Goal: Task Accomplishment & Management: Complete application form

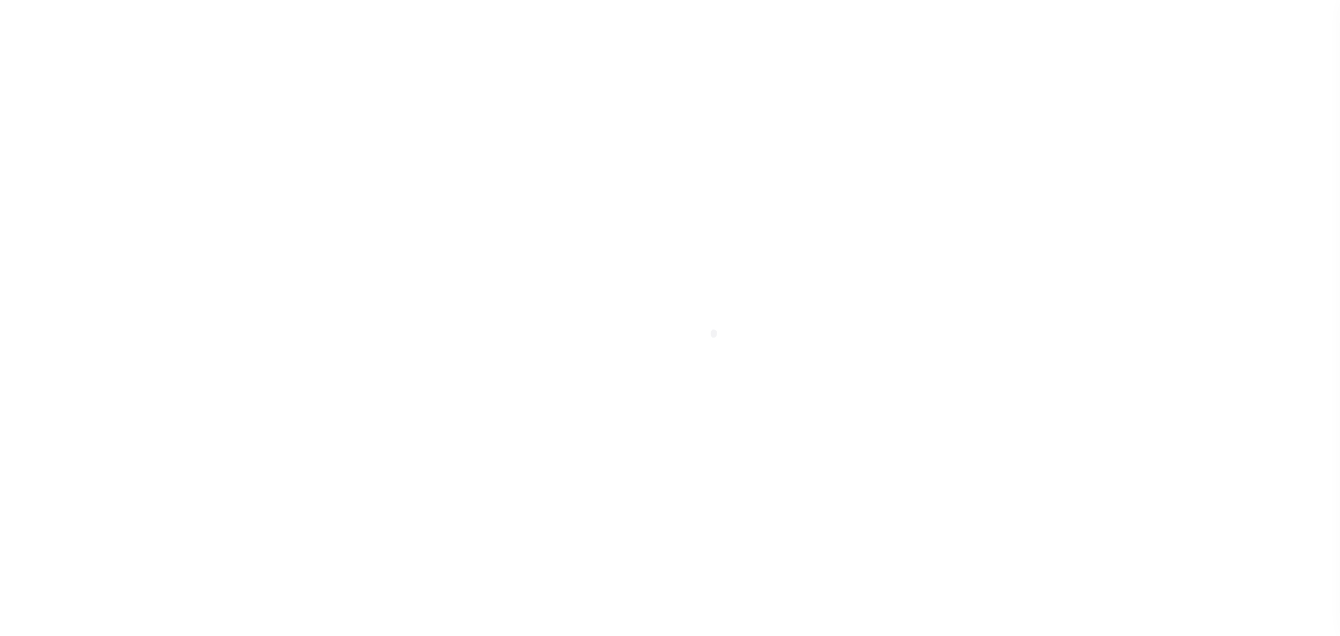
select select "DUE"
select select "15"
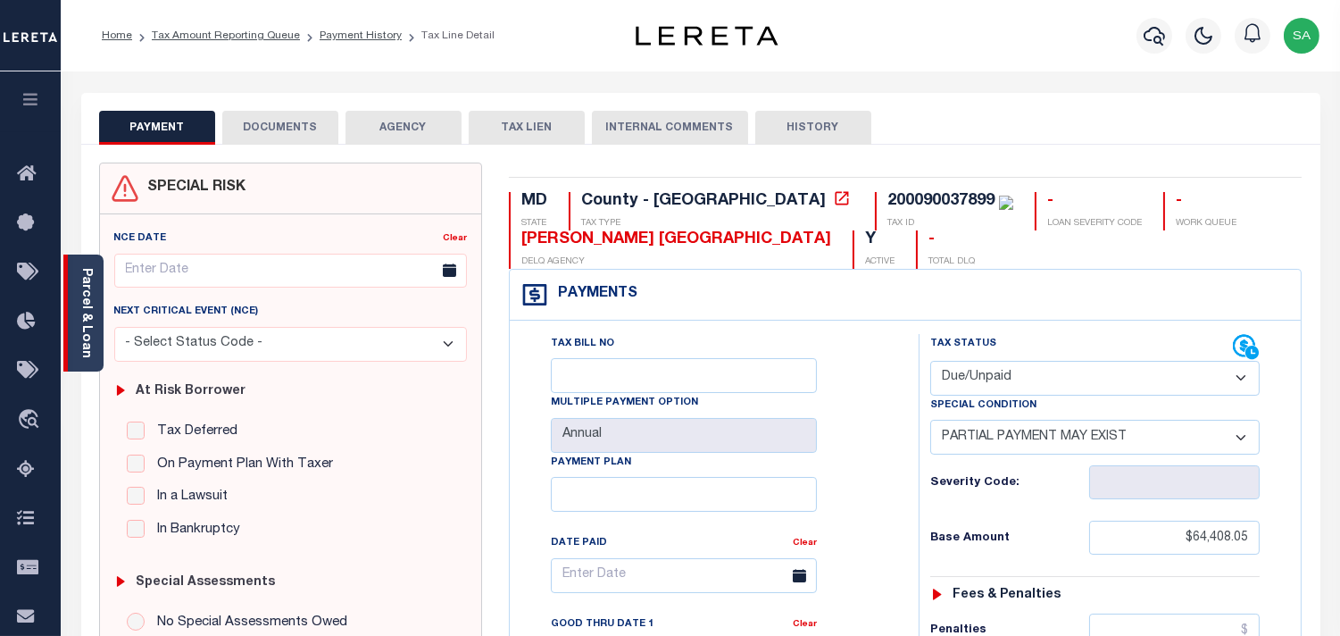
click at [84, 312] on link "Parcel & Loan" at bounding box center [85, 313] width 12 height 90
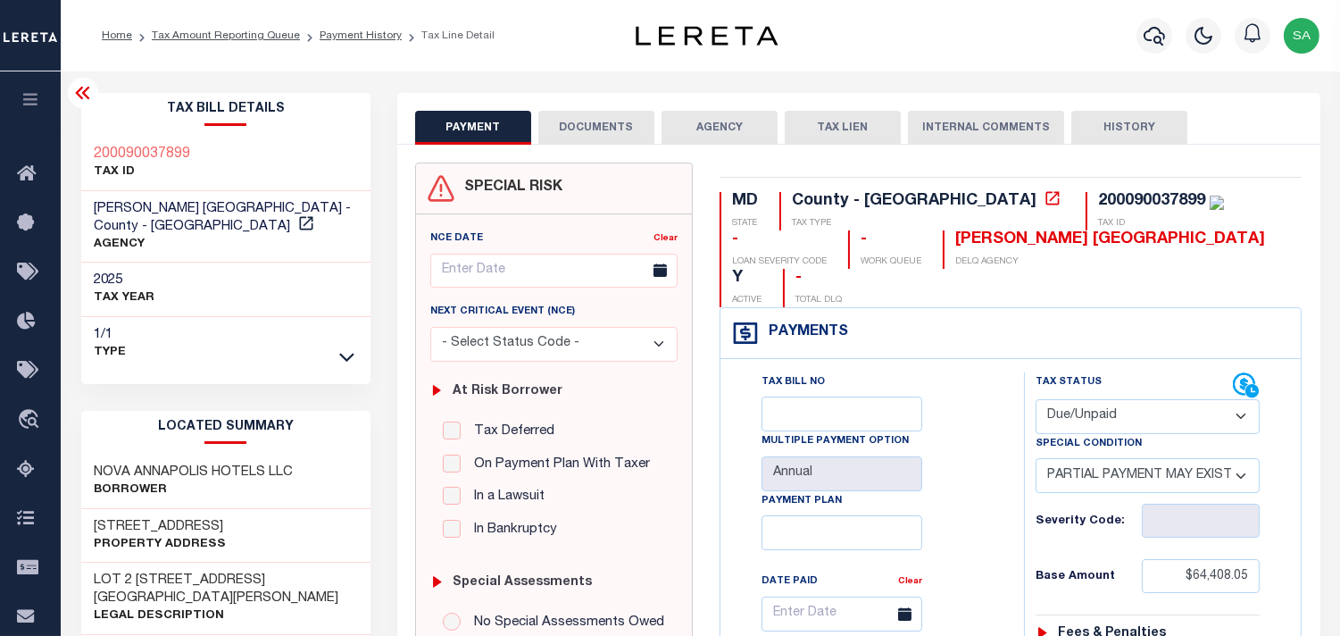
click at [610, 117] on button "DOCUMENTS" at bounding box center [596, 128] width 116 height 34
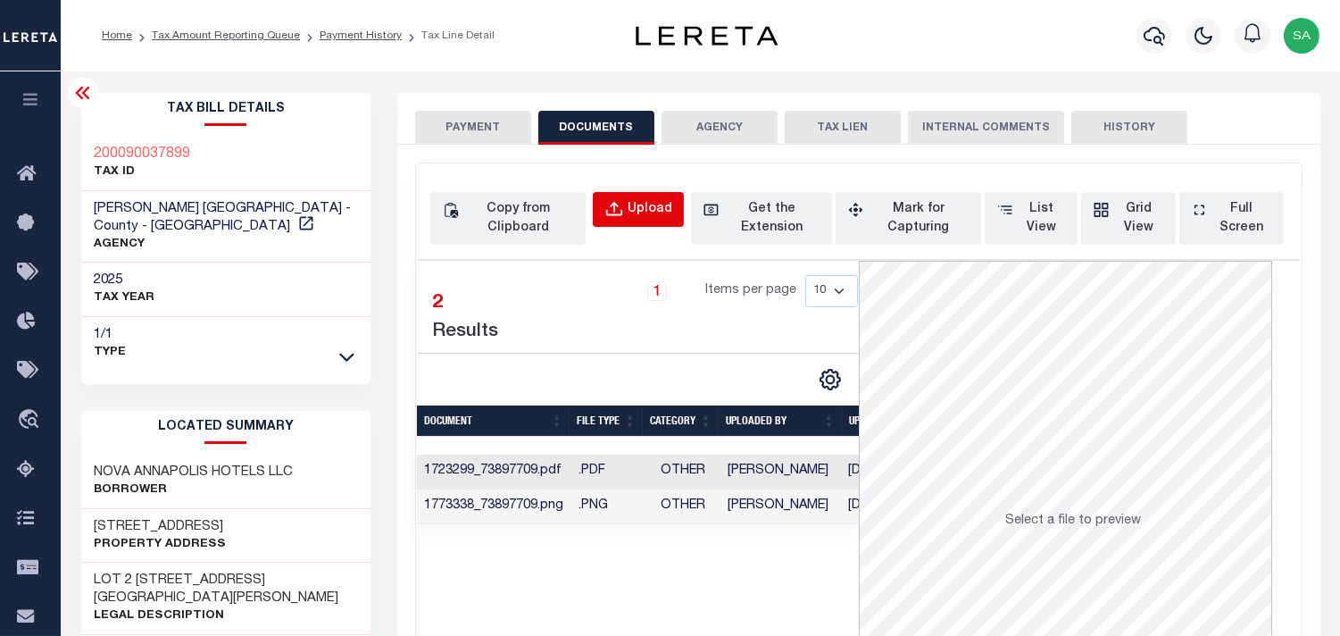
click at [646, 209] on div "Upload" at bounding box center [650, 210] width 45 height 20
select select "POP"
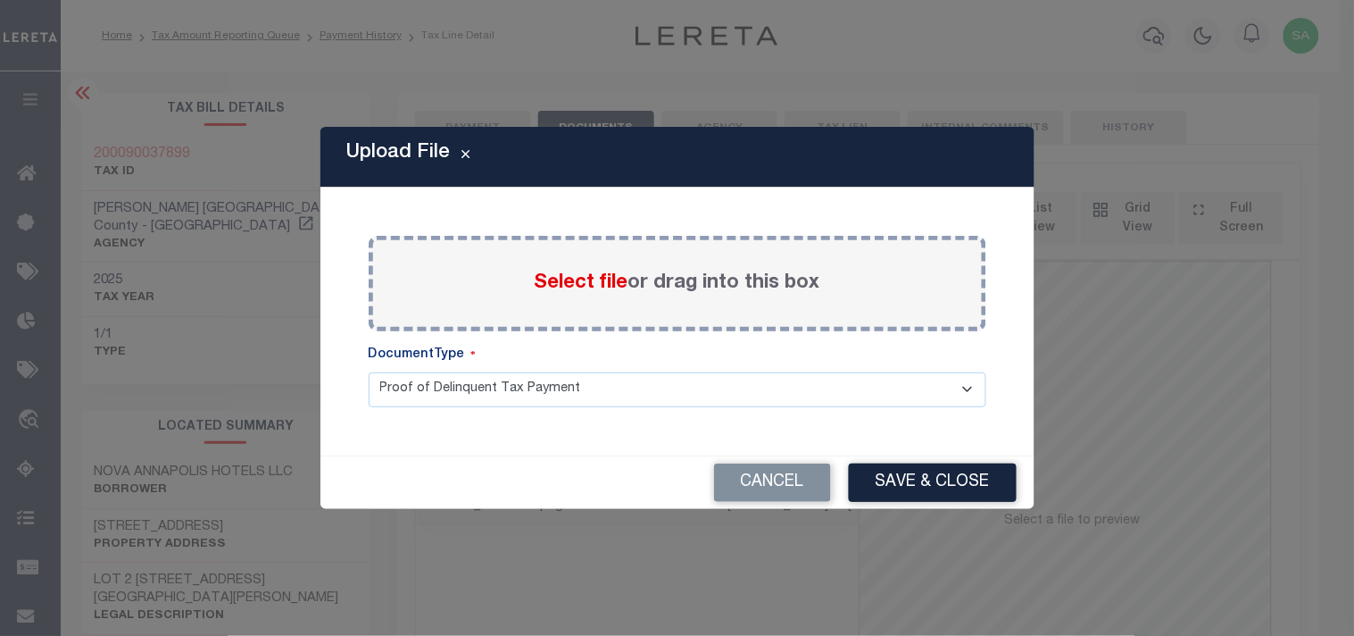
click at [598, 279] on span "Select file" at bounding box center [582, 283] width 94 height 20
click at [0, 0] on input "Select file or drag into this box" at bounding box center [0, 0] width 0 height 0
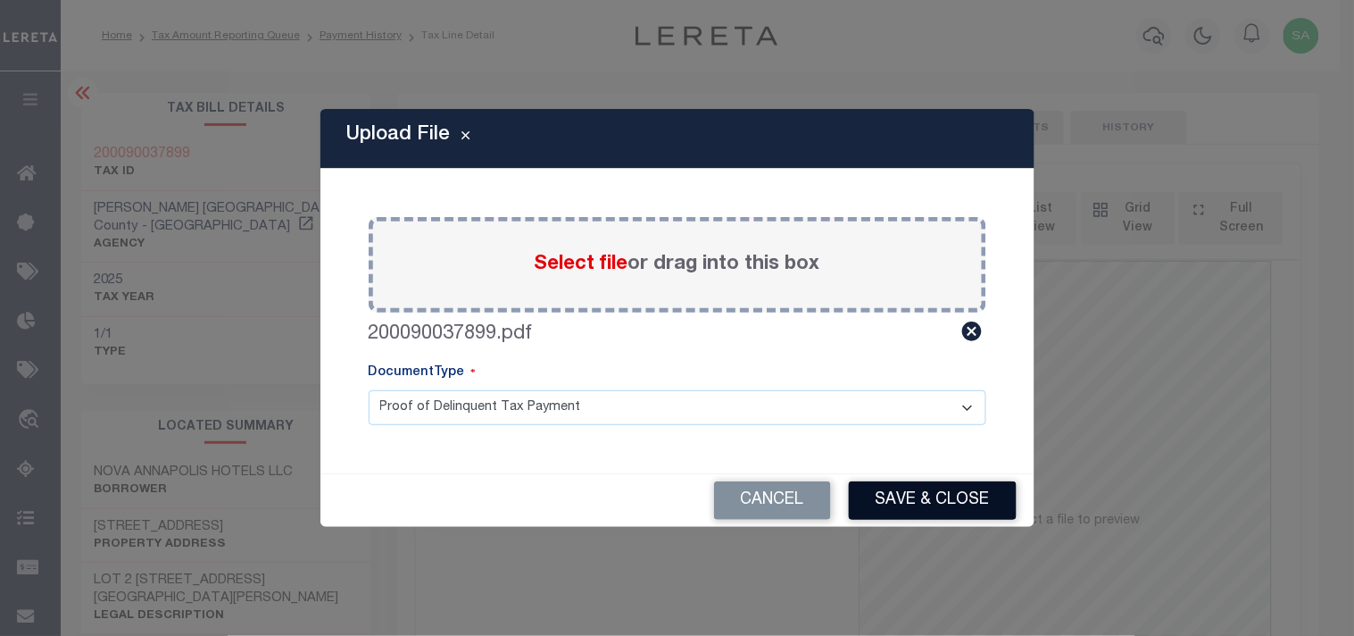
click at [951, 498] on button "Save & Close" at bounding box center [933, 500] width 168 height 38
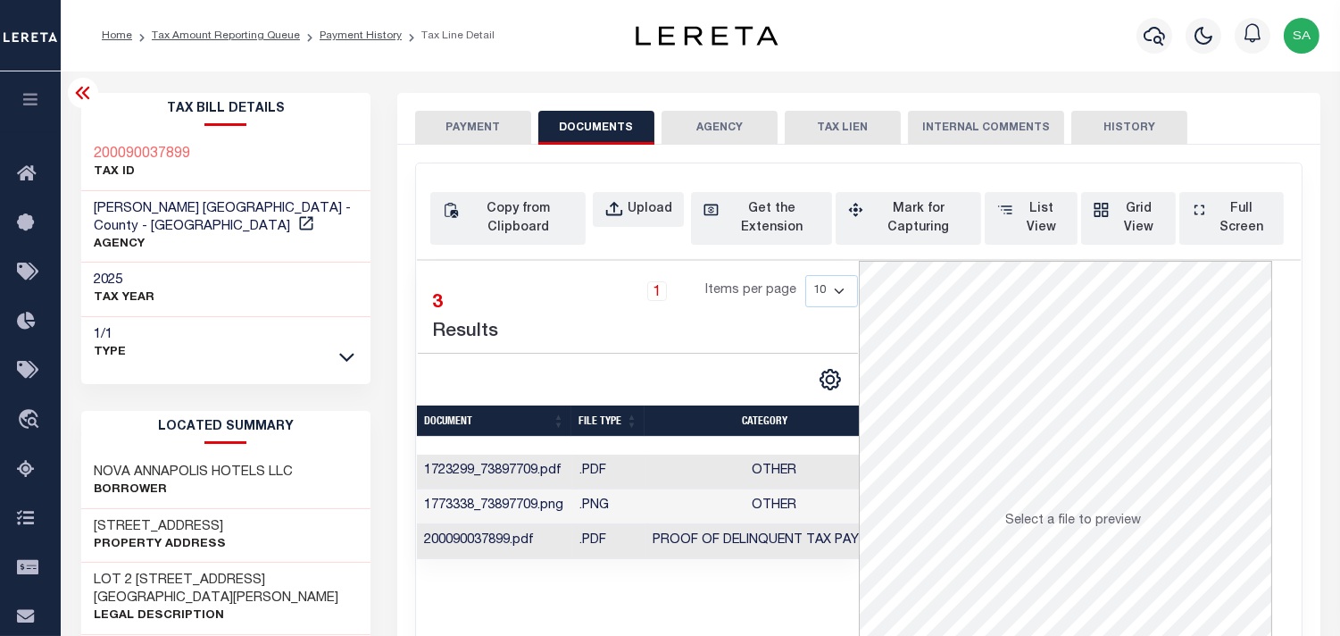
scroll to position [61, 0]
click at [505, 125] on button "PAYMENT" at bounding box center [473, 128] width 116 height 34
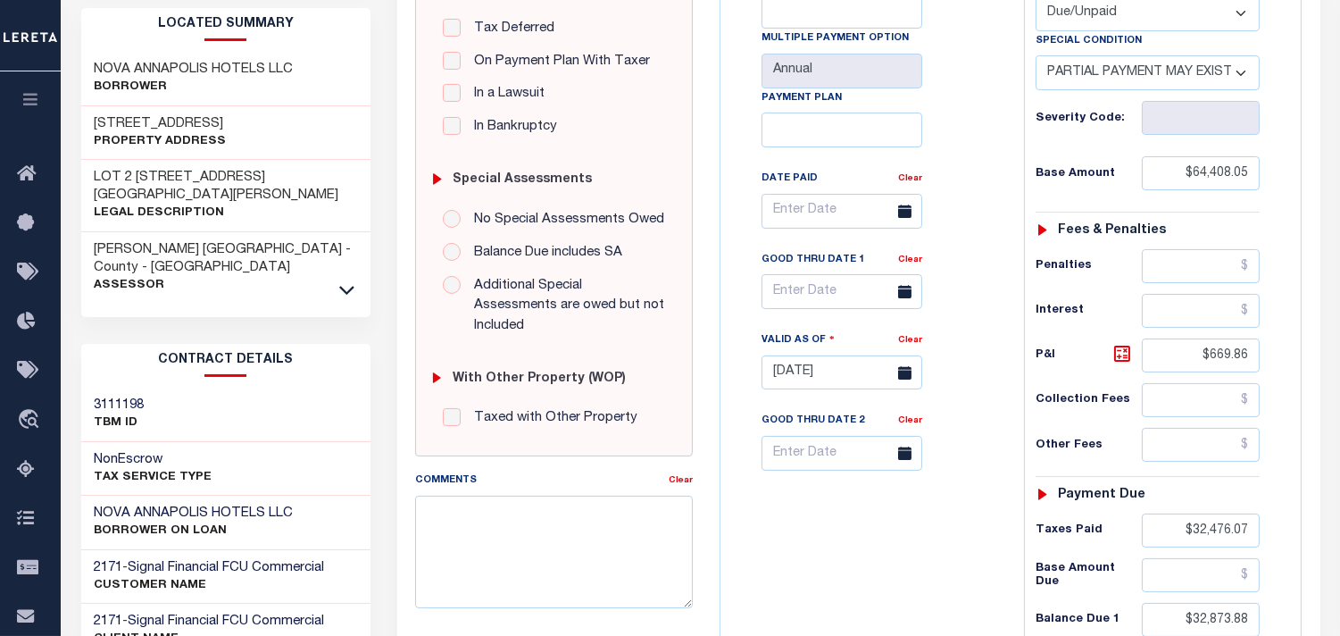
scroll to position [496, 0]
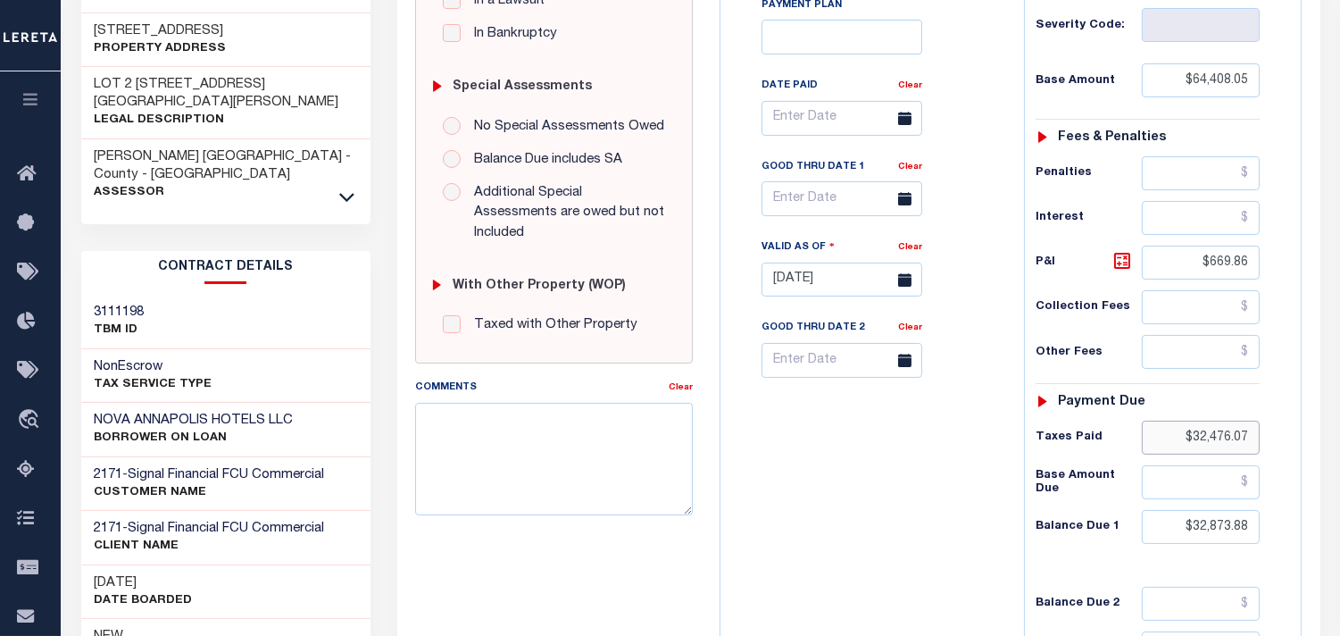
drag, startPoint x: 1176, startPoint y: 396, endPoint x: 1297, endPoint y: 396, distance: 121.4
click at [1297, 396] on div "Tax Bill No Multiple Payment Option Annual Payment Plan Clear Clear Valid as Of…" at bounding box center [1010, 270] width 580 height 815
paste input "66,313.51"
type input "$66,313.51"
type input "[DATE]"
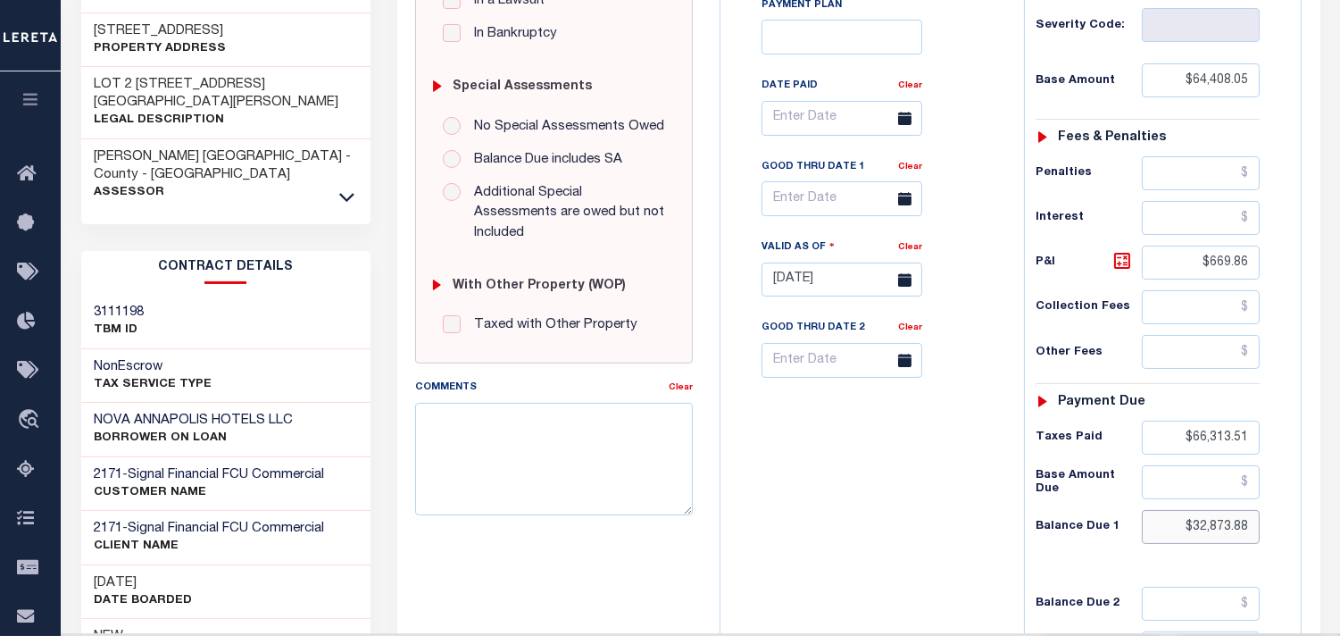
drag, startPoint x: 1226, startPoint y: 488, endPoint x: 1272, endPoint y: 496, distance: 47.1
click at [1272, 496] on div "Tax Status Status - Select Status Code -" at bounding box center [1153, 271] width 259 height 788
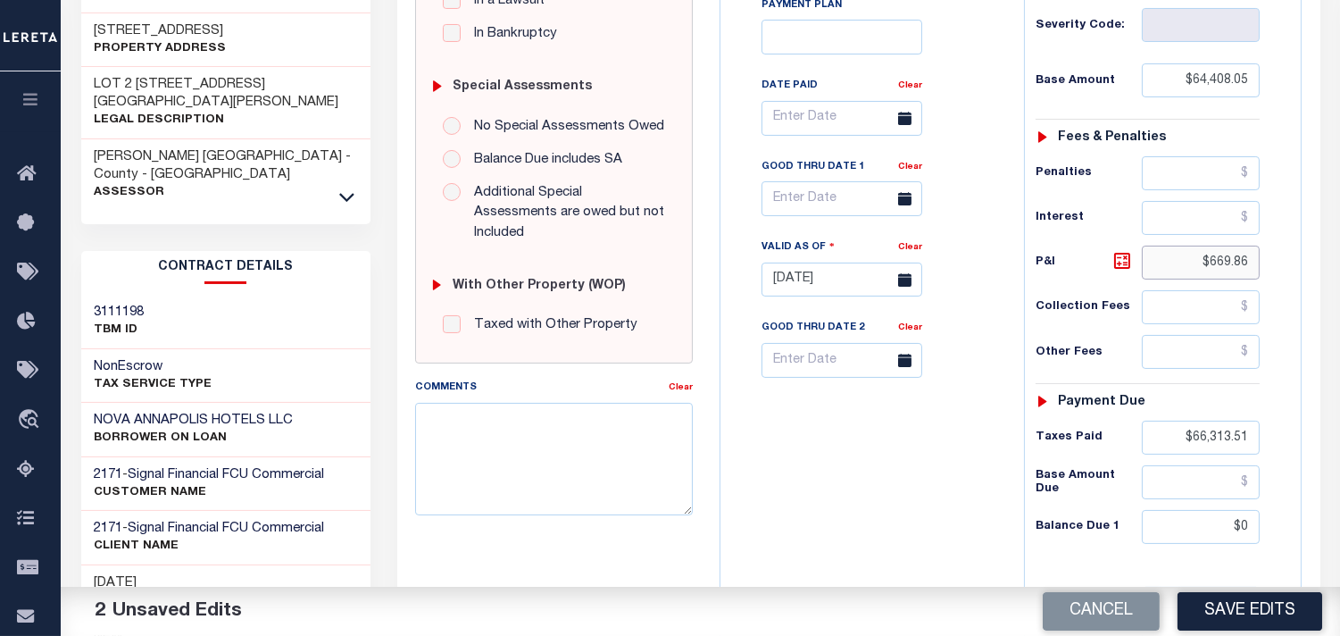
type input "$0.00"
drag, startPoint x: 1174, startPoint y: 220, endPoint x: 1301, endPoint y: 237, distance: 128.0
click at [1301, 237] on div "Payments Warning! Search Status is not "Completed", amounts can not be keyed. T…" at bounding box center [1011, 246] width 582 height 868
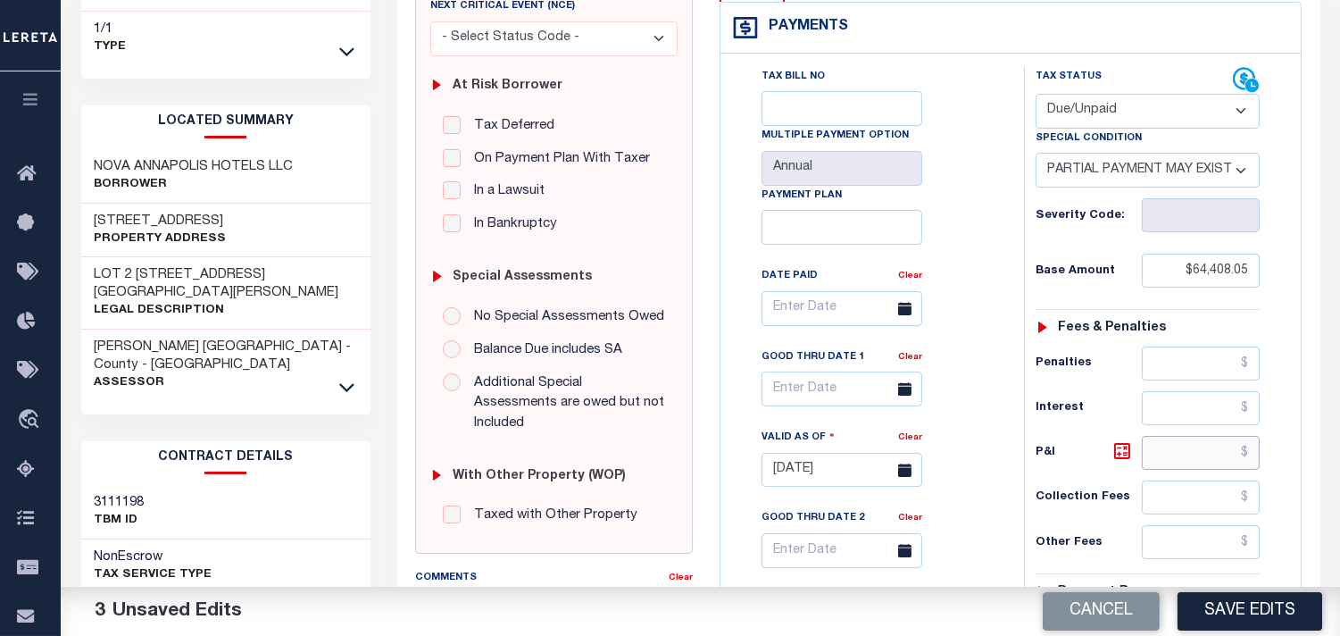
scroll to position [297, 0]
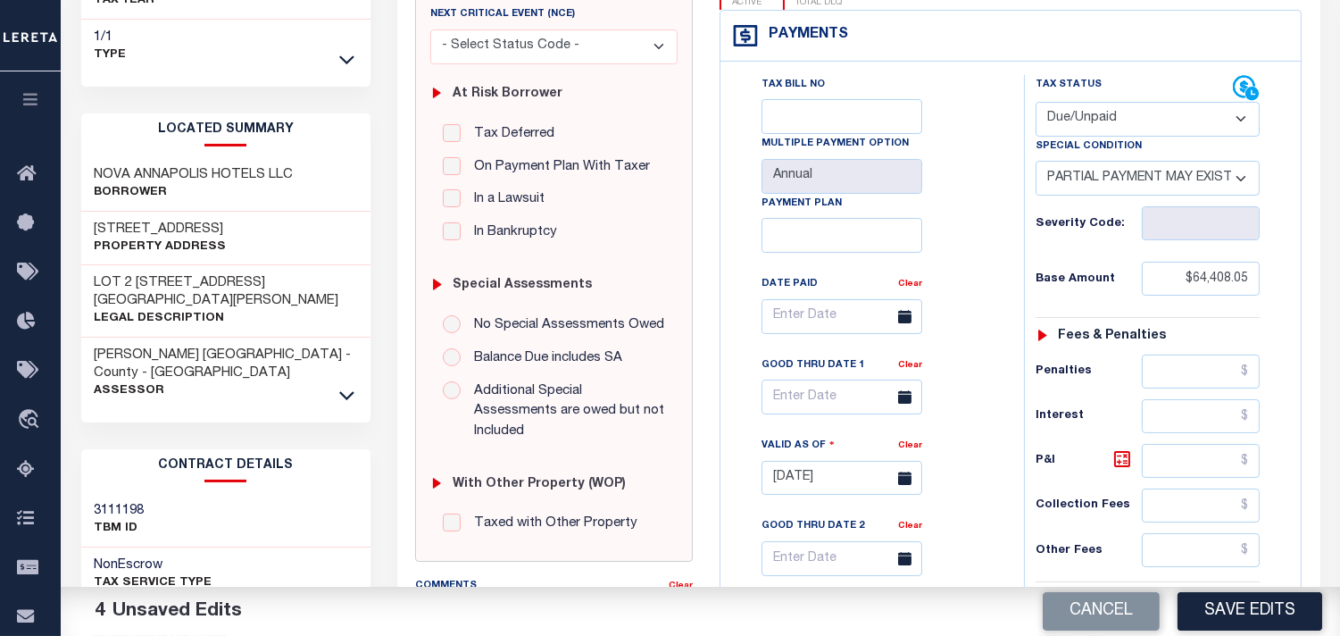
click at [1096, 102] on select "- Select Status Code - Open Due/Unpaid Paid Incomplete No Tax Due Internal Refu…" at bounding box center [1148, 119] width 224 height 35
select select "PYD"
click at [1036, 102] on select "- Select Status Code - Open Due/Unpaid Paid Incomplete No Tax Due Internal Refu…" at bounding box center [1148, 119] width 224 height 35
select select "0"
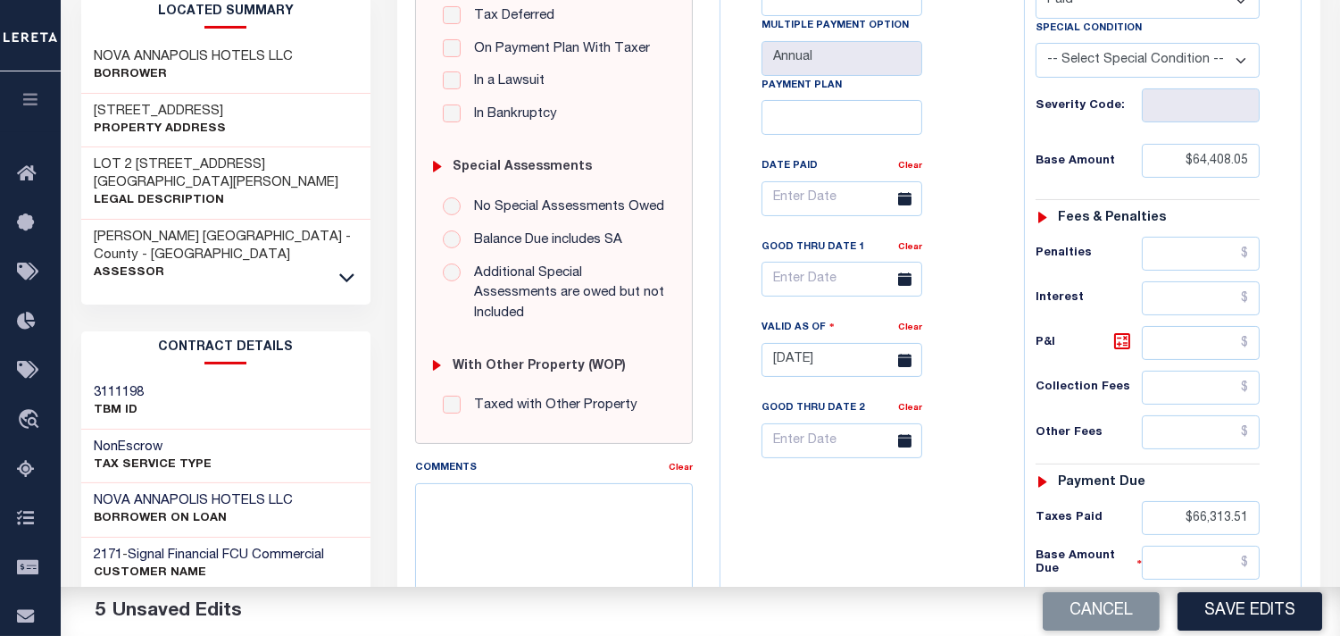
scroll to position [99, 0]
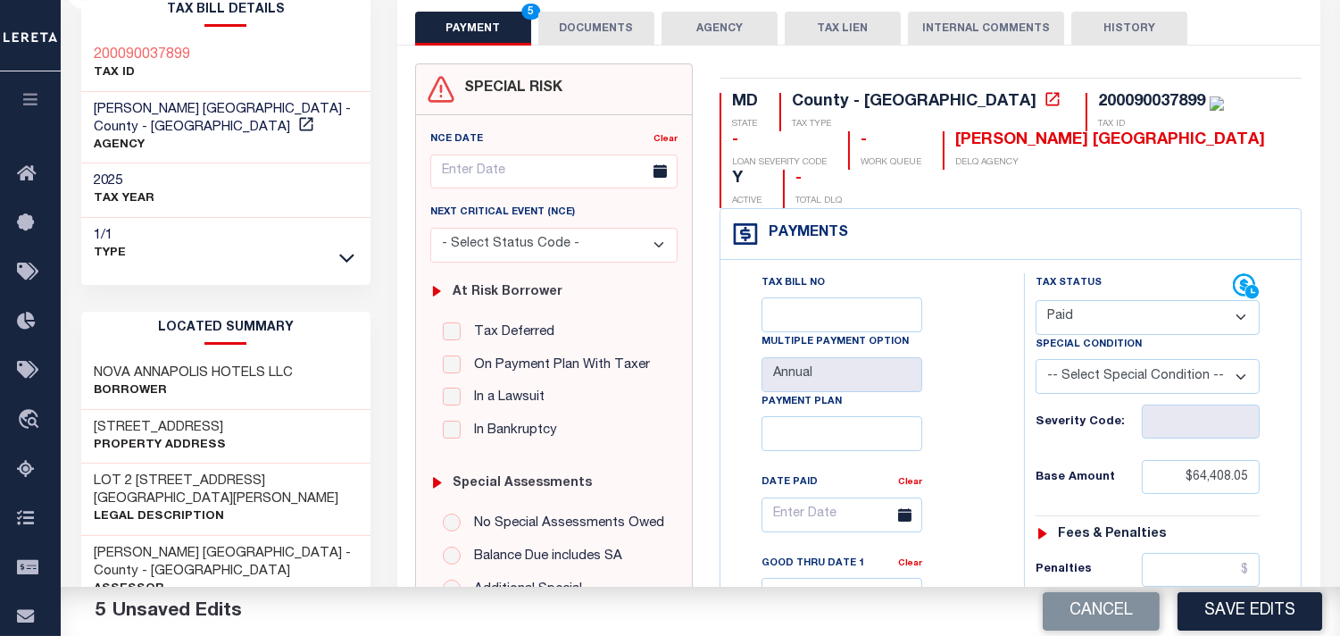
click at [578, 29] on button "DOCUMENTS" at bounding box center [596, 29] width 116 height 34
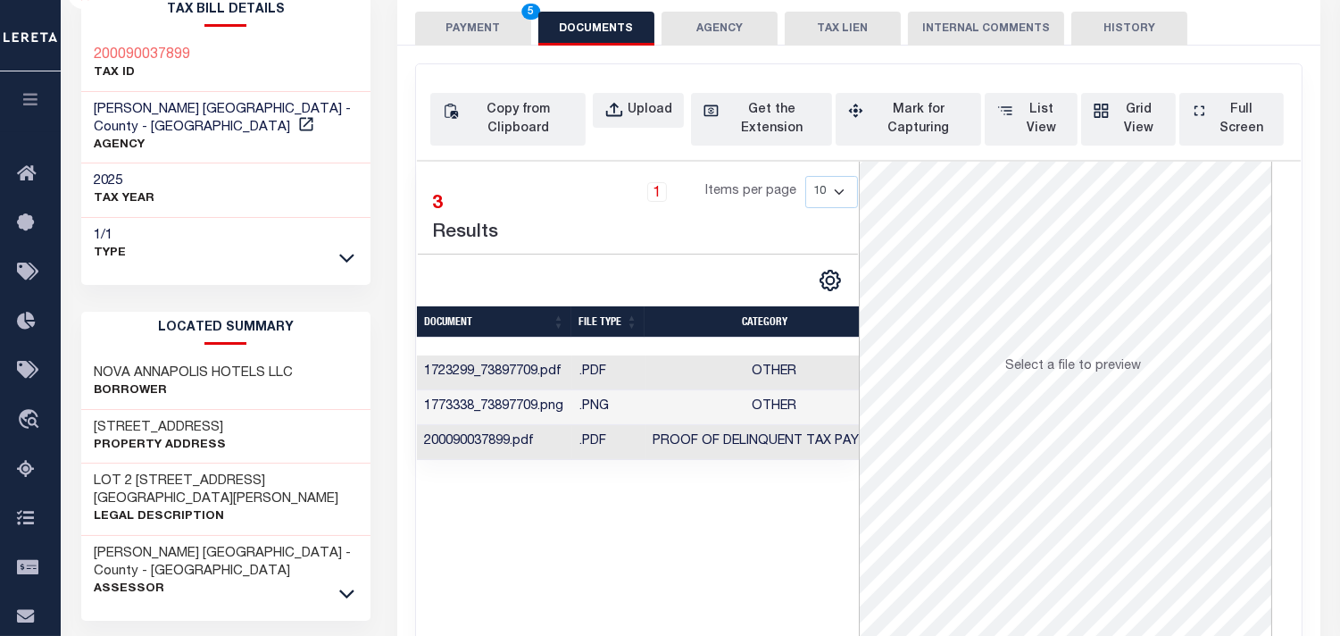
click at [495, 28] on button "PAYMENT 5" at bounding box center [473, 29] width 116 height 34
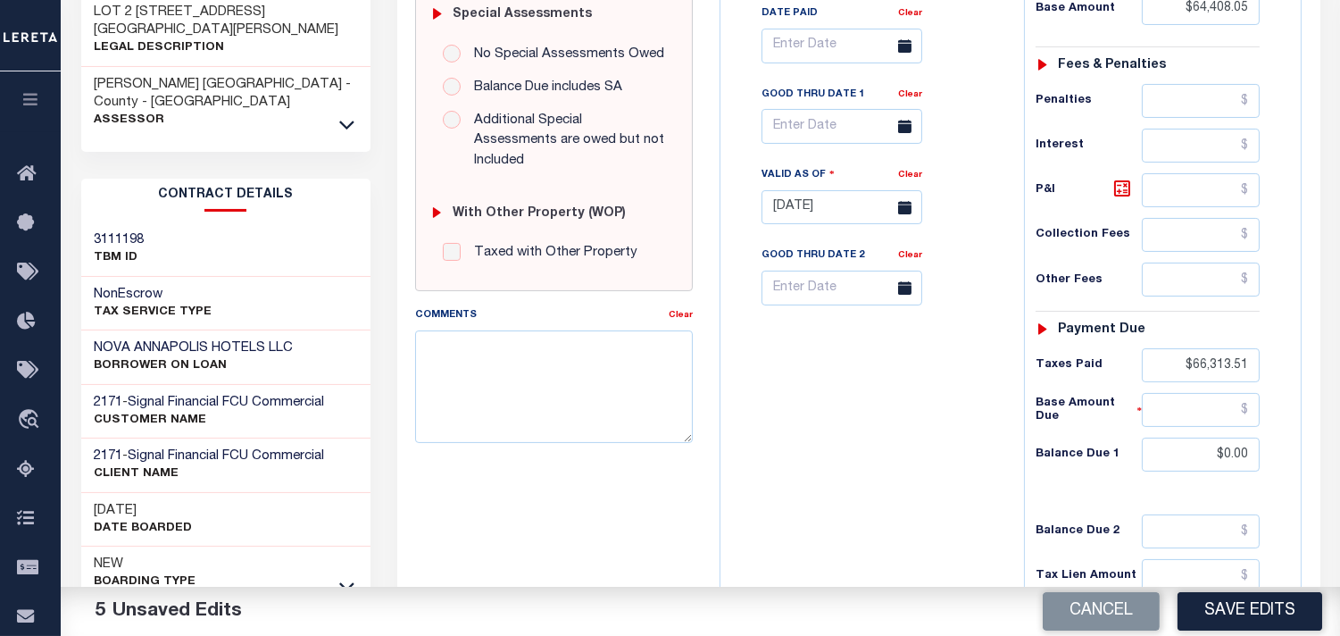
scroll to position [595, 0]
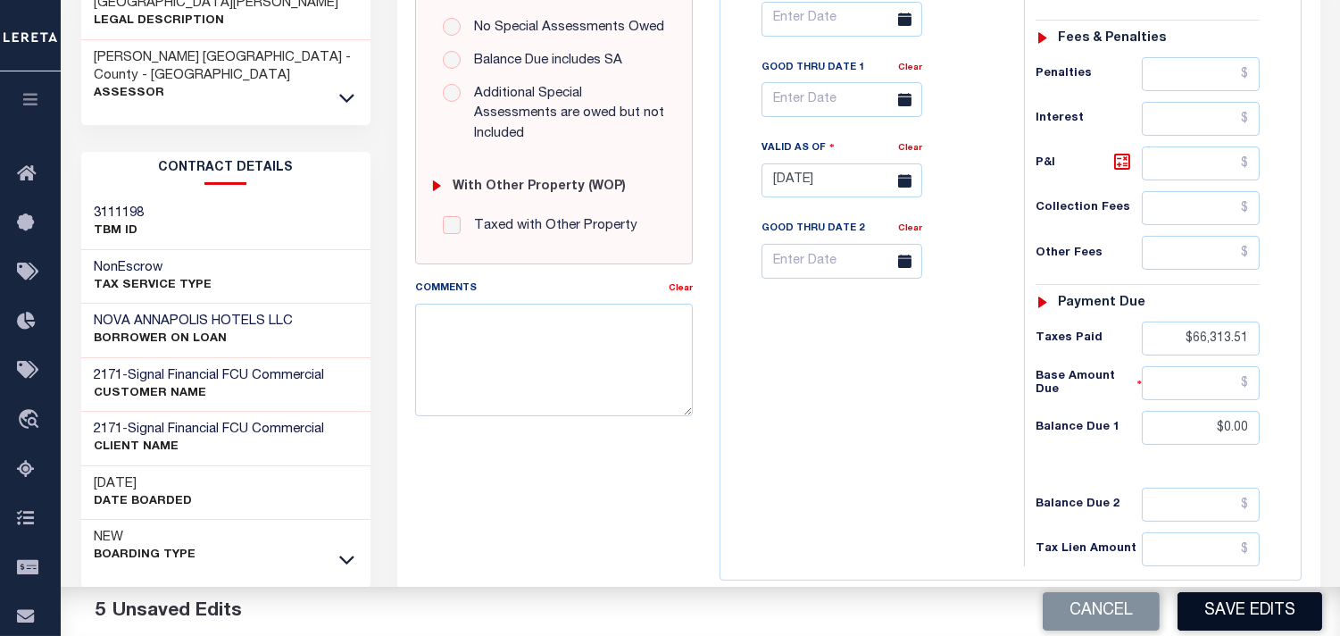
click at [1260, 598] on button "Save Edits" at bounding box center [1250, 611] width 145 height 38
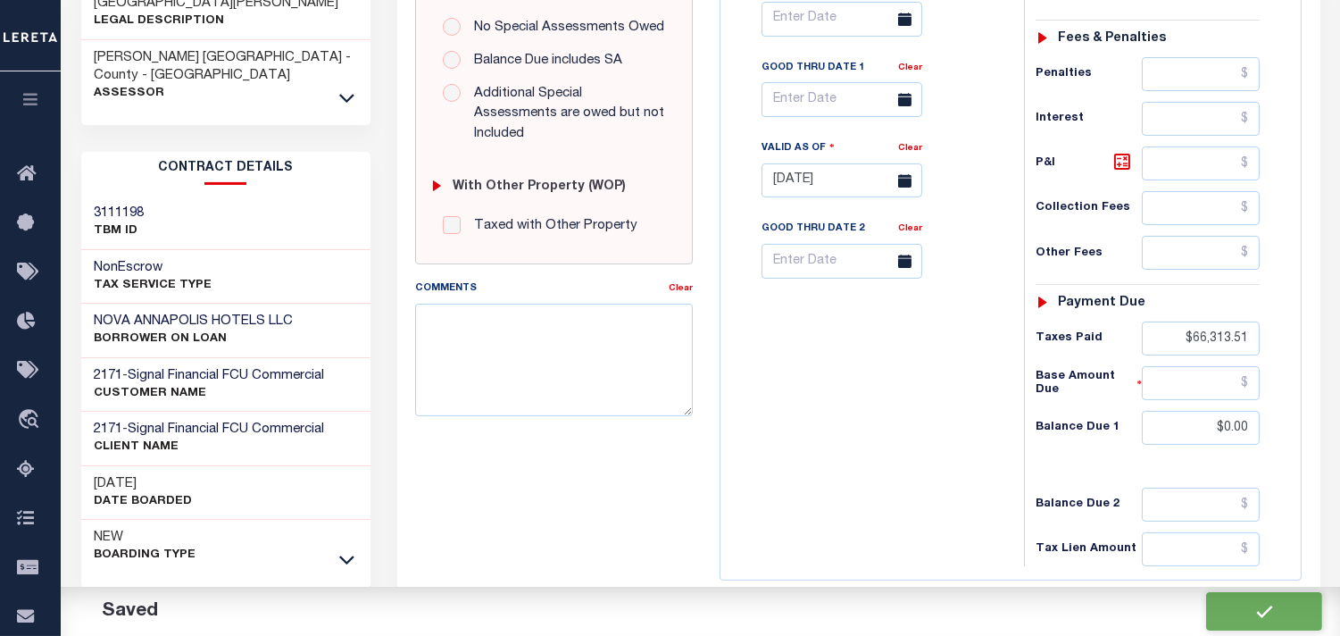
checkbox input "false"
type input "$64,408.05"
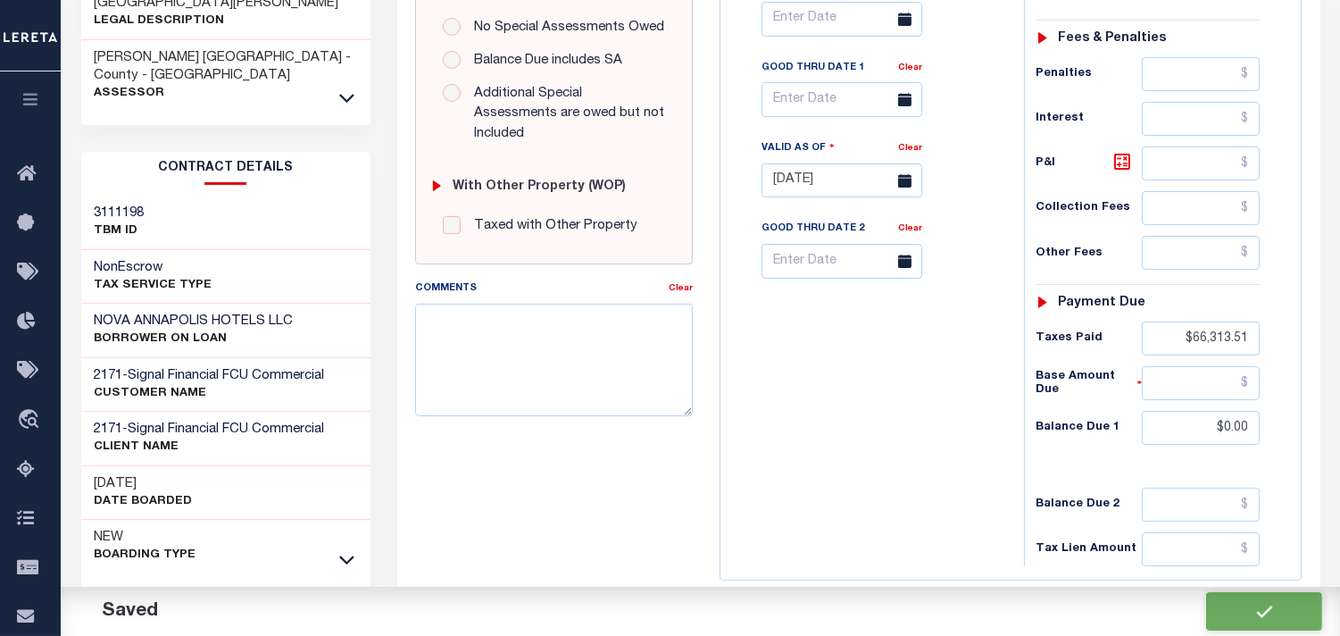
type input "$66,313.51"
type input "$0"
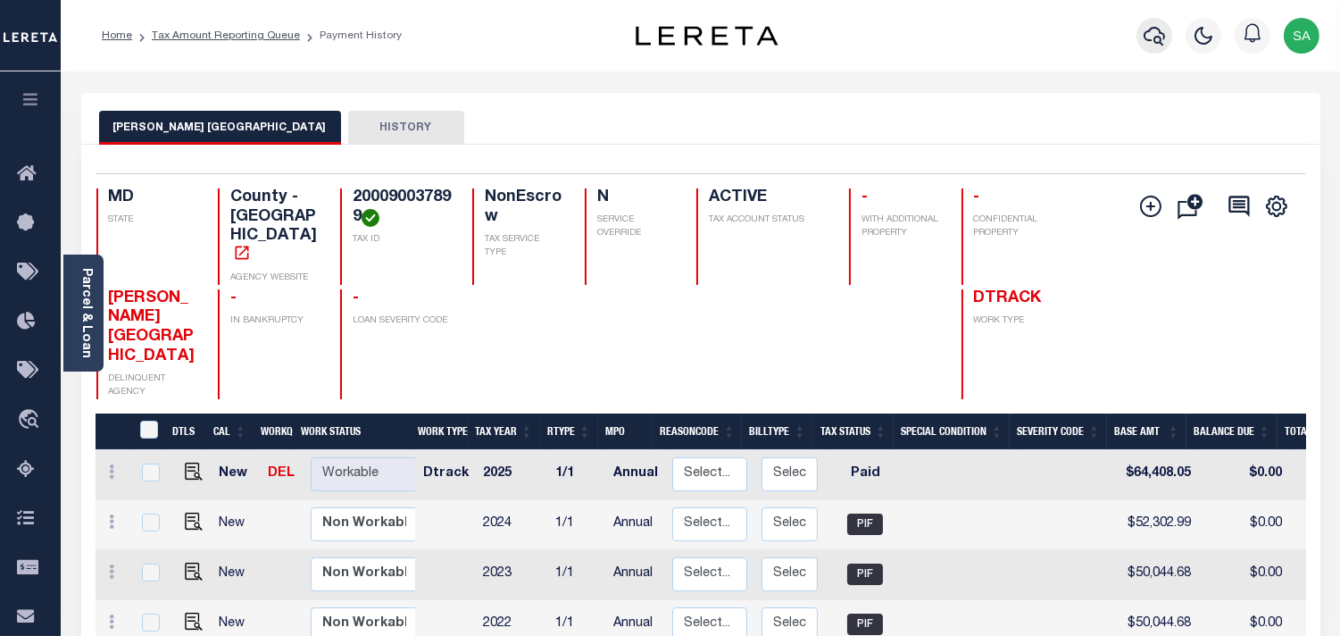
click at [1147, 38] on icon "button" at bounding box center [1154, 35] width 21 height 21
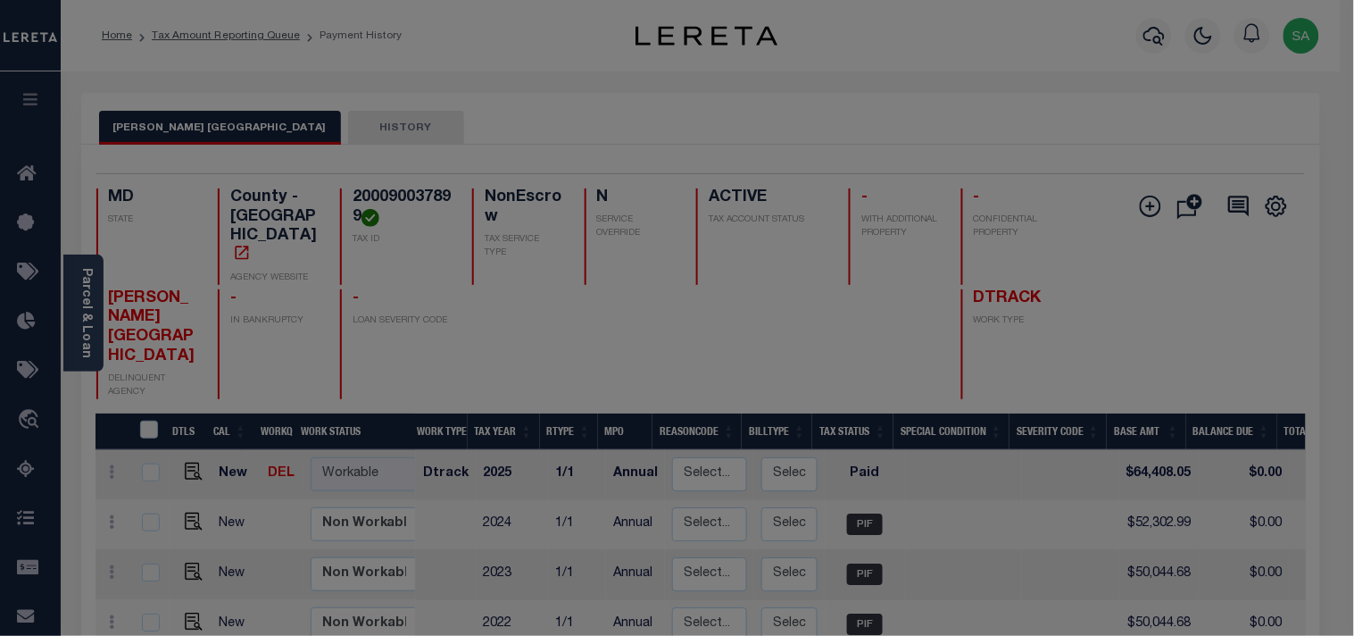
click at [0, 0] on div "Include Loans TBM Customers Borrowers Payments (Lender Non-Disb) Payments (Lend…" at bounding box center [0, 0] width 0 height 0
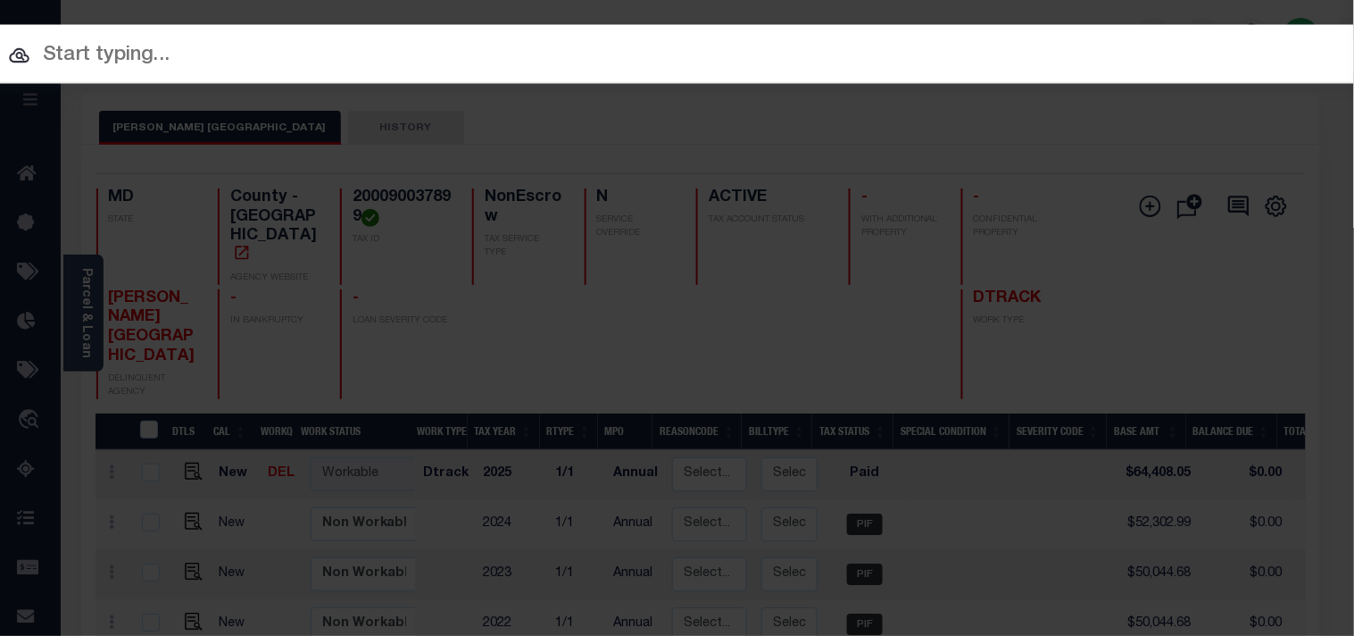
paste input "275890640"
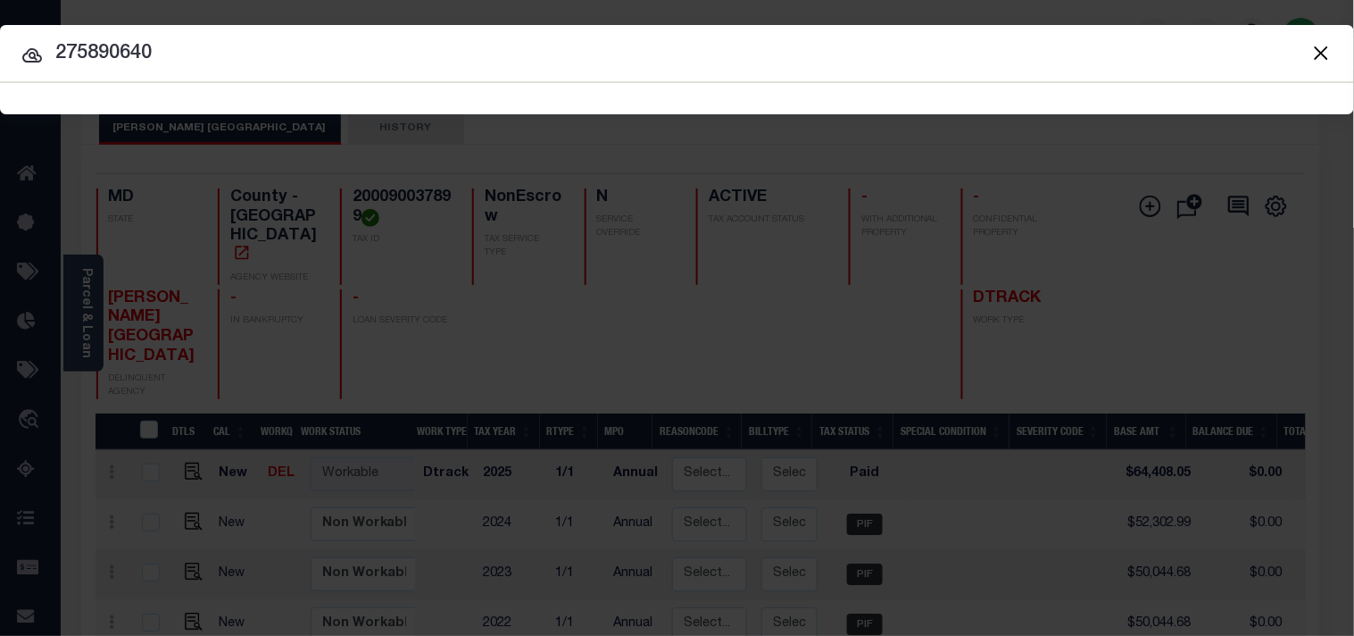
type input "275890640"
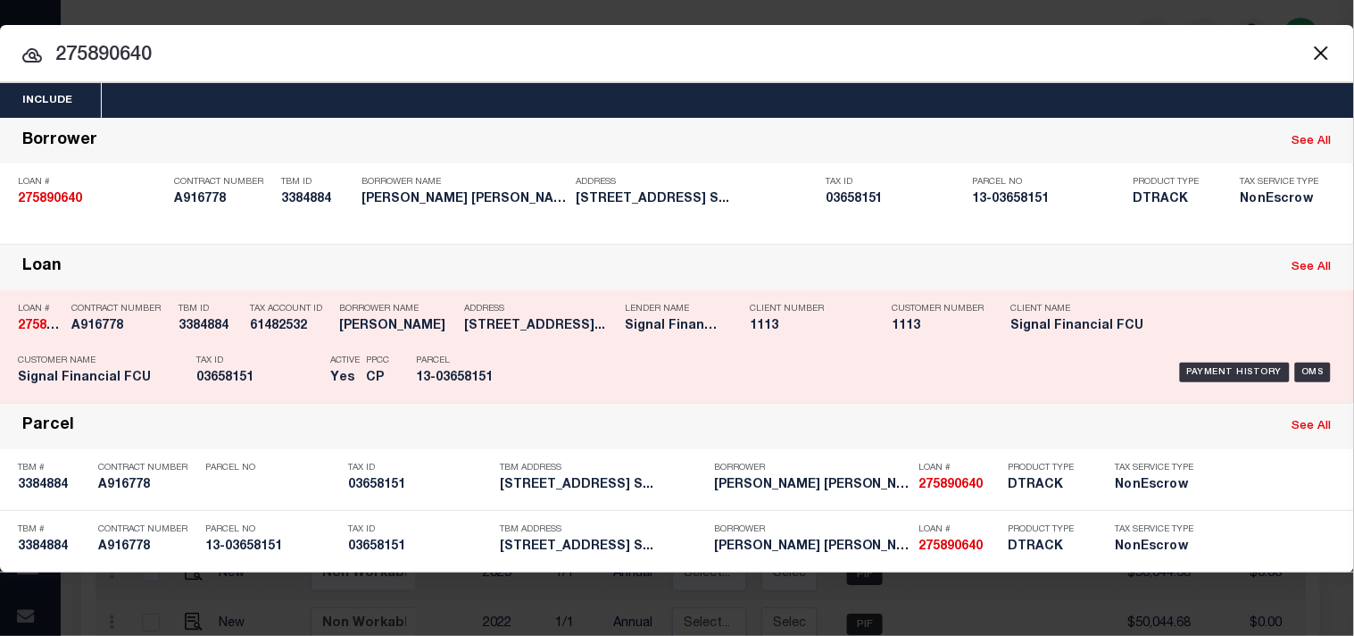
click at [268, 371] on h5 "03658151" at bounding box center [258, 378] width 125 height 15
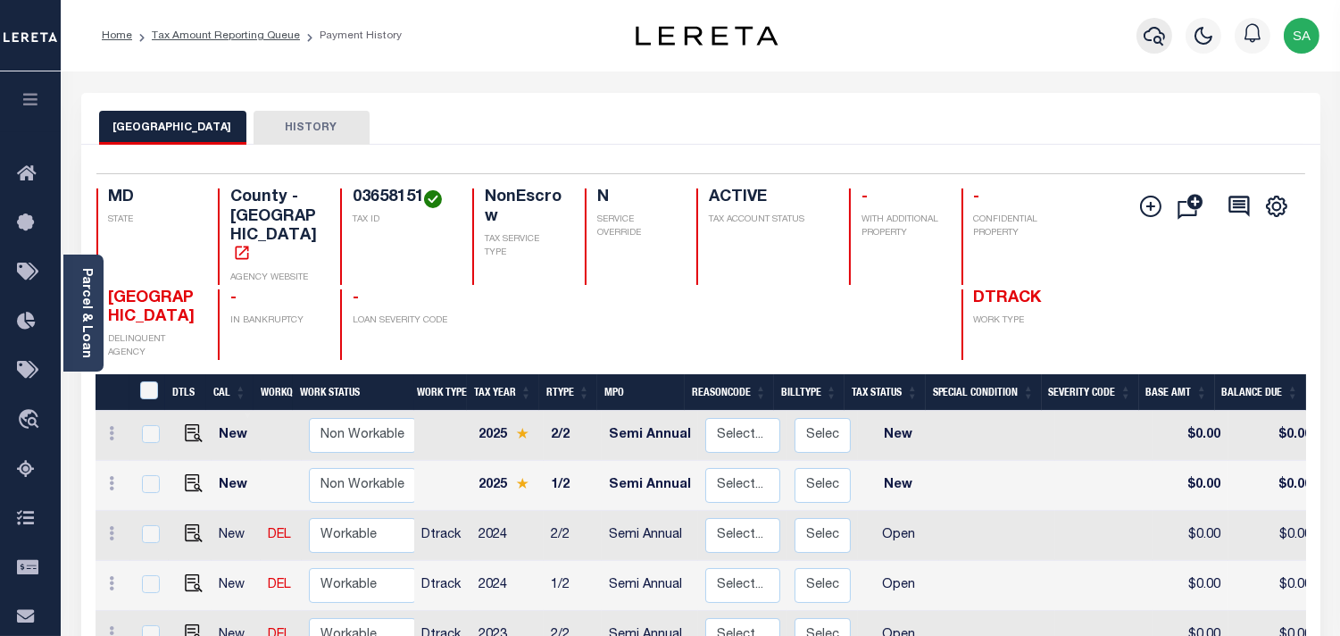
click at [1158, 34] on icon "button" at bounding box center [1154, 35] width 21 height 21
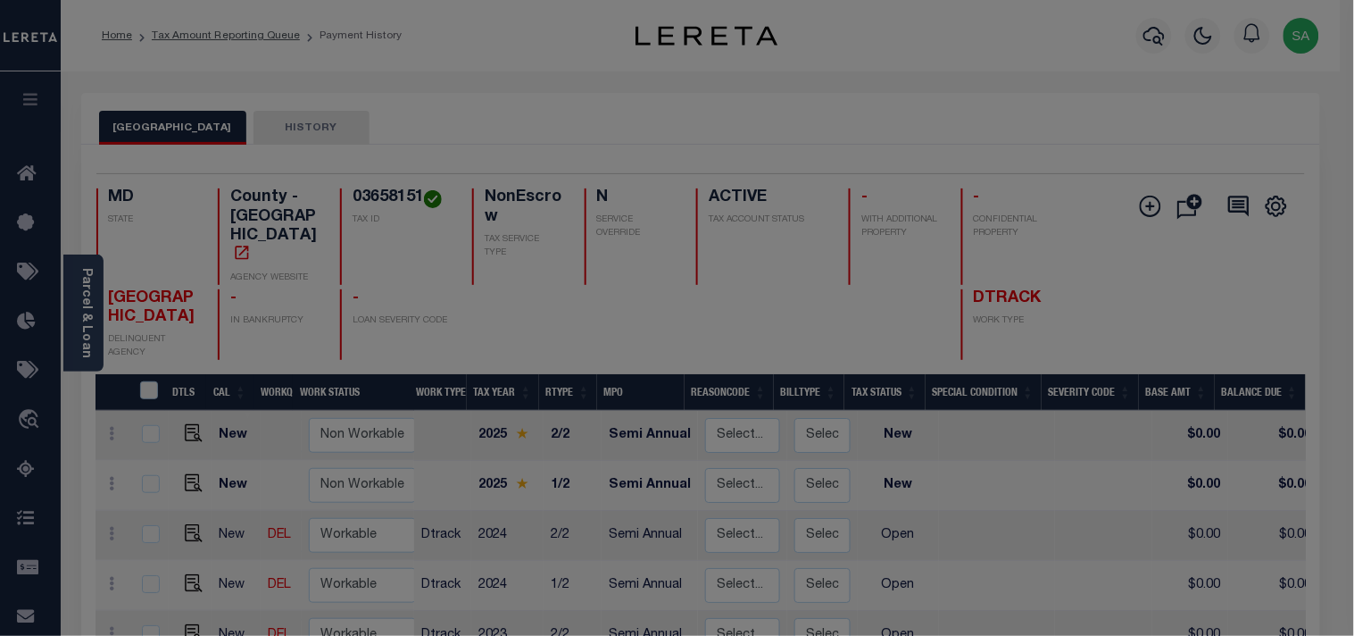
click at [0, 0] on input "text" at bounding box center [0, 0] width 0 height 0
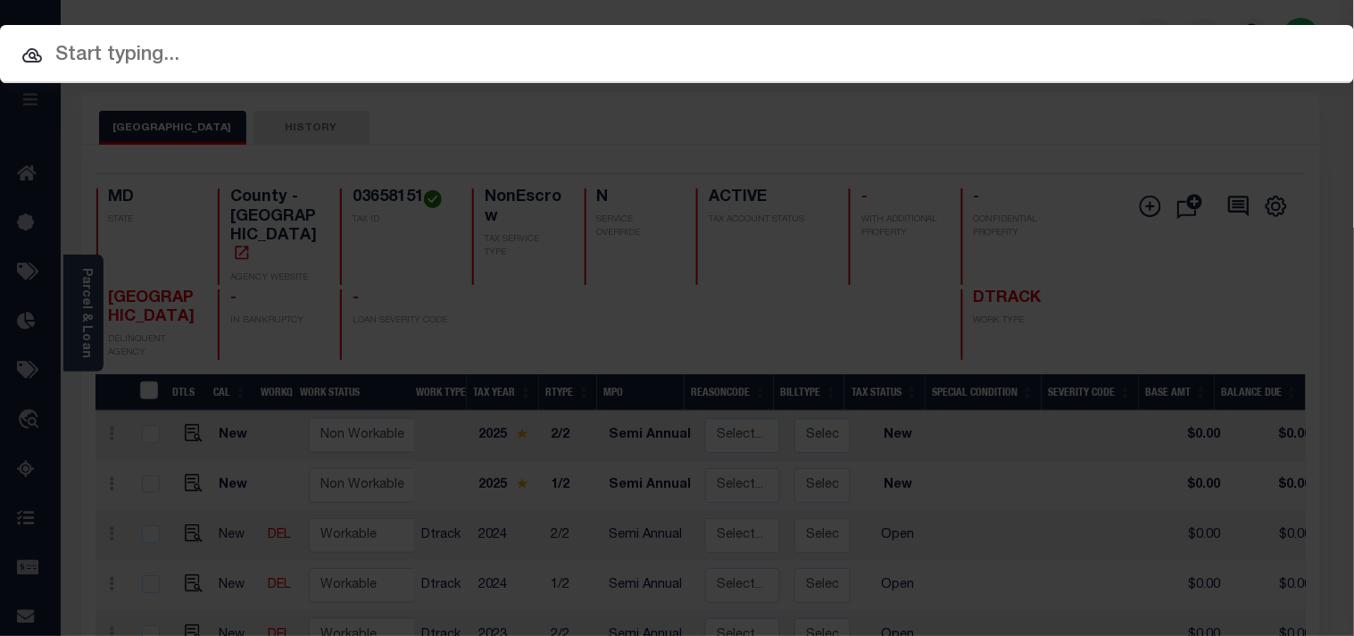
paste input "6220619100"
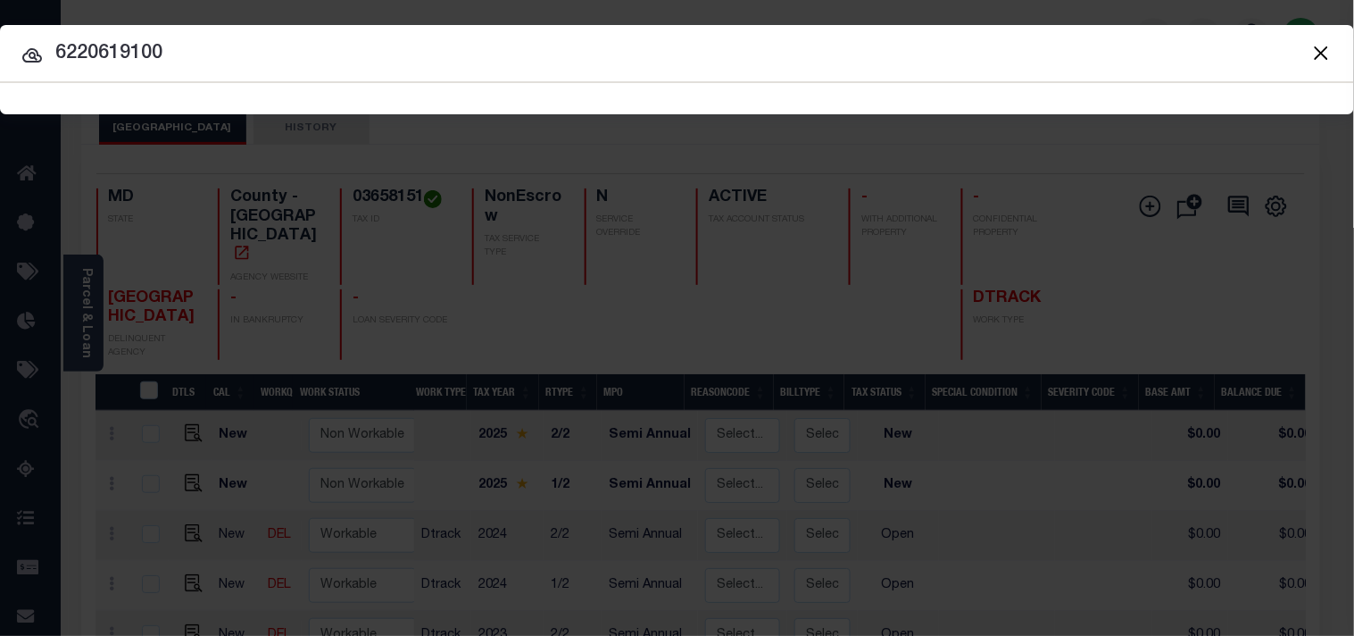
type input "6220619100"
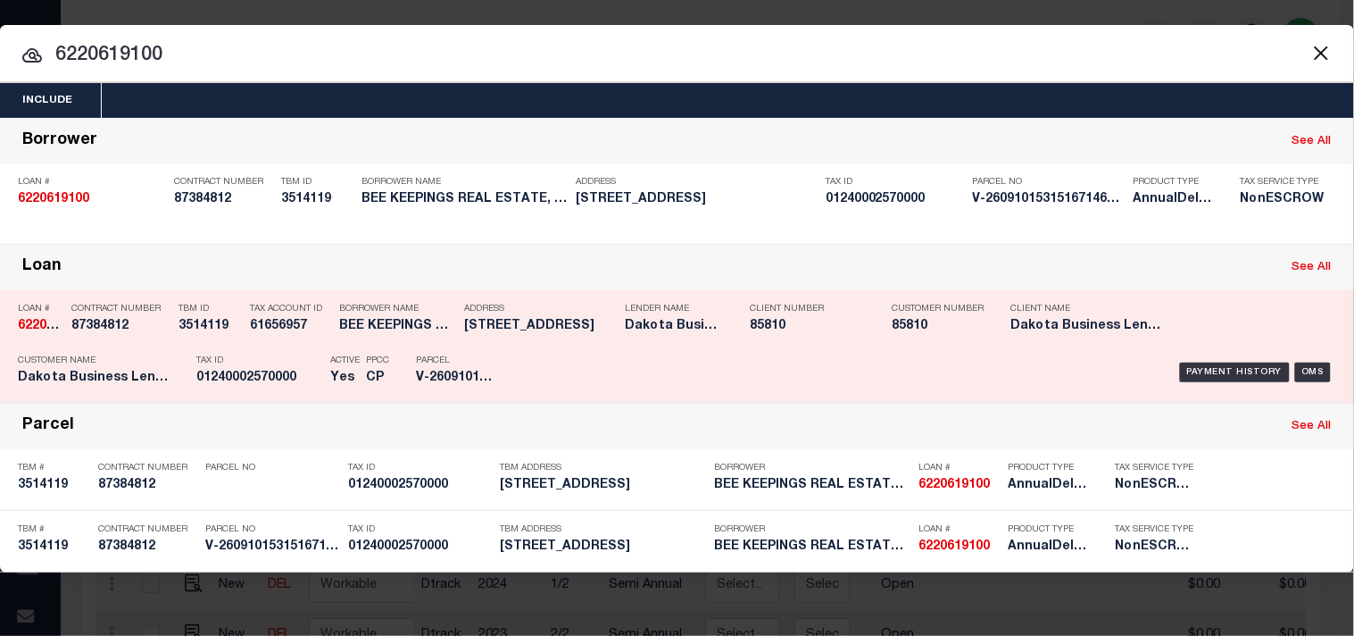
click at [307, 341] on div "Tax Account ID 61656957" at bounding box center [290, 321] width 80 height 52
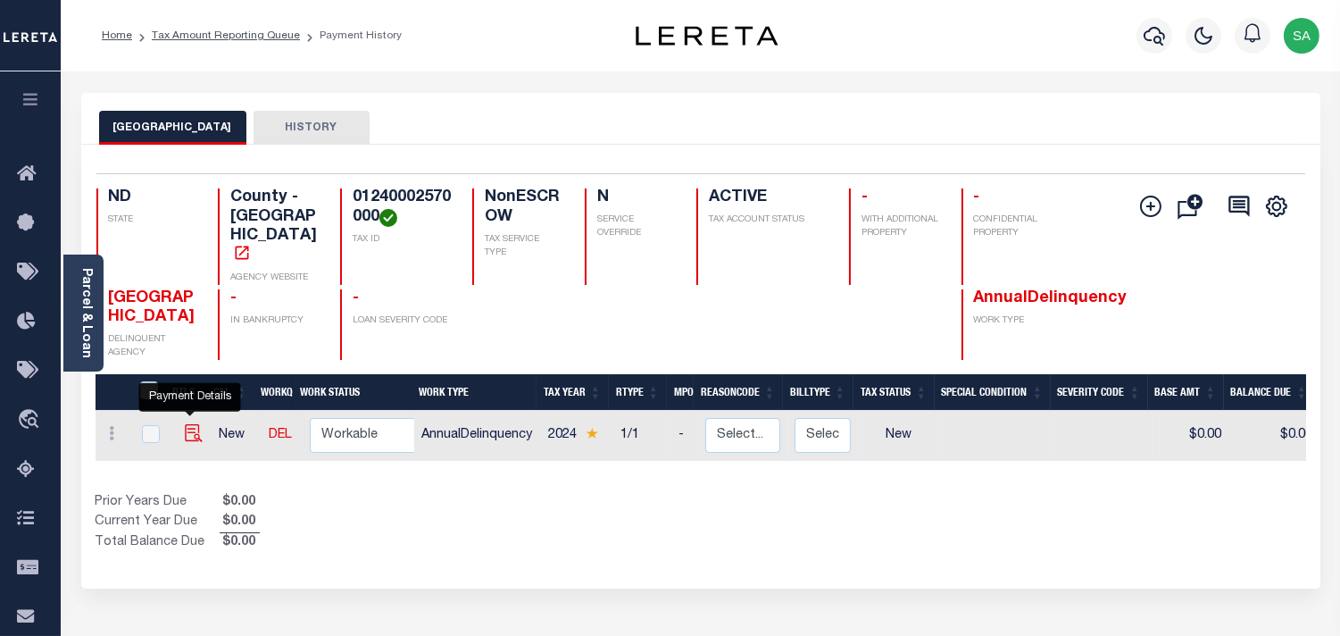
click at [193, 424] on img "" at bounding box center [194, 433] width 18 height 18
checkbox input "true"
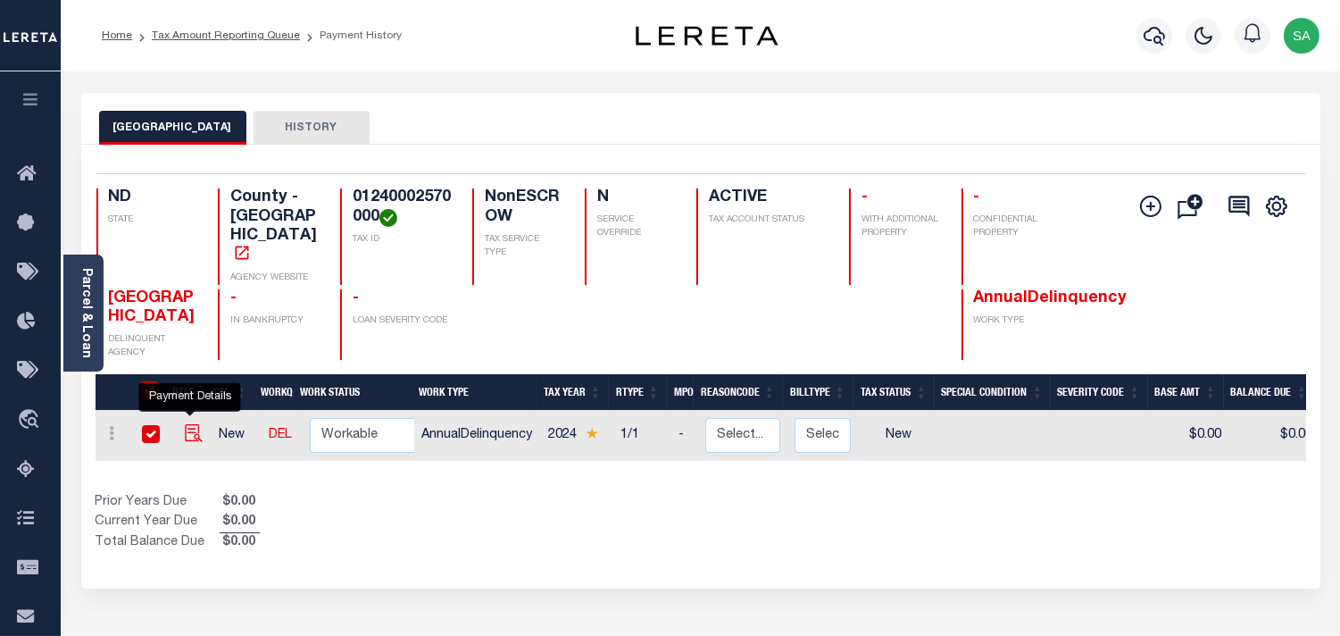
checkbox input "true"
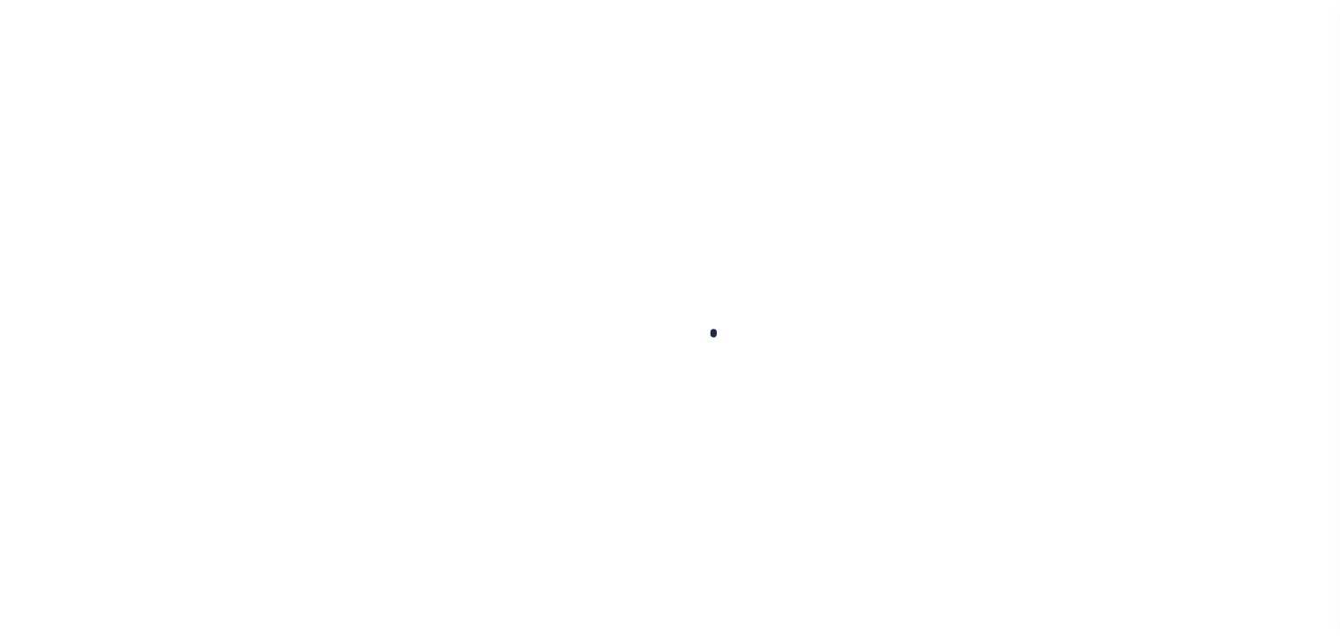
checkbox input "false"
type input "[DATE]"
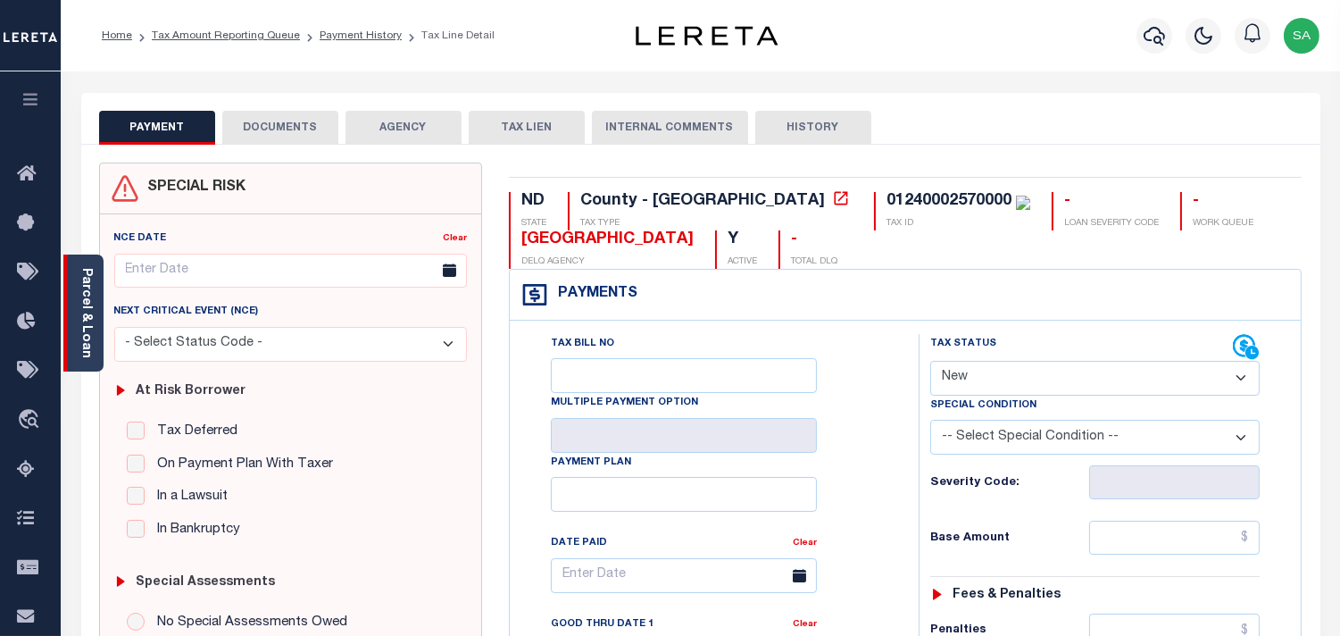
click at [84, 304] on link "Parcel & Loan" at bounding box center [85, 313] width 12 height 90
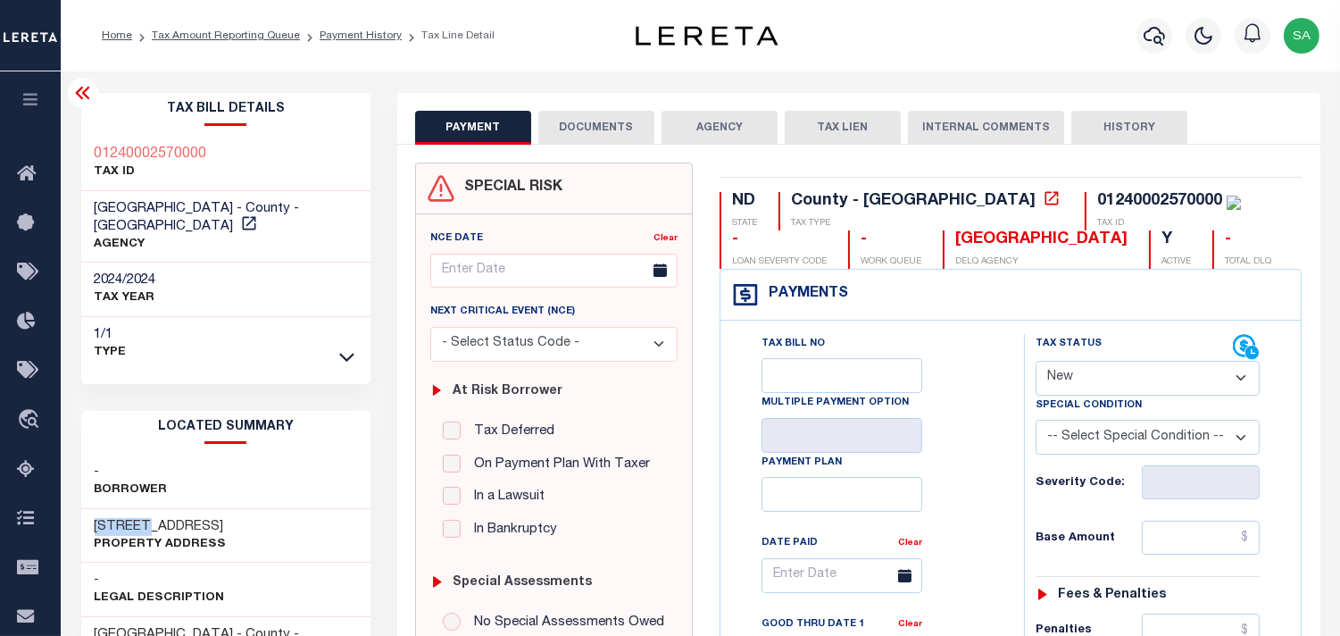
drag, startPoint x: 145, startPoint y: 502, endPoint x: 92, endPoint y: 512, distance: 53.8
click at [92, 512] on div "901 9TH ST S Property Address" at bounding box center [226, 536] width 290 height 54
copy h3 "901 9TH"
click at [1097, 193] on div "01240002570000" at bounding box center [1159, 201] width 125 height 16
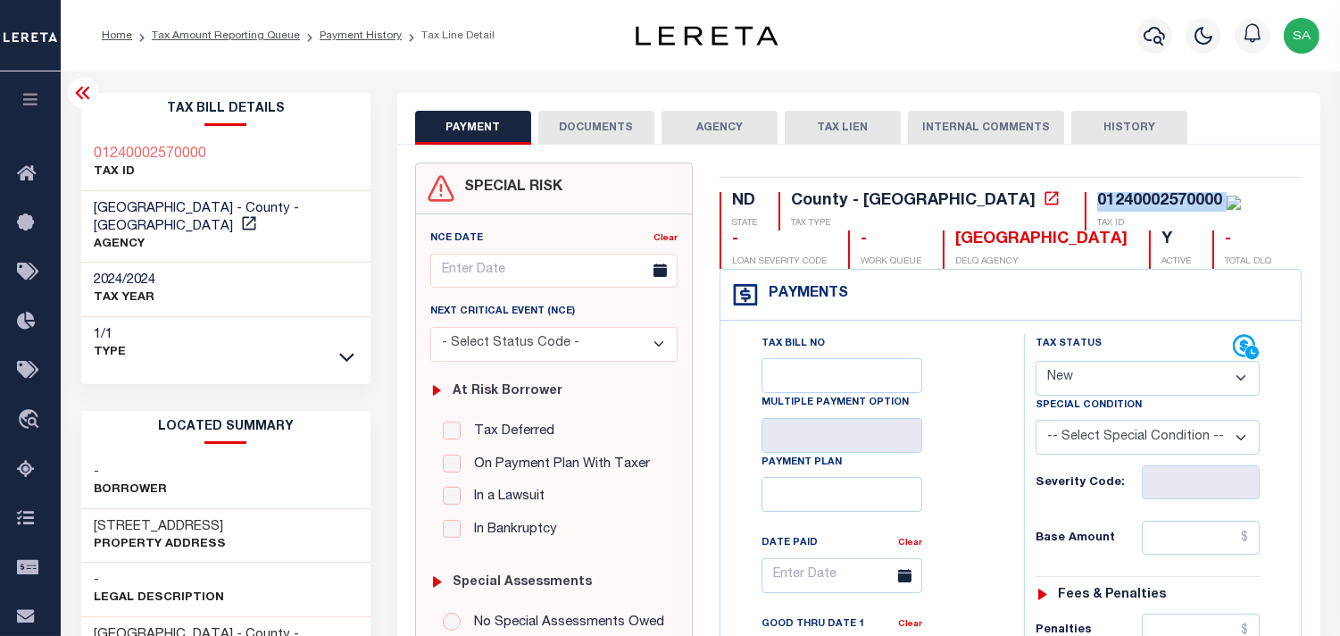
copy div "01240002570000"
drag, startPoint x: 1089, startPoint y: 361, endPoint x: 1085, endPoint y: 386, distance: 25.4
click at [1089, 362] on select "- Select Status Code - Open Due/Unpaid Paid Incomplete No Tax Due Internal Refu…" at bounding box center [1148, 378] width 224 height 35
select select "PYD"
click at [1036, 362] on select "- Select Status Code - Open Due/Unpaid Paid Incomplete No Tax Due Internal Refu…" at bounding box center [1148, 378] width 224 height 35
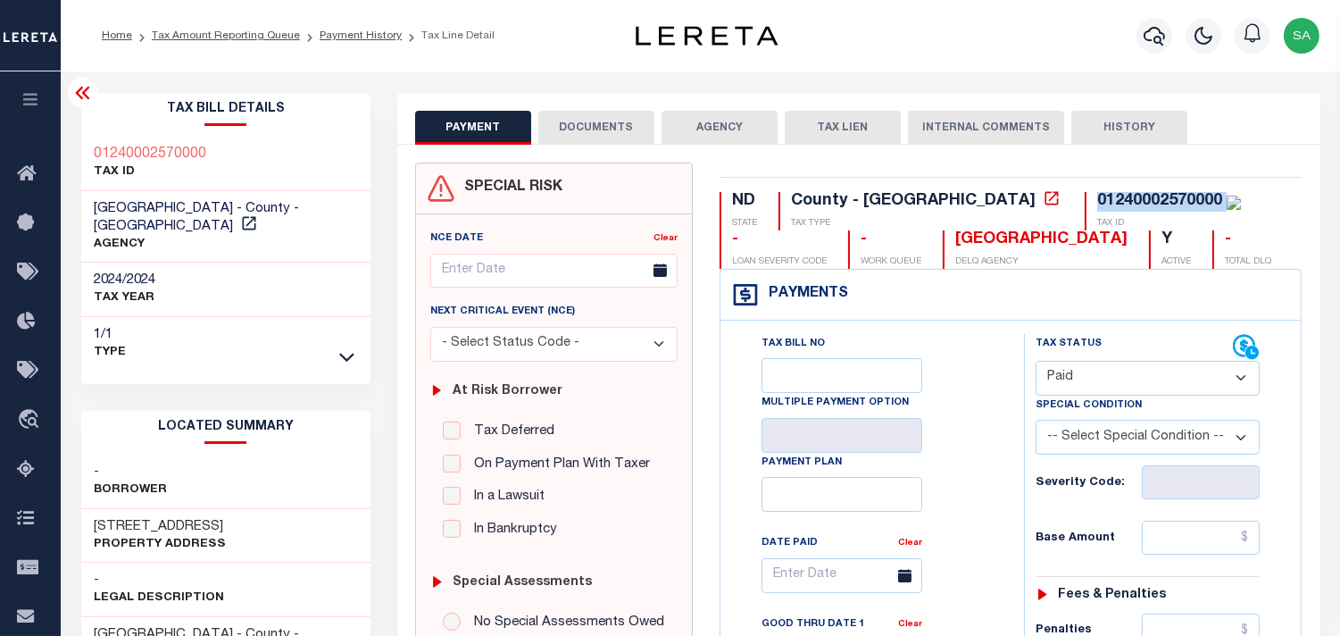
type input "[DATE]"
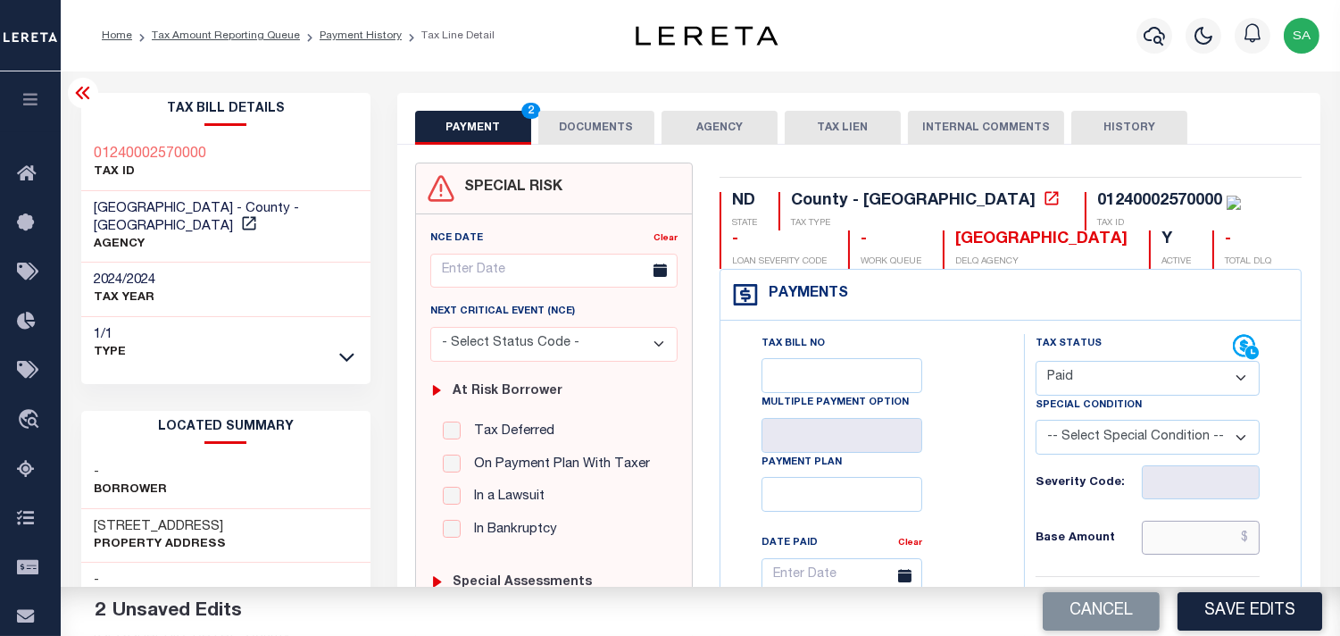
click at [1195, 529] on input "text" at bounding box center [1201, 538] width 118 height 34
paste input "2,029.12"
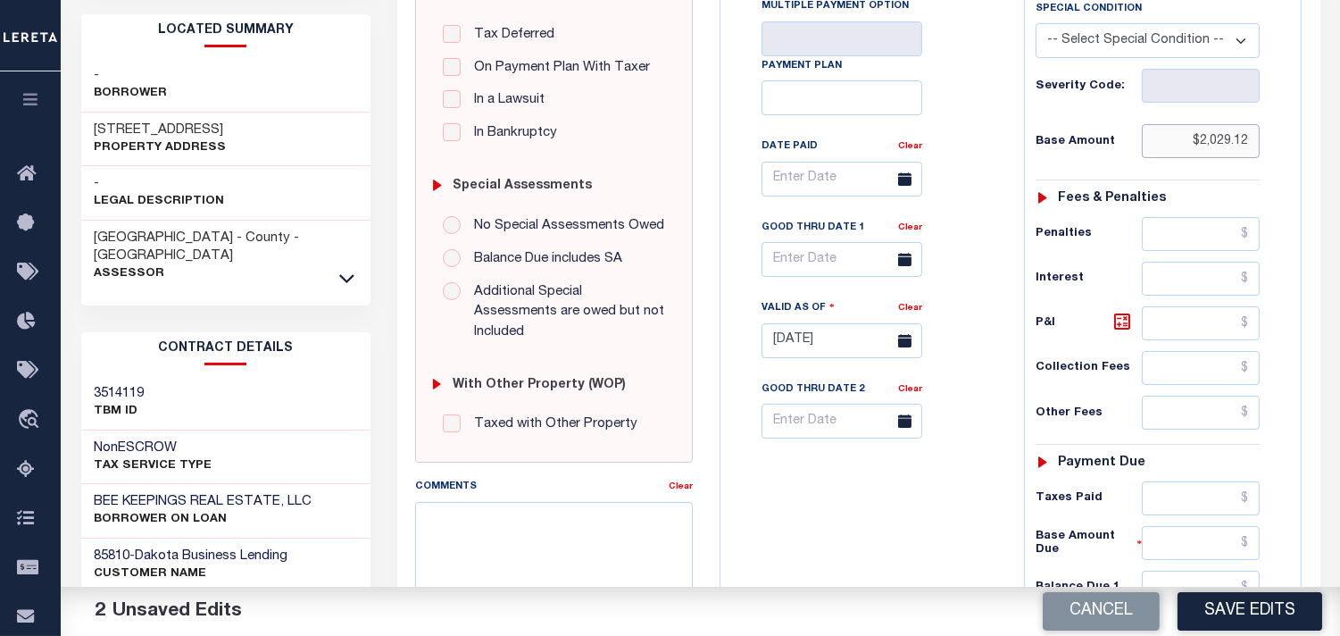
type input "$2,029.12"
click at [1161, 491] on input "text" at bounding box center [1201, 498] width 118 height 34
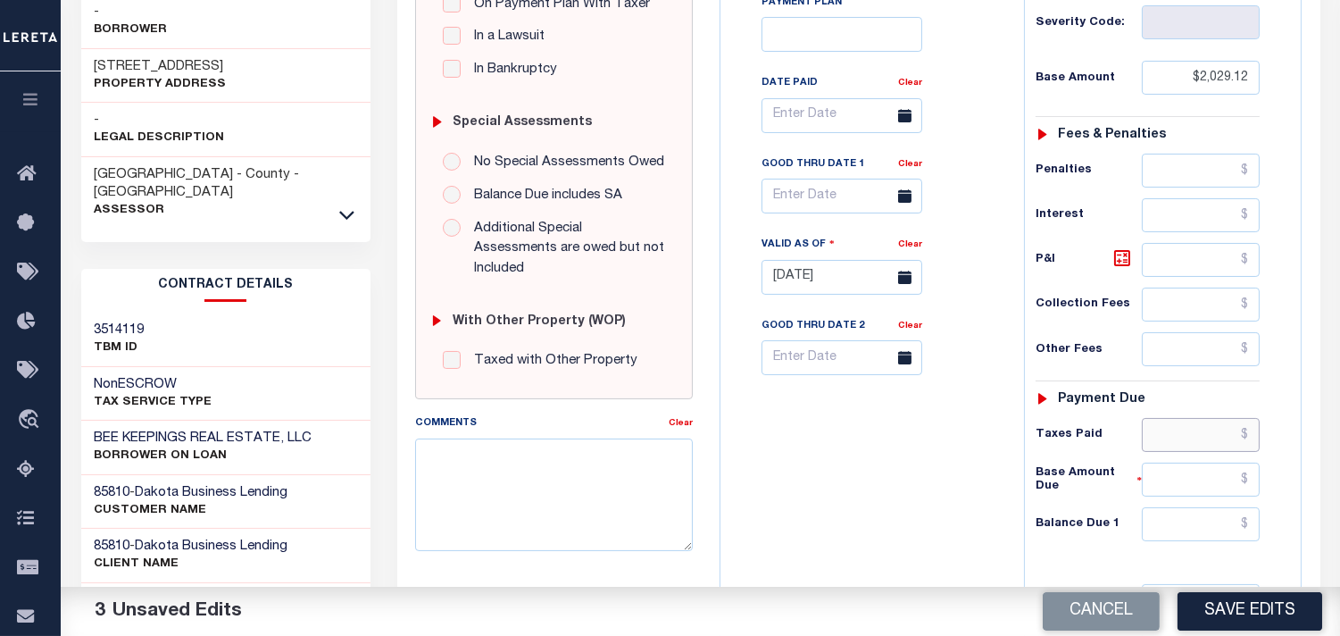
scroll to position [595, 0]
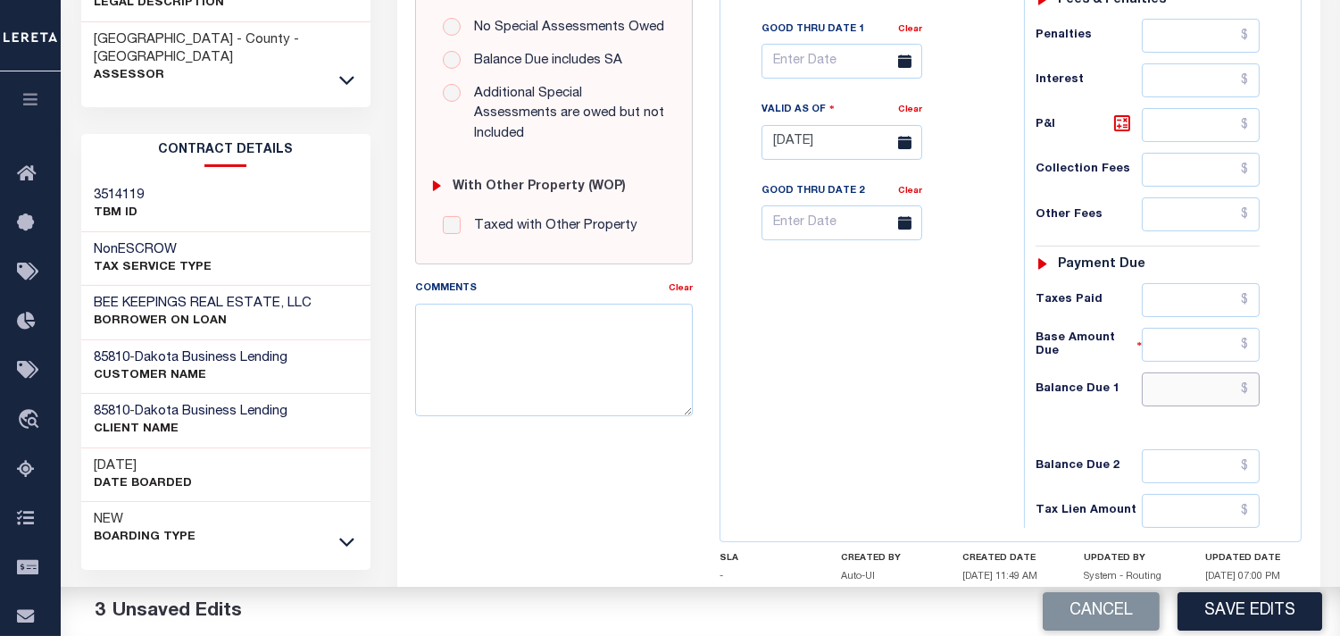
click at [1203, 390] on input "text" at bounding box center [1201, 389] width 118 height 34
type input "$0.00"
drag, startPoint x: 926, startPoint y: 378, endPoint x: 996, endPoint y: 425, distance: 84.9
click at [926, 378] on div "Tax Bill No Multiple Payment Option Payment Plan Clear" at bounding box center [868, 133] width 286 height 788
click at [1245, 619] on button "Save Edits" at bounding box center [1250, 611] width 145 height 38
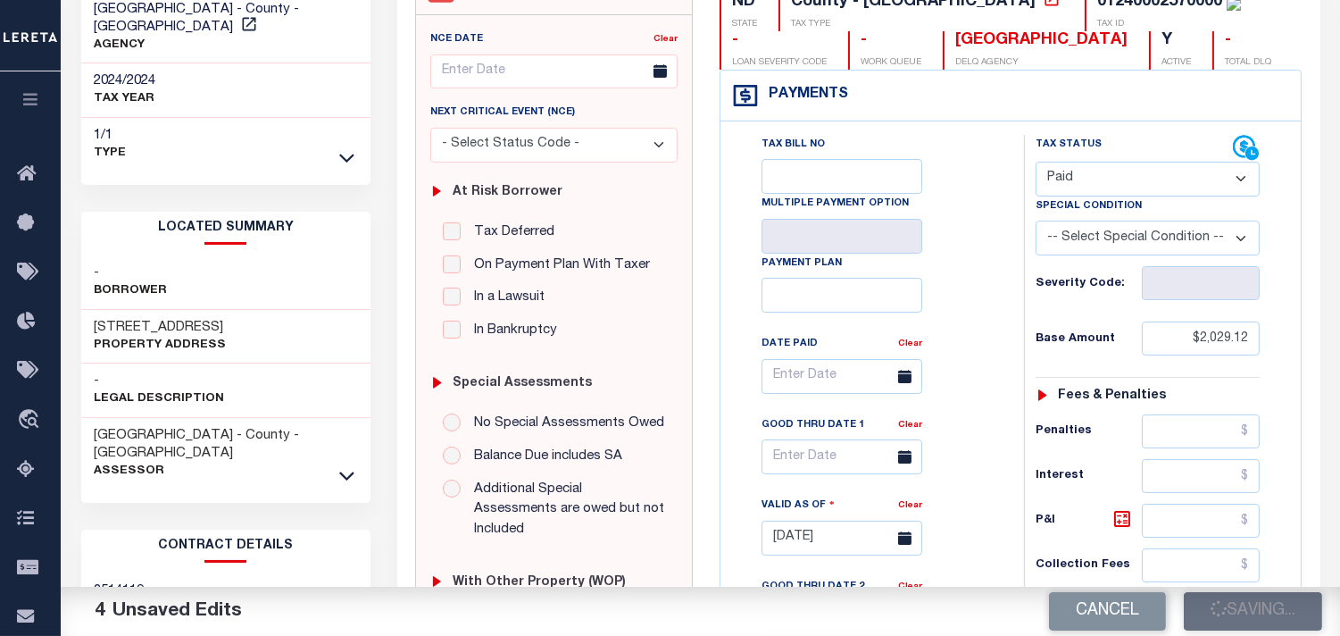
scroll to position [99, 0]
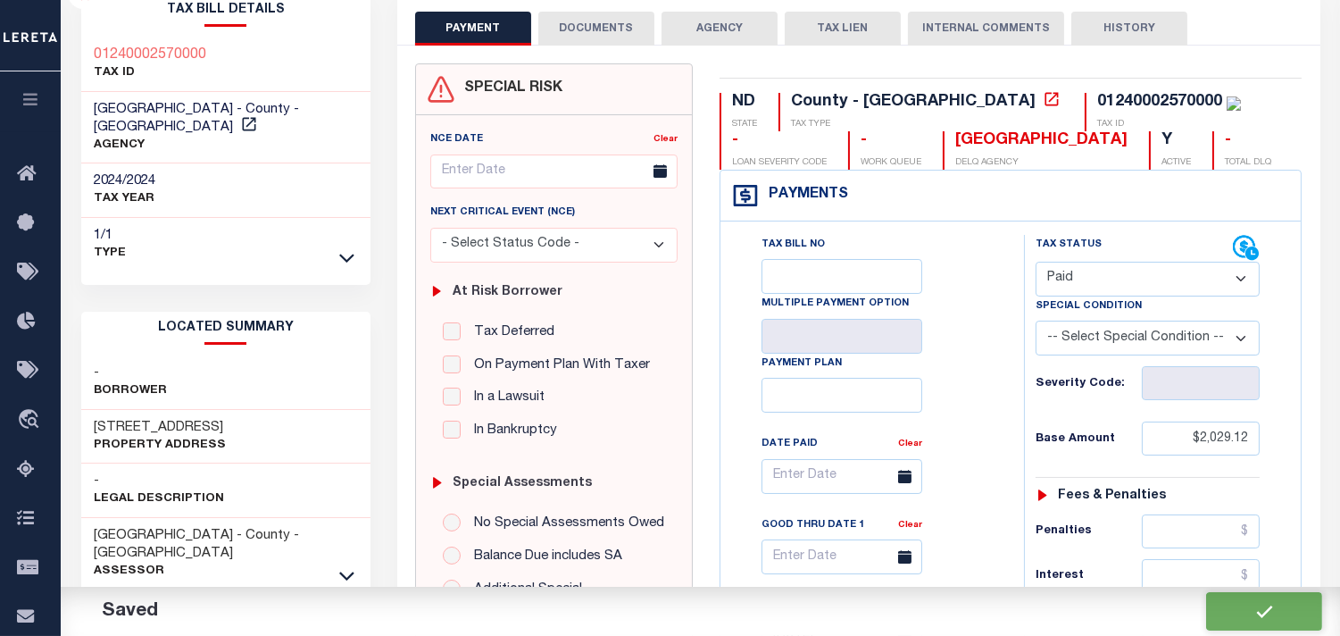
checkbox input "false"
type input "$2,029.12"
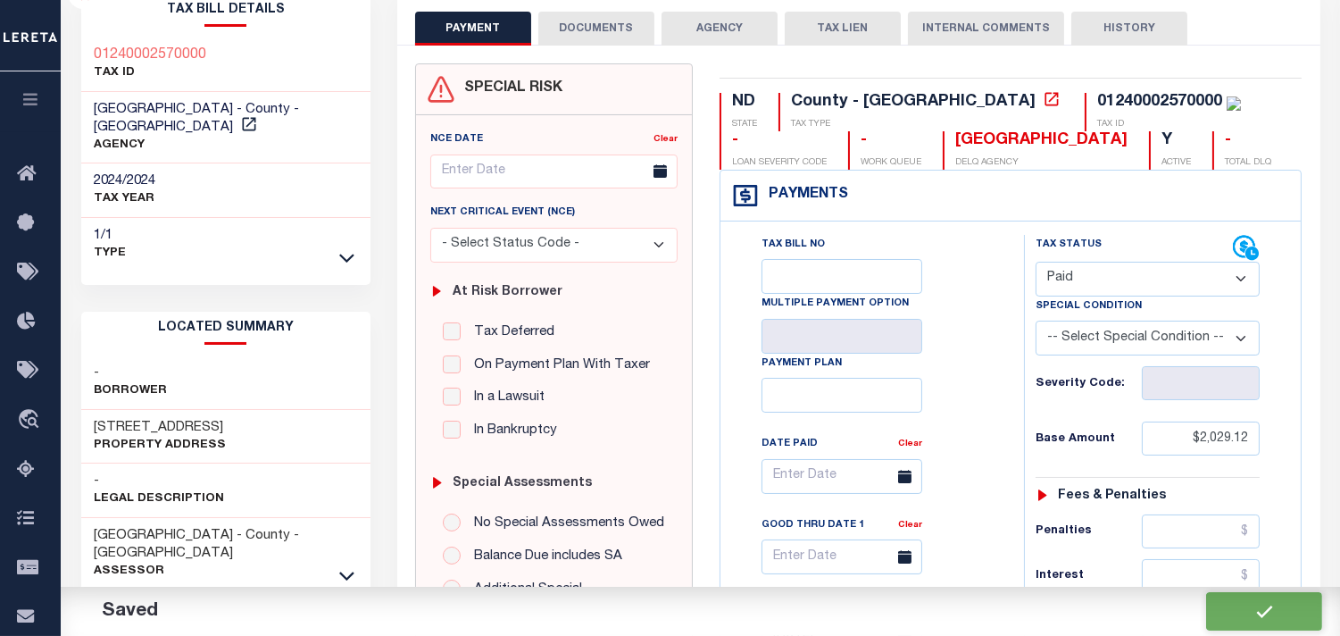
type input "$0"
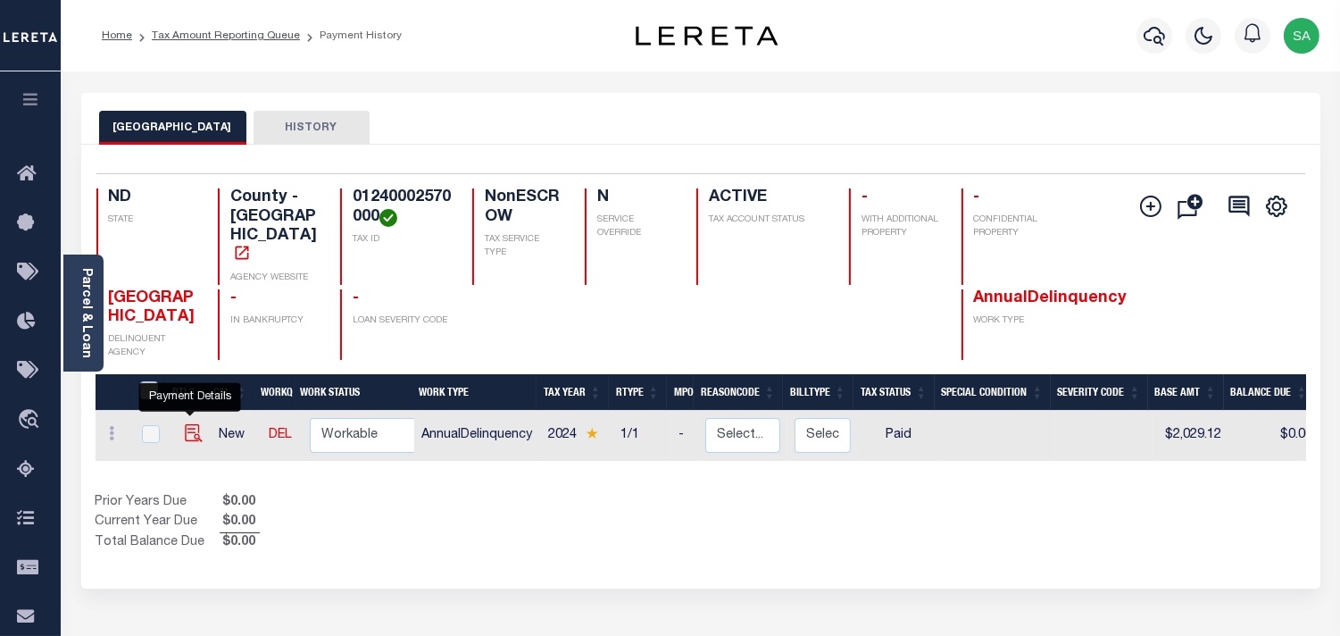
click at [191, 424] on img "" at bounding box center [194, 433] width 18 height 18
checkbox input "true"
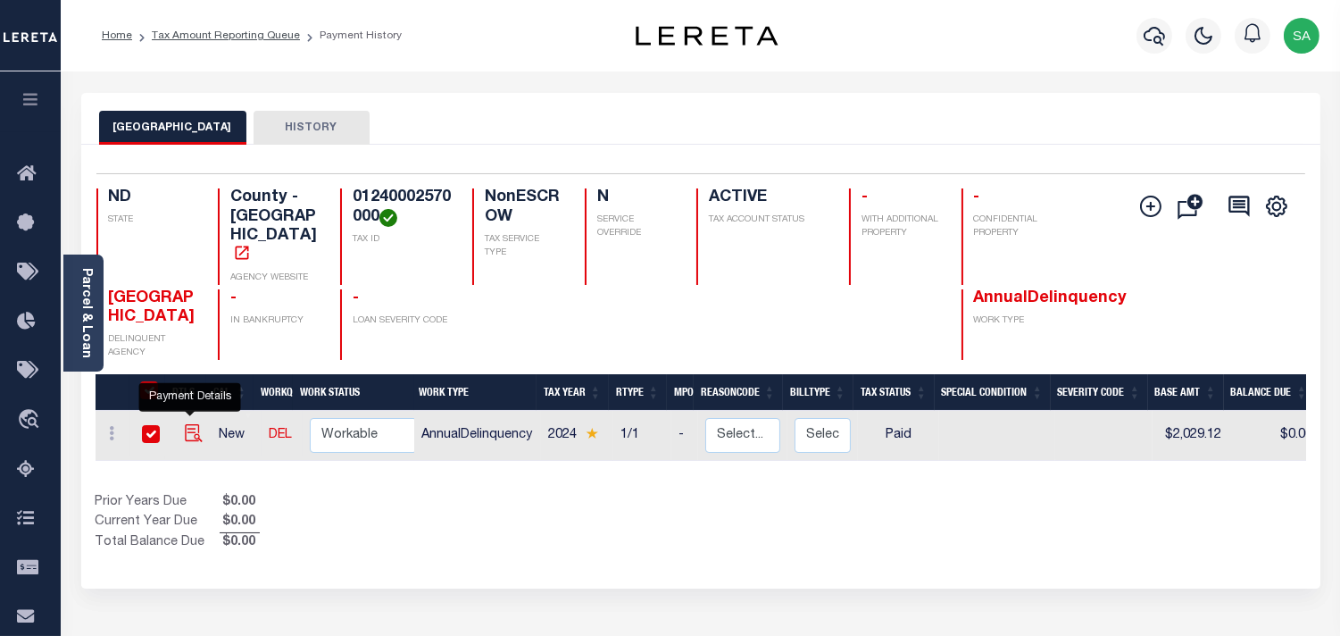
checkbox input "true"
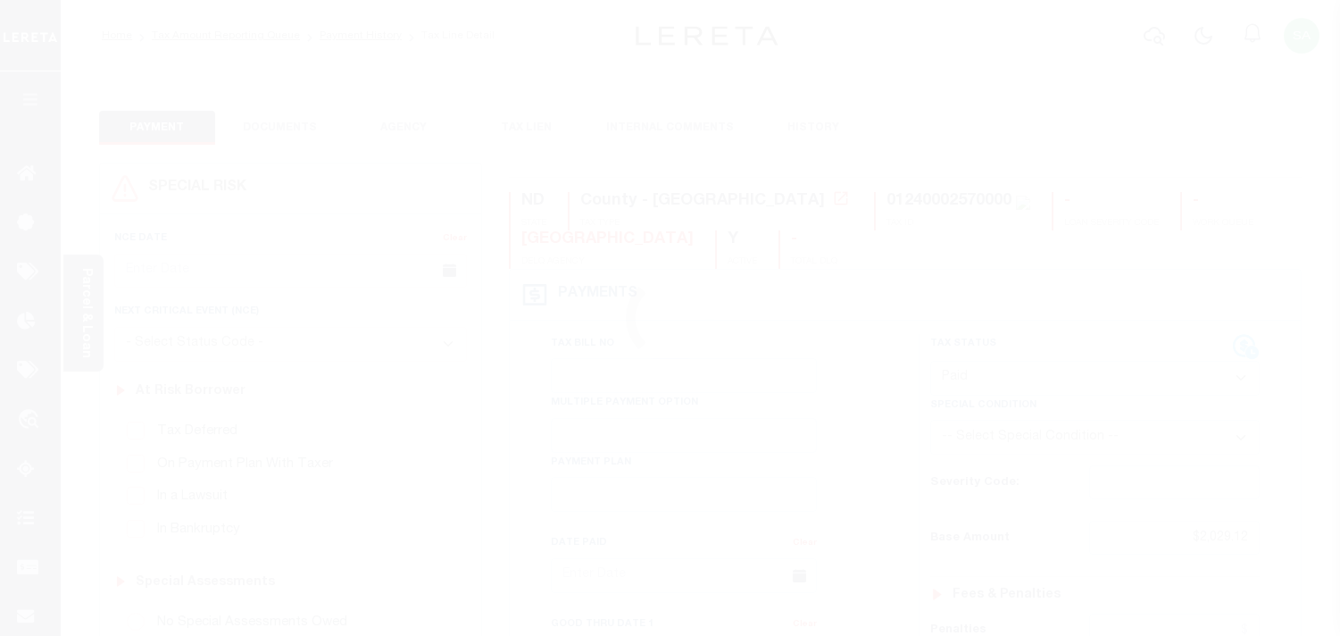
select select "PYD"
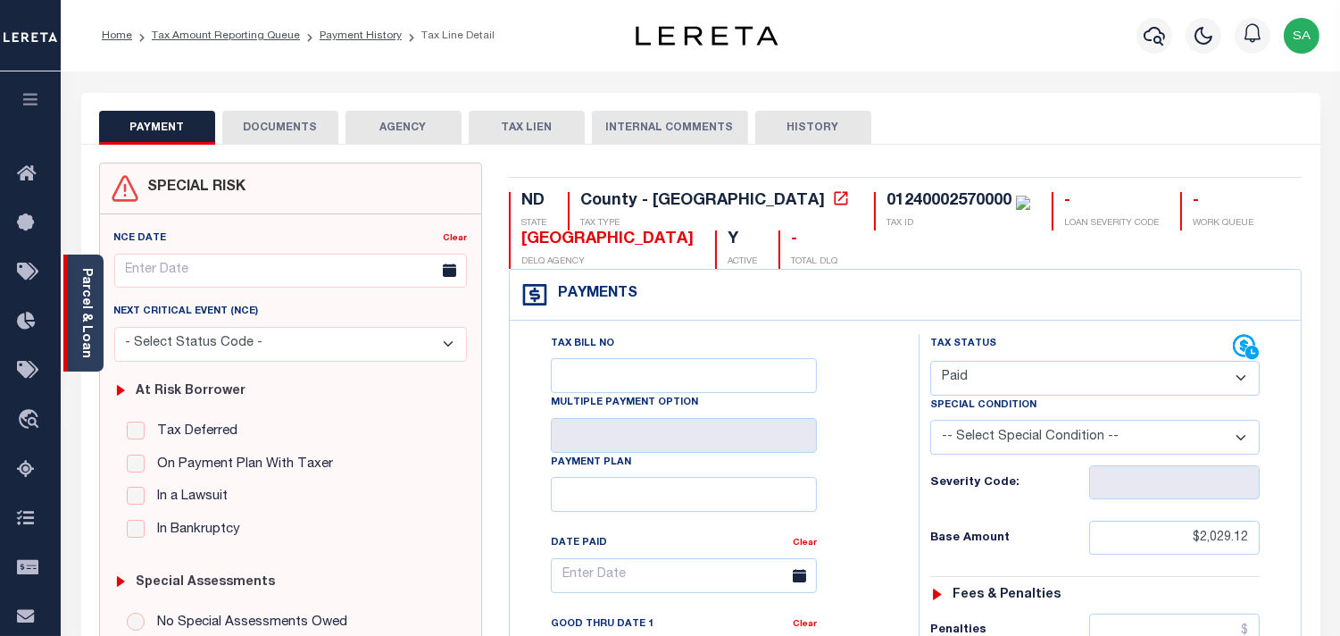
click at [70, 321] on div "Parcel & Loan" at bounding box center [83, 312] width 40 height 117
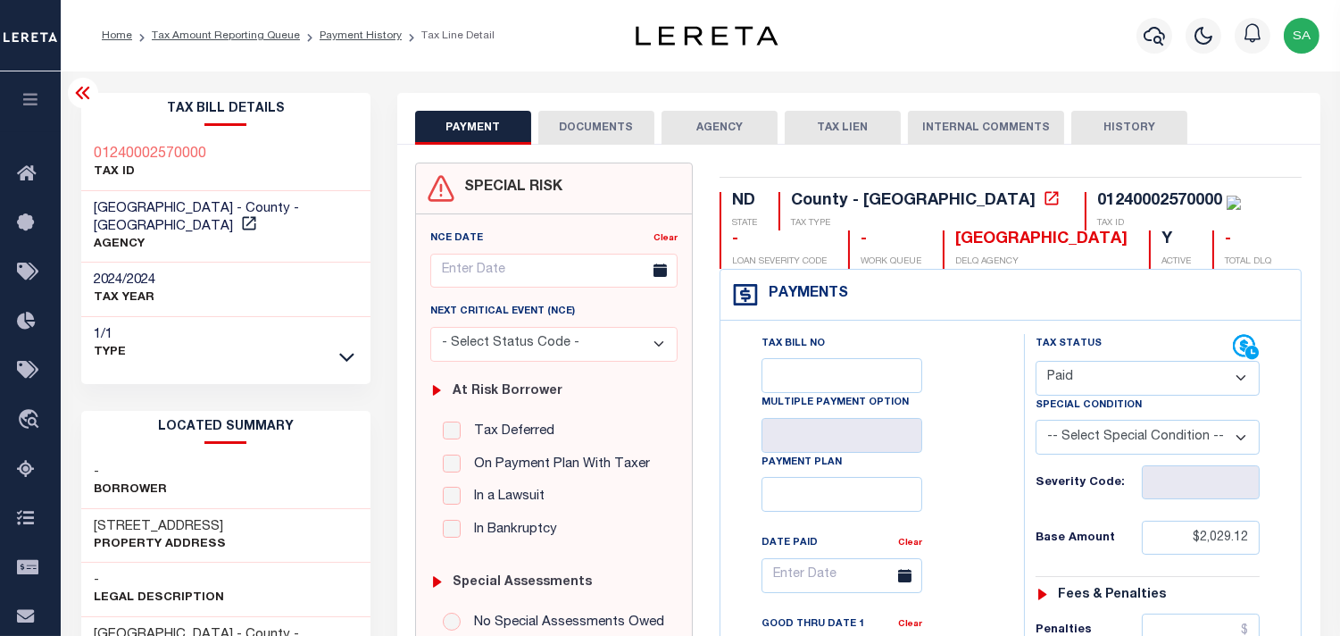
click at [1175, 37] on div at bounding box center [1154, 35] width 49 height 62
click at [1159, 38] on icon "button" at bounding box center [1154, 36] width 21 height 19
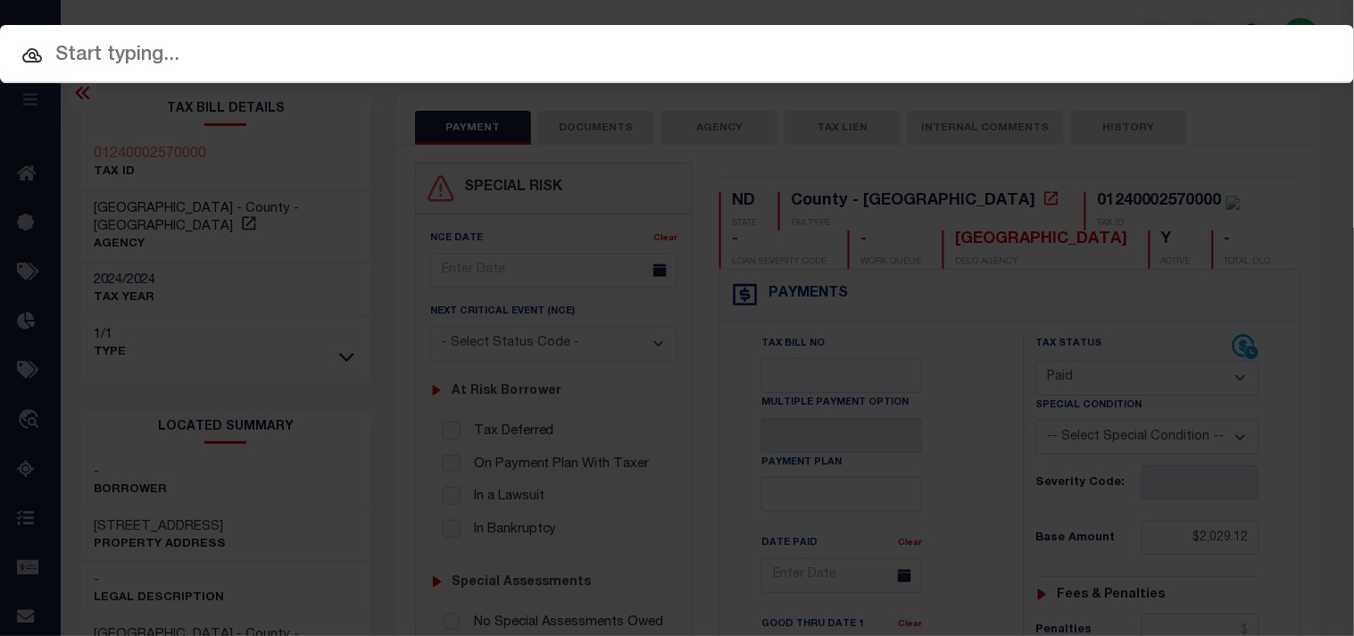
click at [685, 56] on input "text" at bounding box center [677, 55] width 1354 height 31
paste input "2189834"
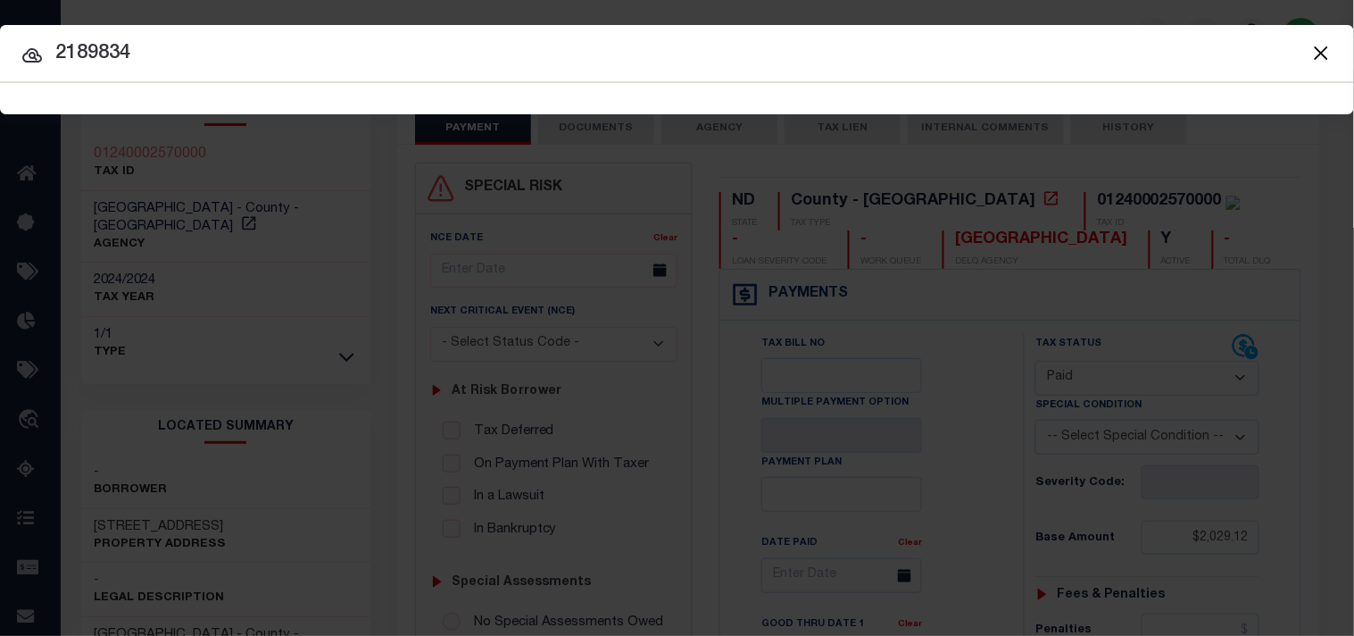
type input "2189834"
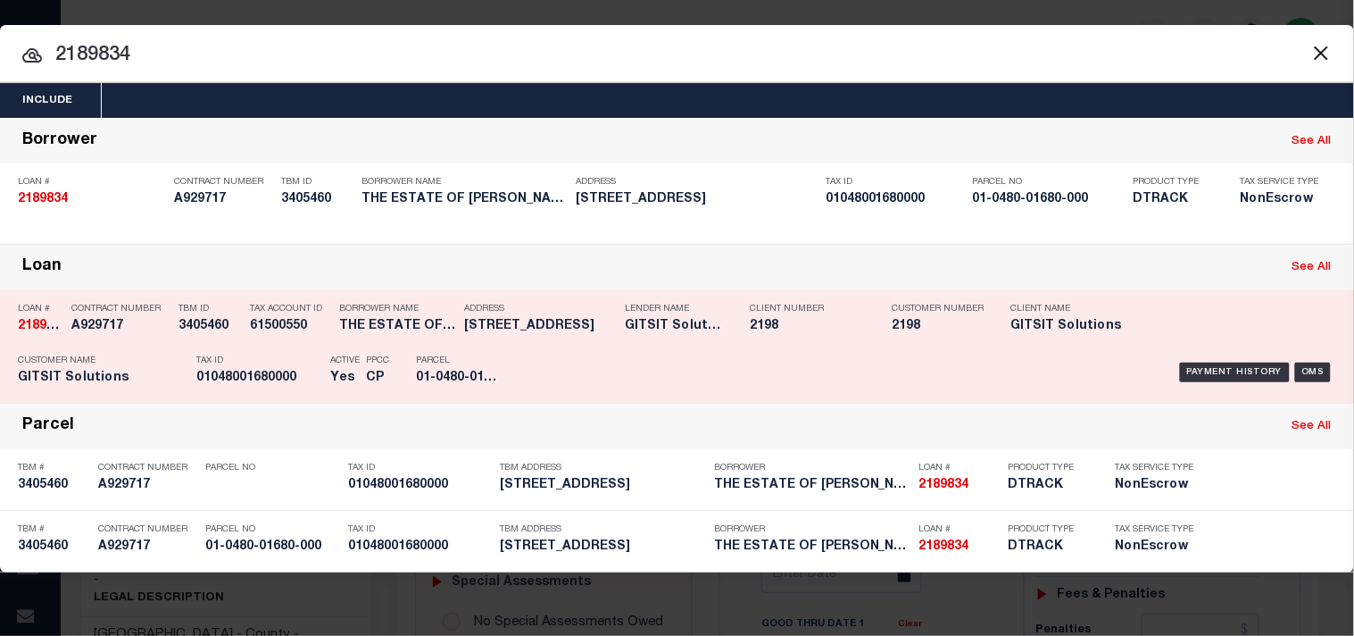
click at [286, 357] on p "Tax ID" at bounding box center [258, 360] width 125 height 11
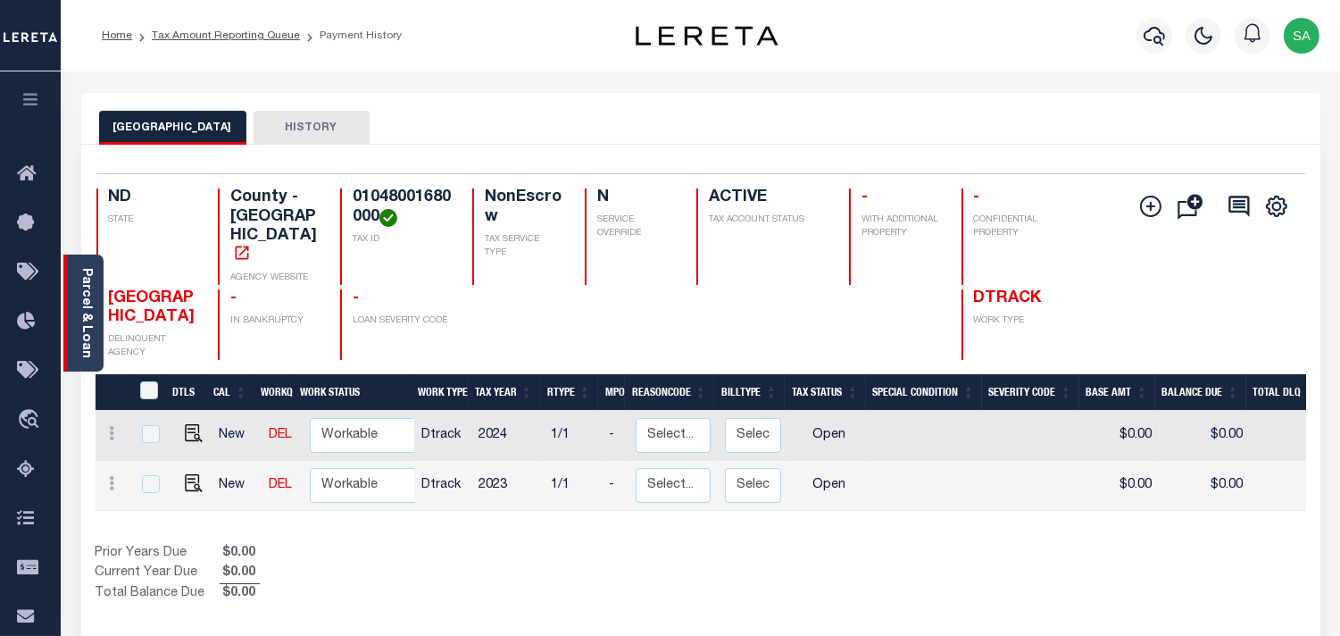
click at [80, 313] on link "Parcel & Loan" at bounding box center [85, 313] width 12 height 90
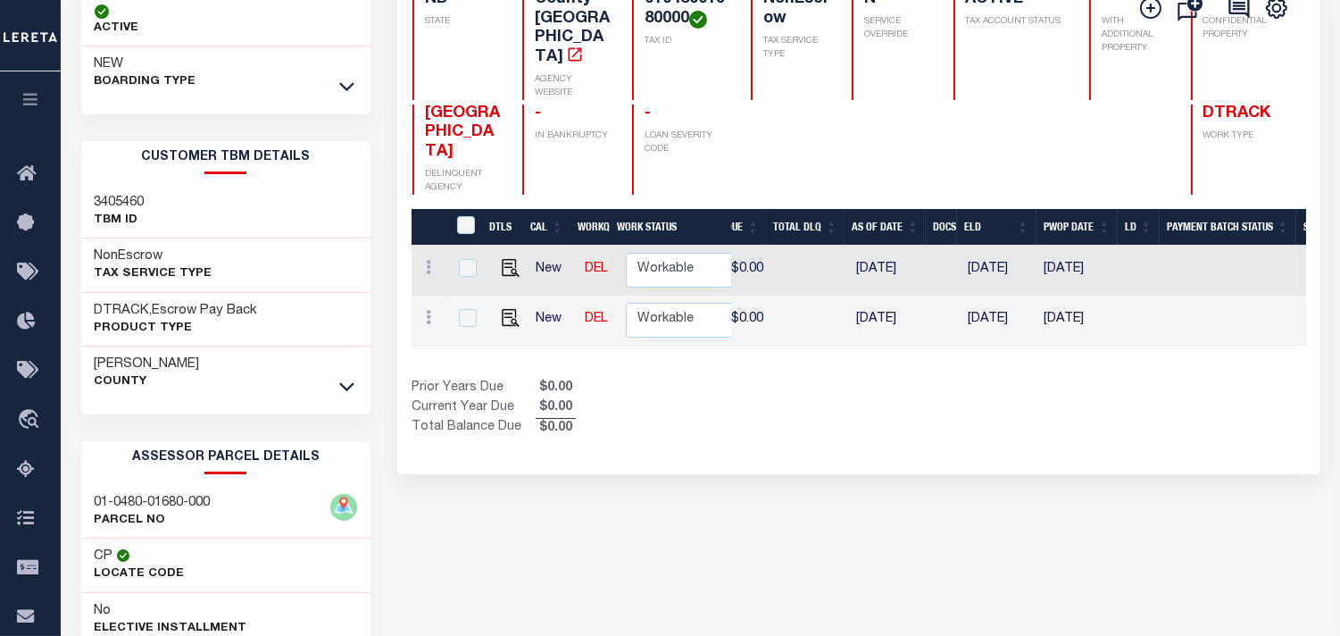
click at [355, 89] on link at bounding box center [347, 85] width 21 height 12
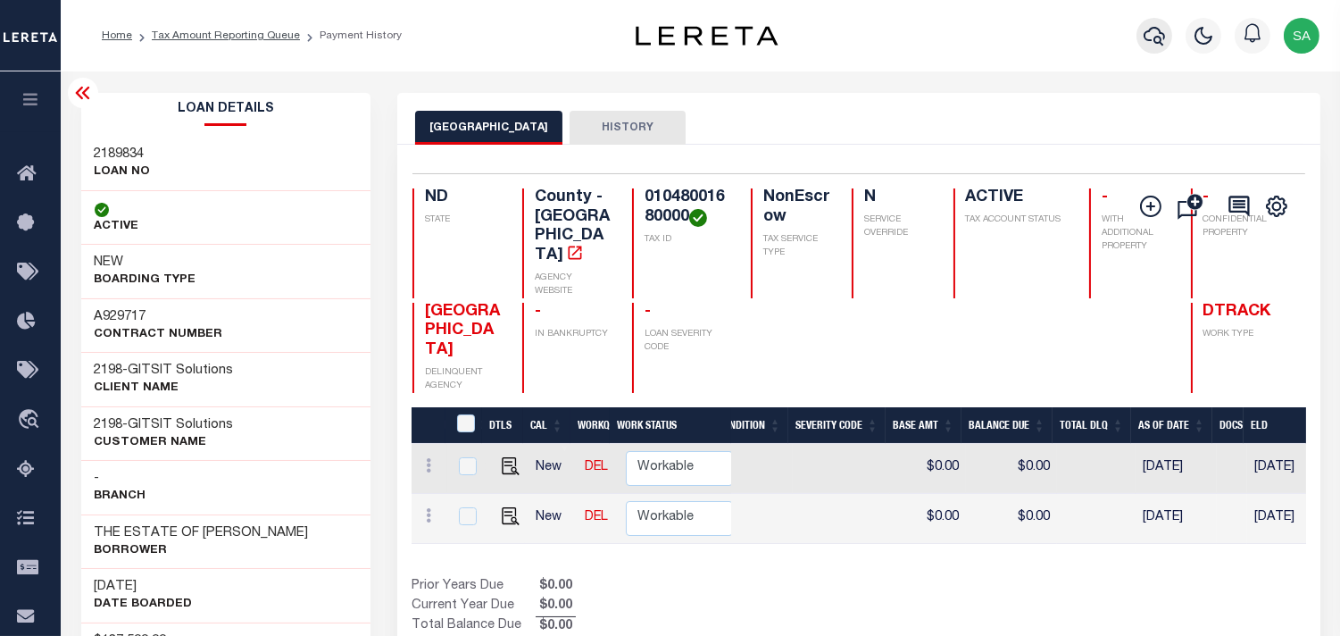
click at [1147, 39] on icon "button" at bounding box center [1154, 36] width 21 height 19
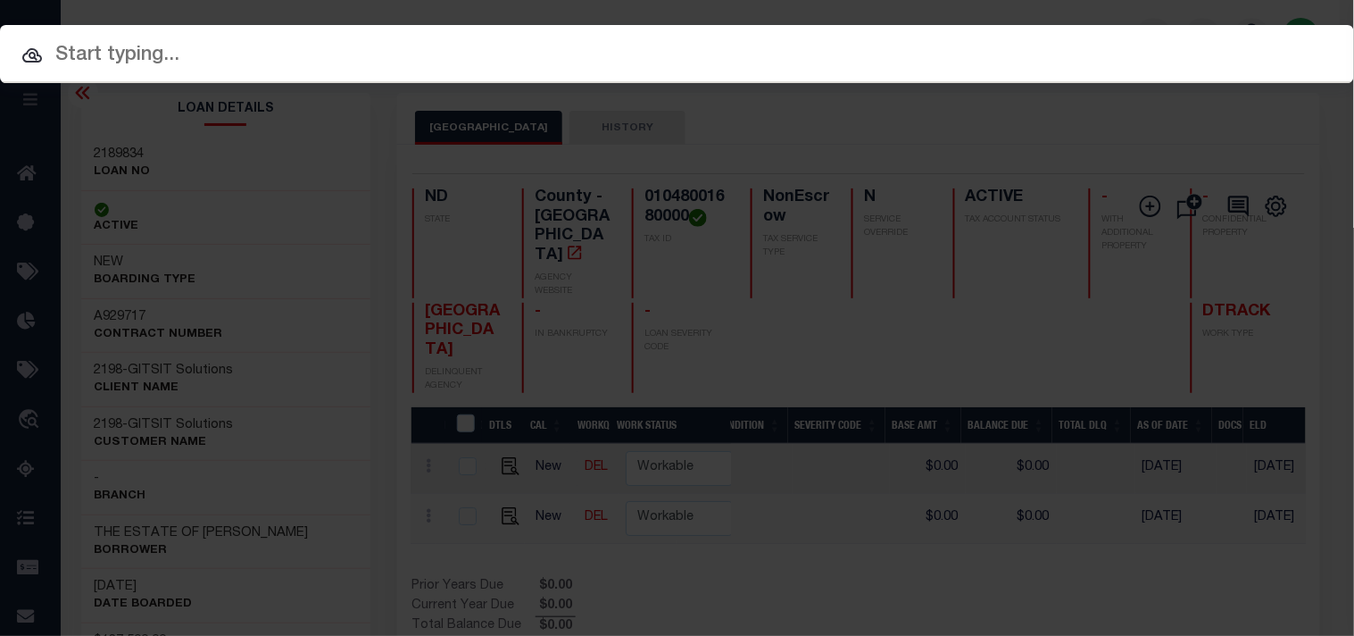
click at [1082, 39] on div "Include Loans TBM Customers Borrowers Payments (Lender Non-Disb) Payments (Lend…" at bounding box center [677, 54] width 1354 height 58
paste input "5549299101"
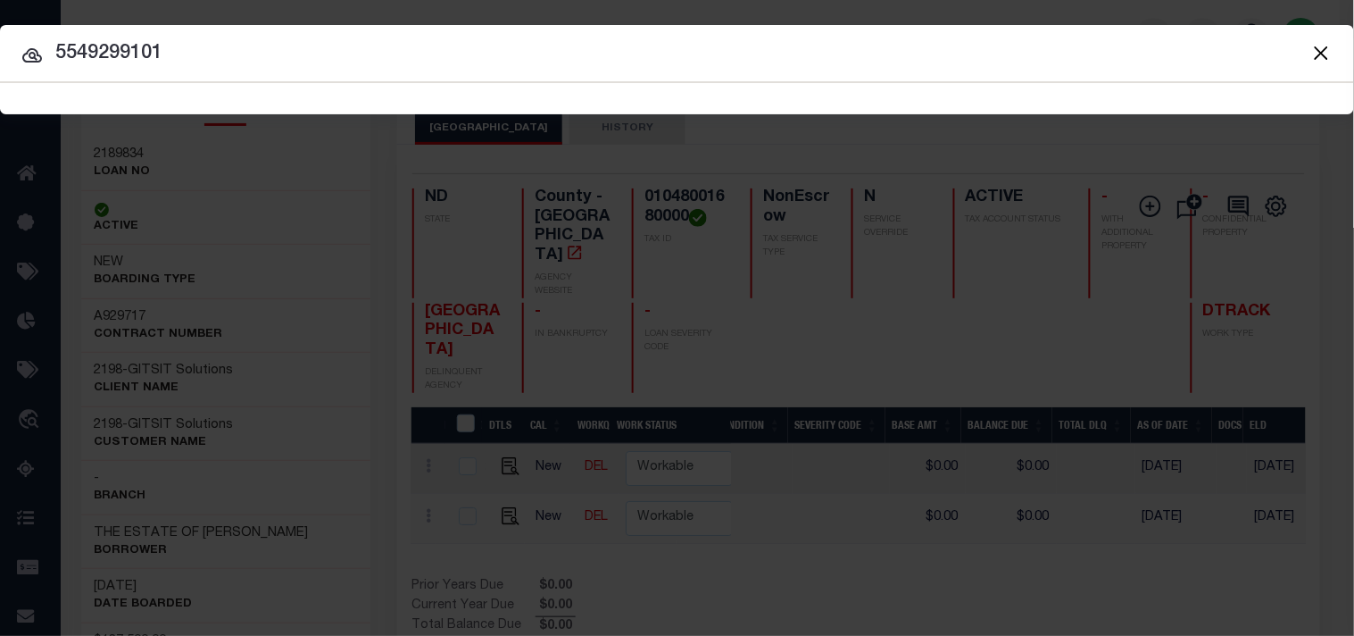
type input "5549299101"
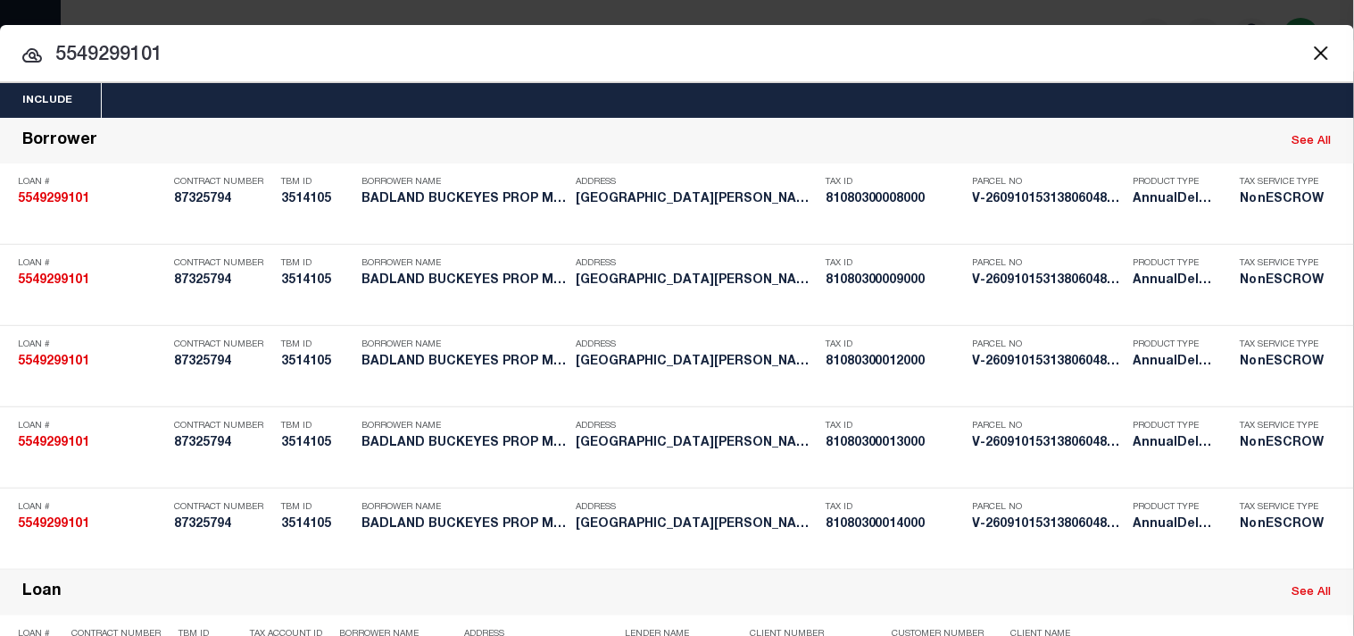
scroll to position [546, 0]
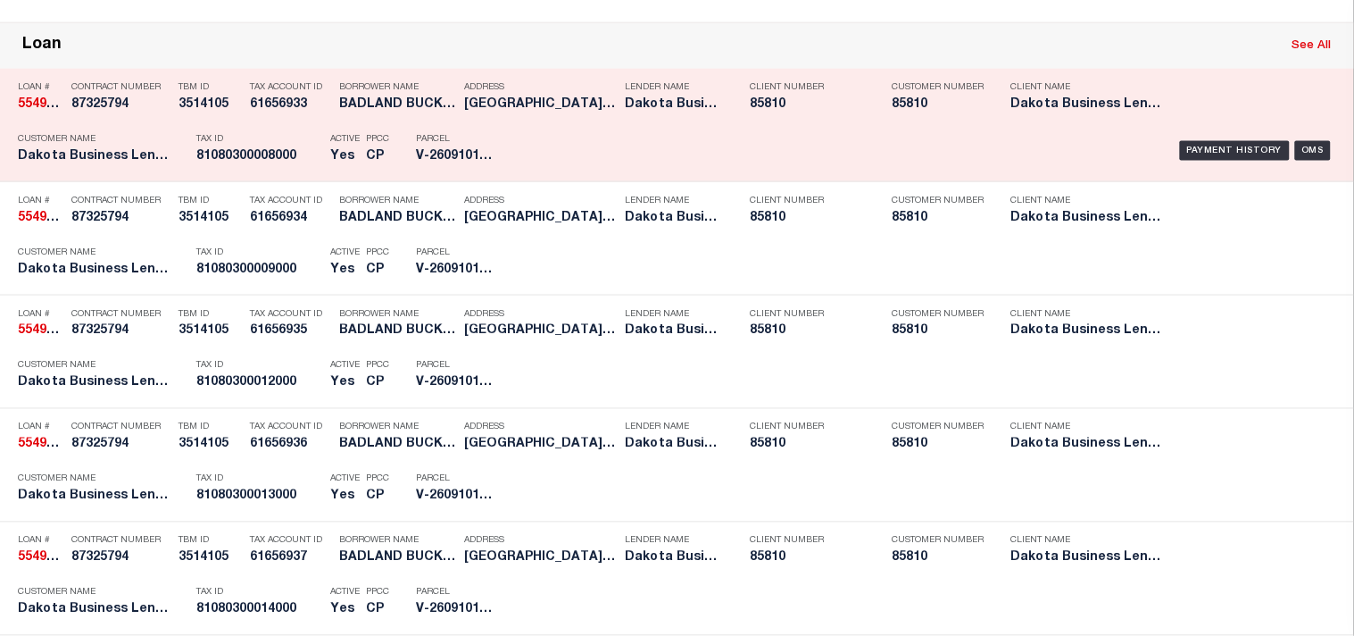
click at [318, 177] on div "Active Yes" at bounding box center [335, 151] width 36 height 52
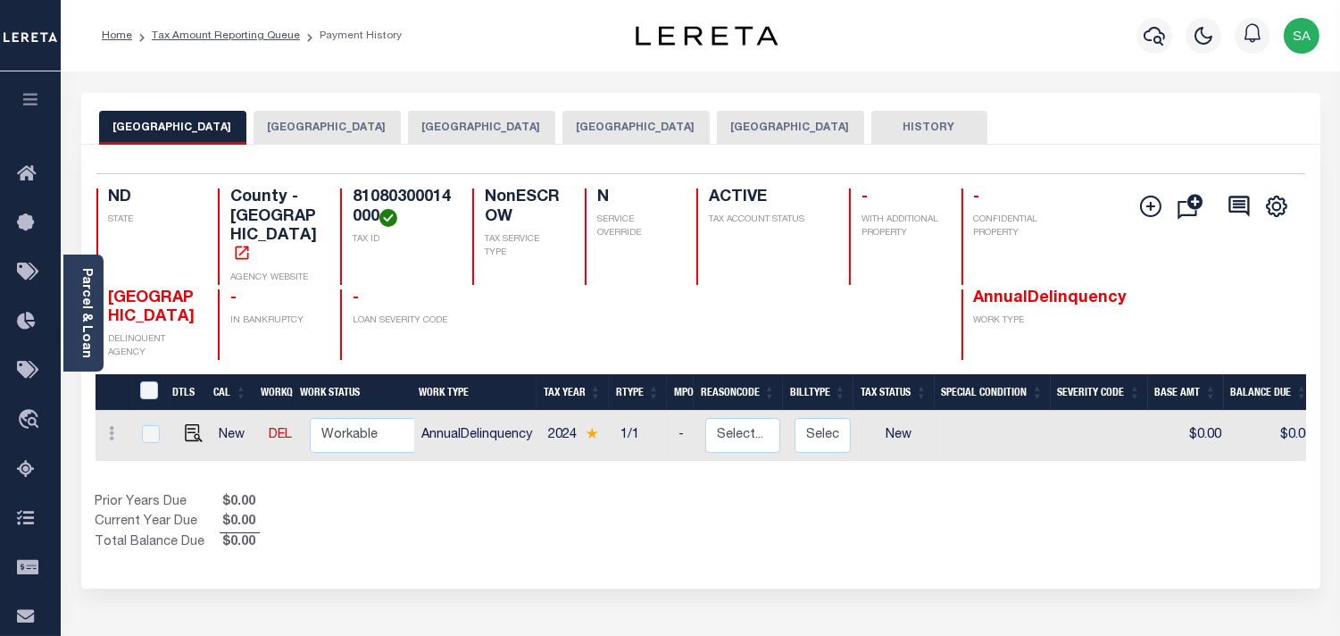
click at [717, 129] on button "[GEOGRAPHIC_DATA]" at bounding box center [790, 128] width 147 height 34
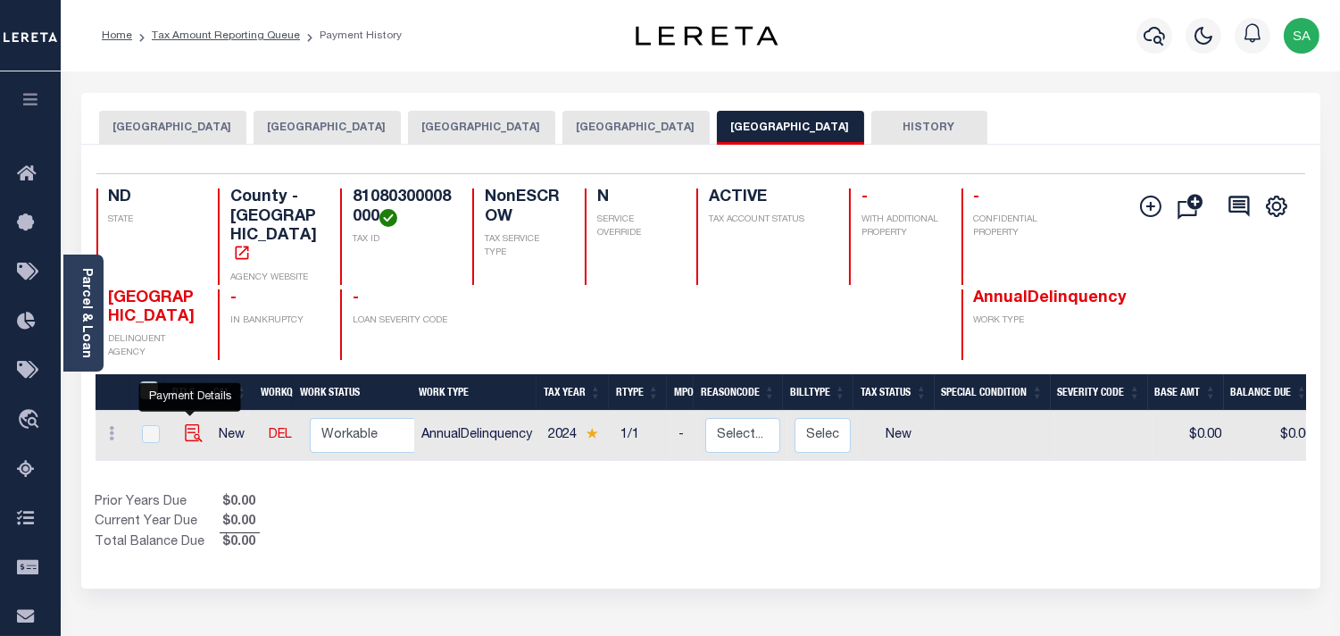
click at [196, 424] on img "" at bounding box center [194, 433] width 18 height 18
checkbox input "true"
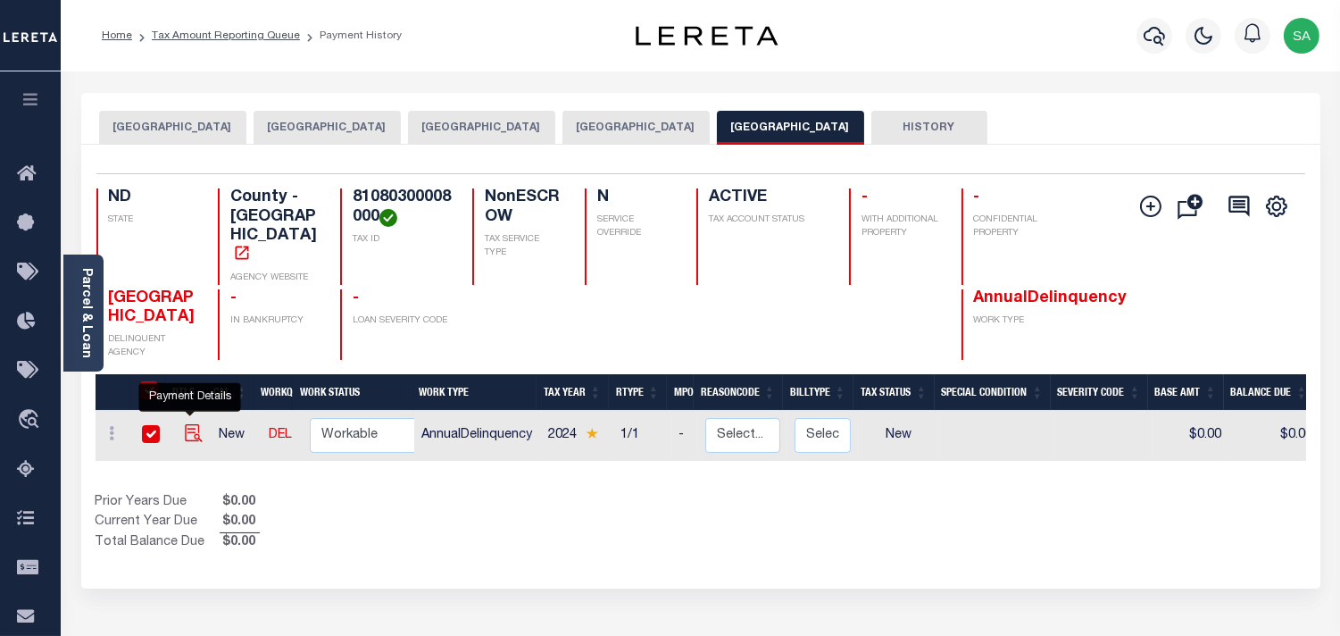
checkbox input "true"
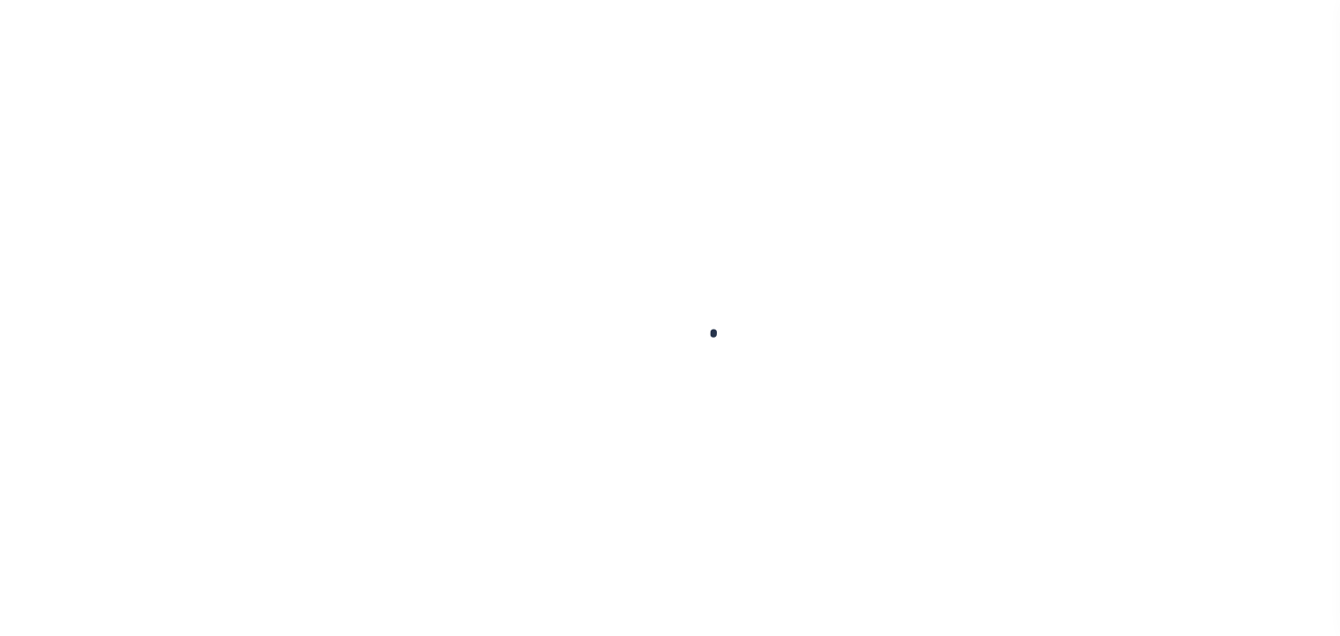
checkbox input "false"
type input "[DATE]"
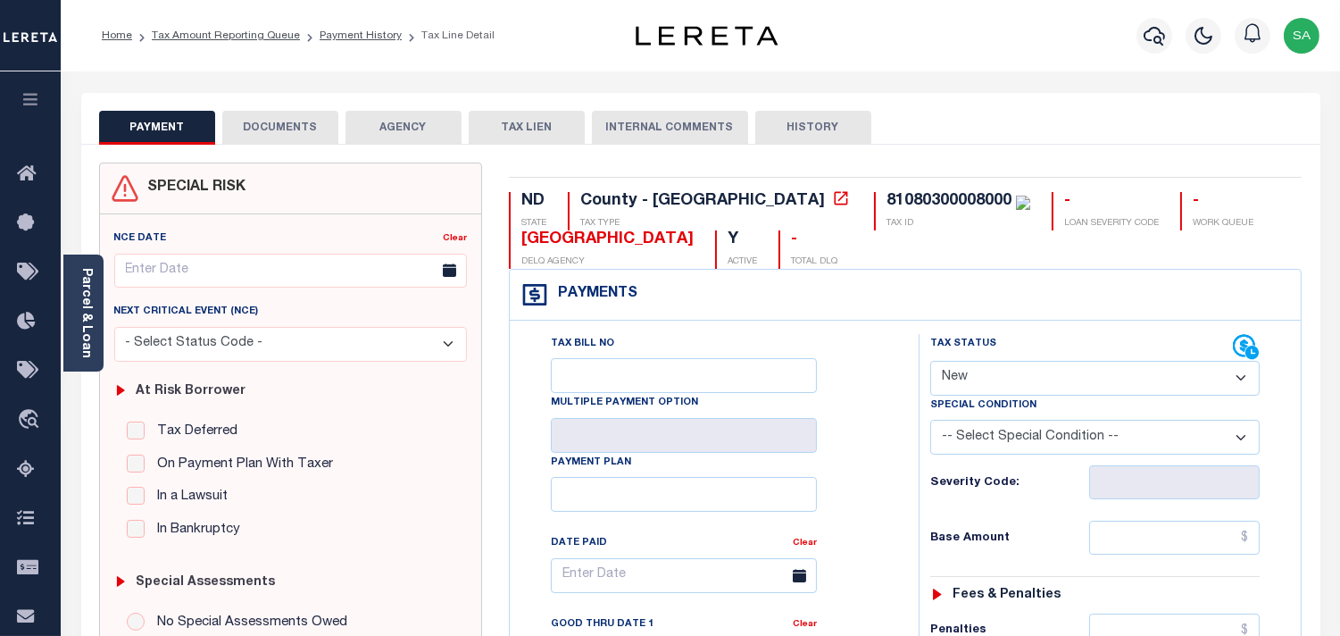
drag, startPoint x: 987, startPoint y: 381, endPoint x: 987, endPoint y: 395, distance: 13.4
click at [987, 381] on select "- Select Status Code - Open Due/Unpaid Paid Incomplete No Tax Due Internal Refu…" at bounding box center [1094, 378] width 329 height 35
select select "PYD"
click at [930, 362] on select "- Select Status Code - Open Due/Unpaid Paid Incomplete No Tax Due Internal Refu…" at bounding box center [1094, 378] width 329 height 35
type input "[DATE]"
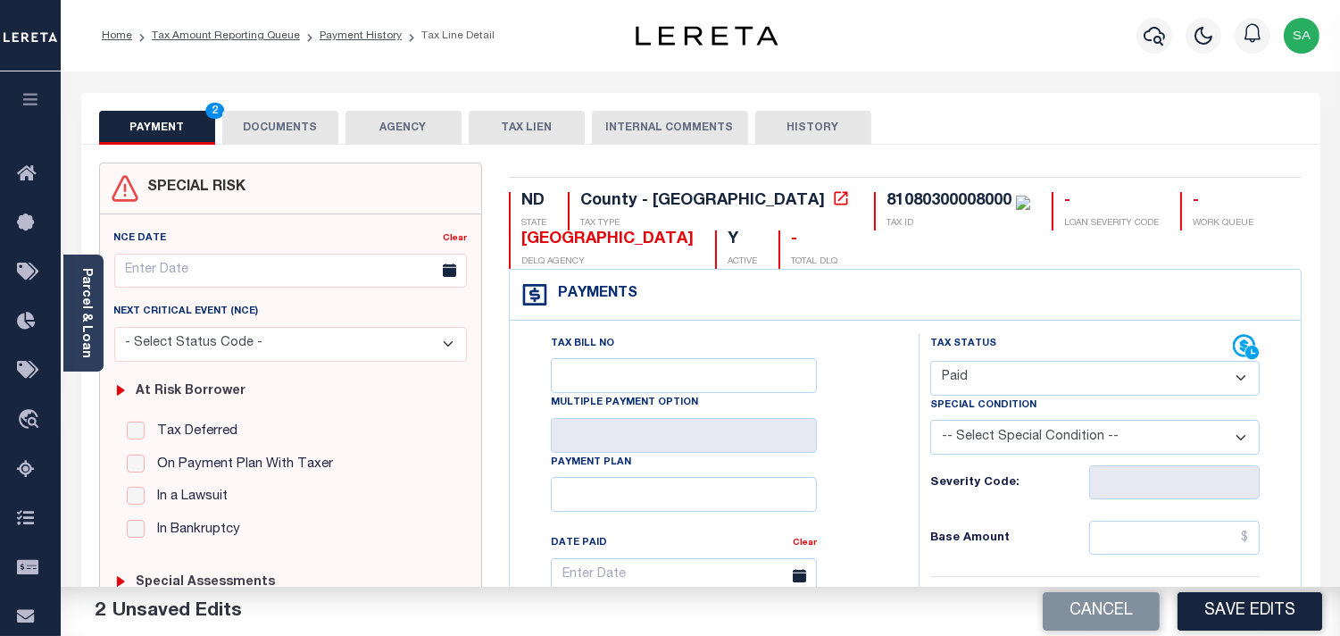
click at [80, 318] on link "Parcel & Loan" at bounding box center [85, 313] width 12 height 90
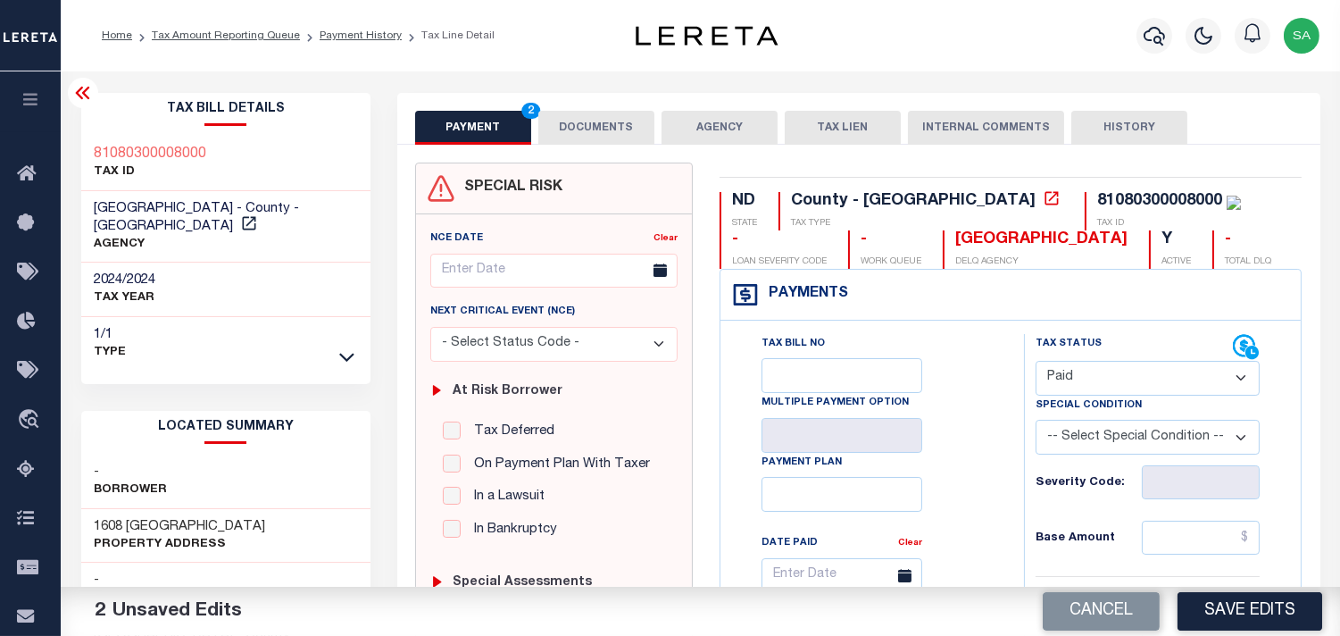
click at [641, 137] on button "DOCUMENTS" at bounding box center [596, 128] width 116 height 34
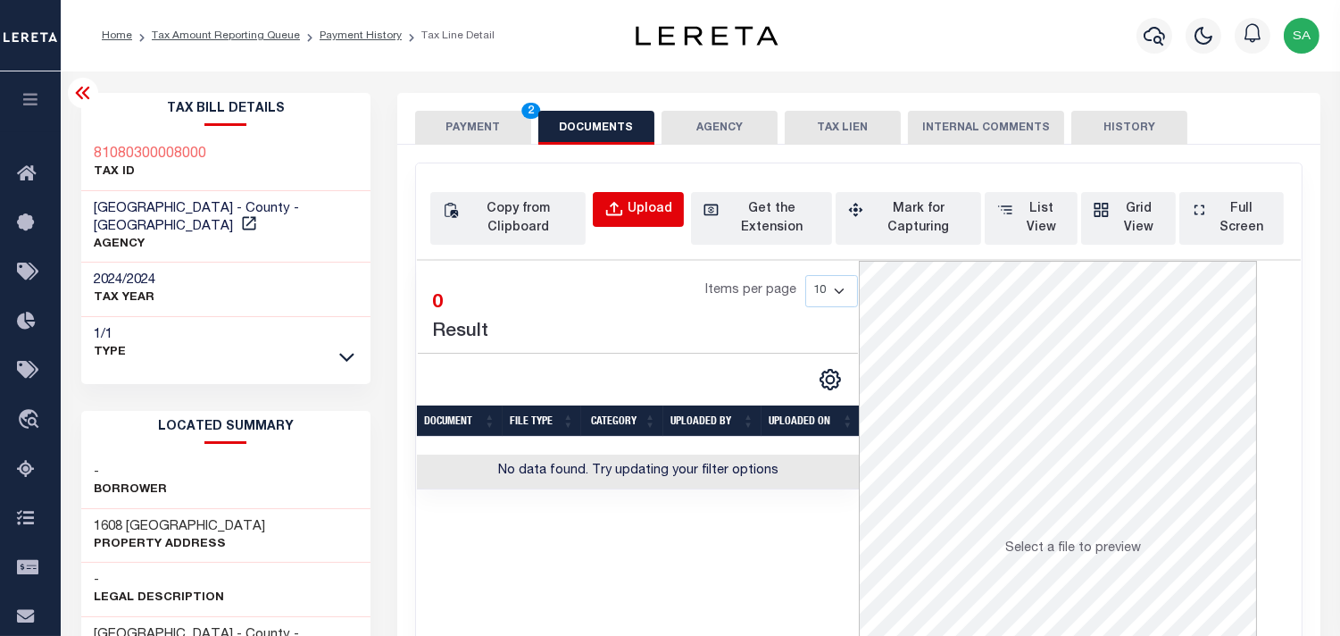
click at [641, 201] on div "Upload" at bounding box center [650, 210] width 45 height 20
select select "POP"
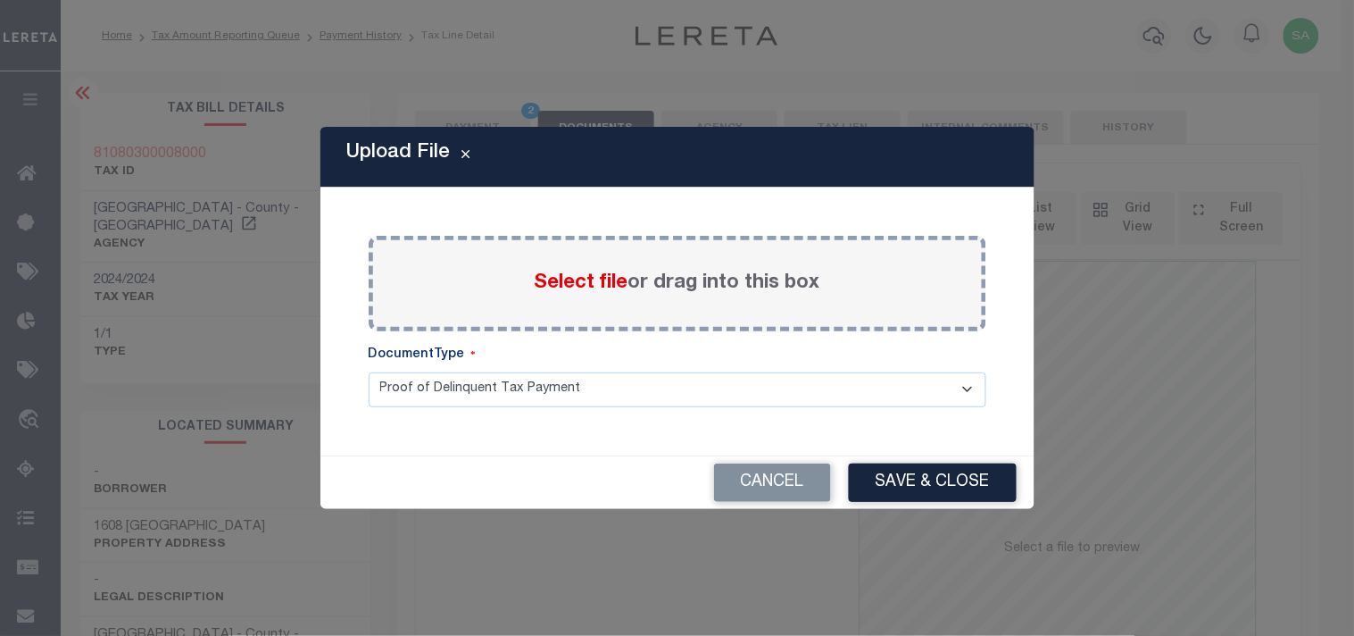
click at [596, 282] on span "Select file" at bounding box center [582, 283] width 94 height 20
click at [0, 0] on input "Select file or drag into this box" at bounding box center [0, 0] width 0 height 0
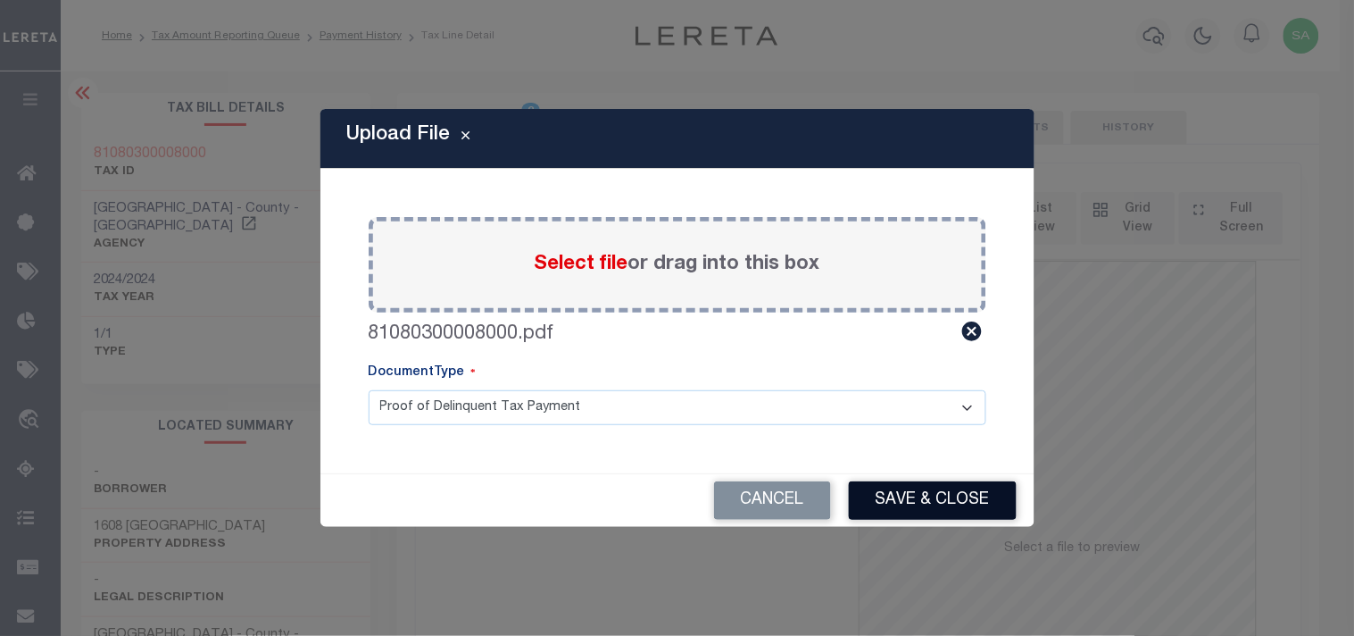
click at [953, 502] on button "Save & Close" at bounding box center [933, 500] width 168 height 38
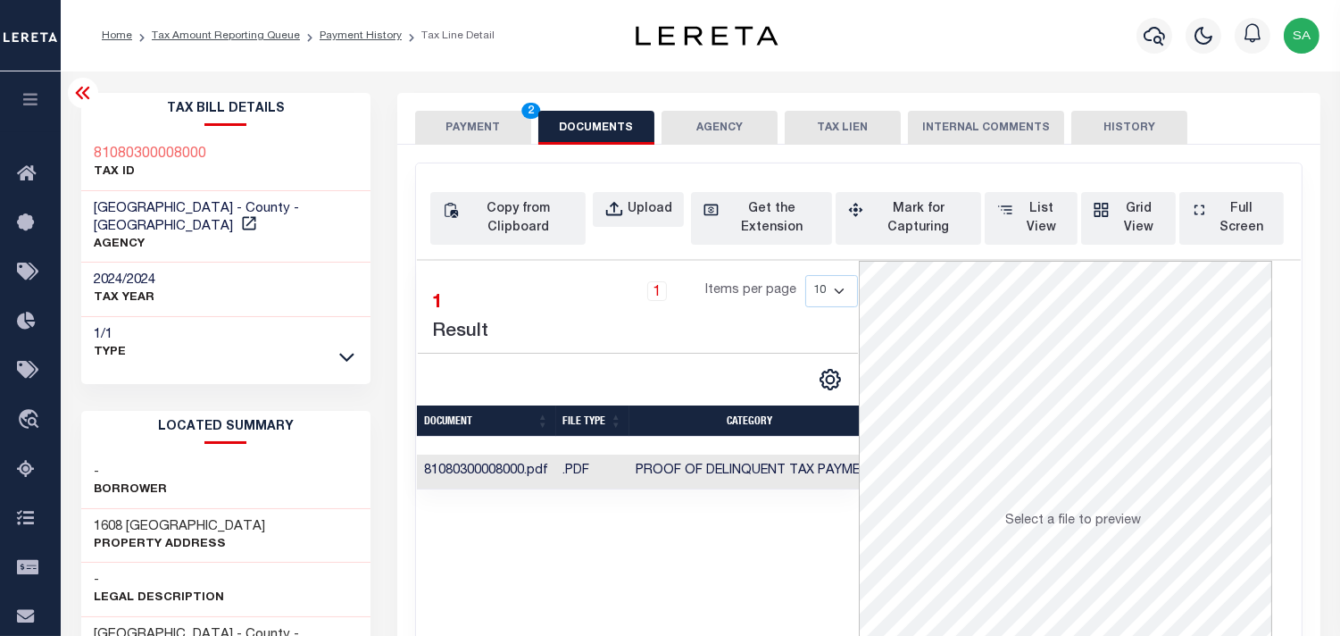
click at [474, 128] on button "PAYMENT 2" at bounding box center [473, 128] width 116 height 34
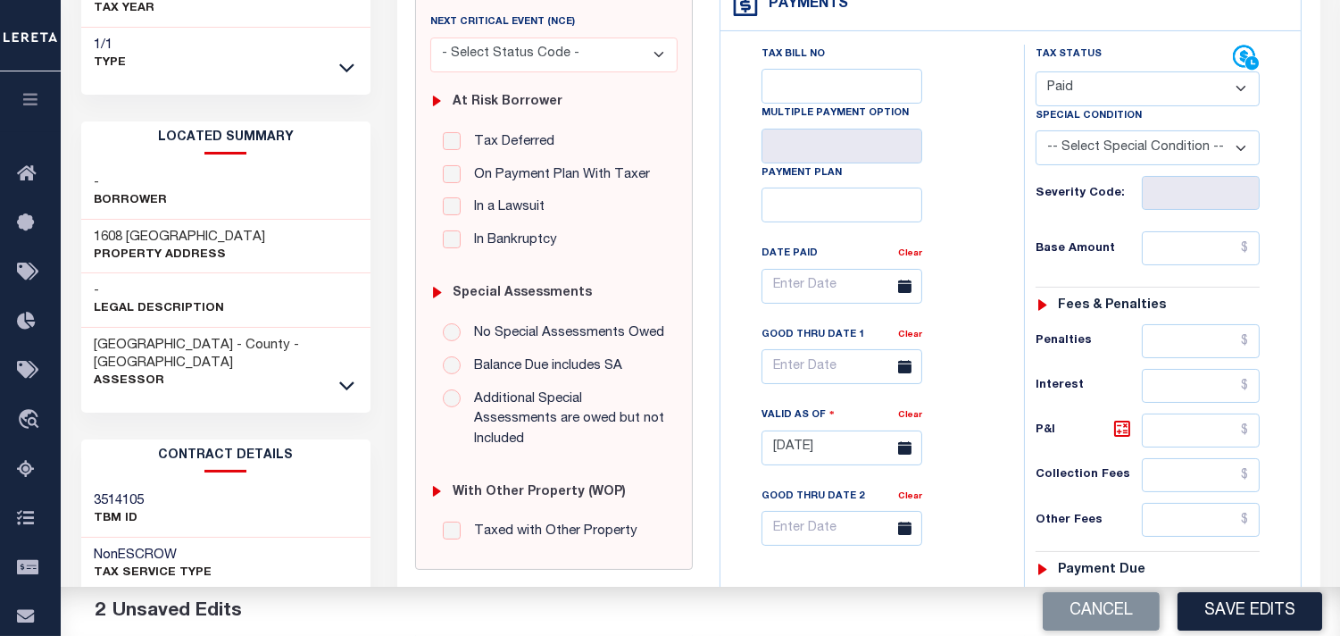
scroll to position [297, 0]
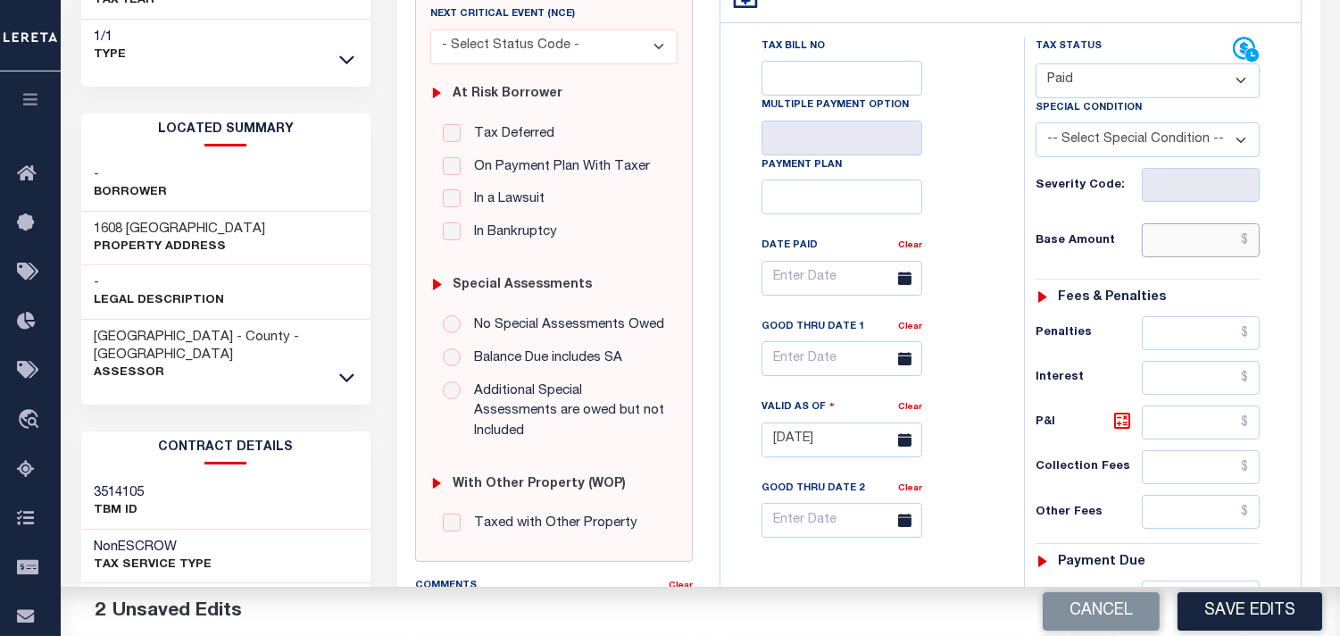
click at [1194, 246] on input "text" at bounding box center [1201, 240] width 118 height 34
paste input "5,920.55"
type input "$5,920.55"
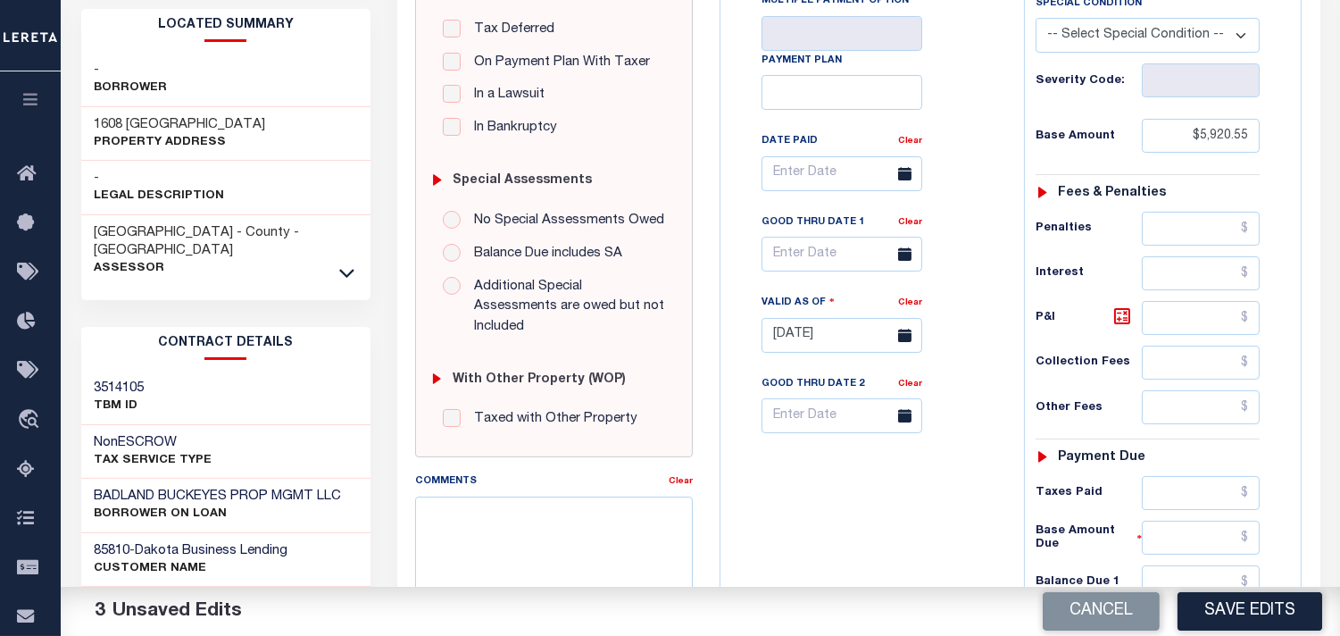
scroll to position [496, 0]
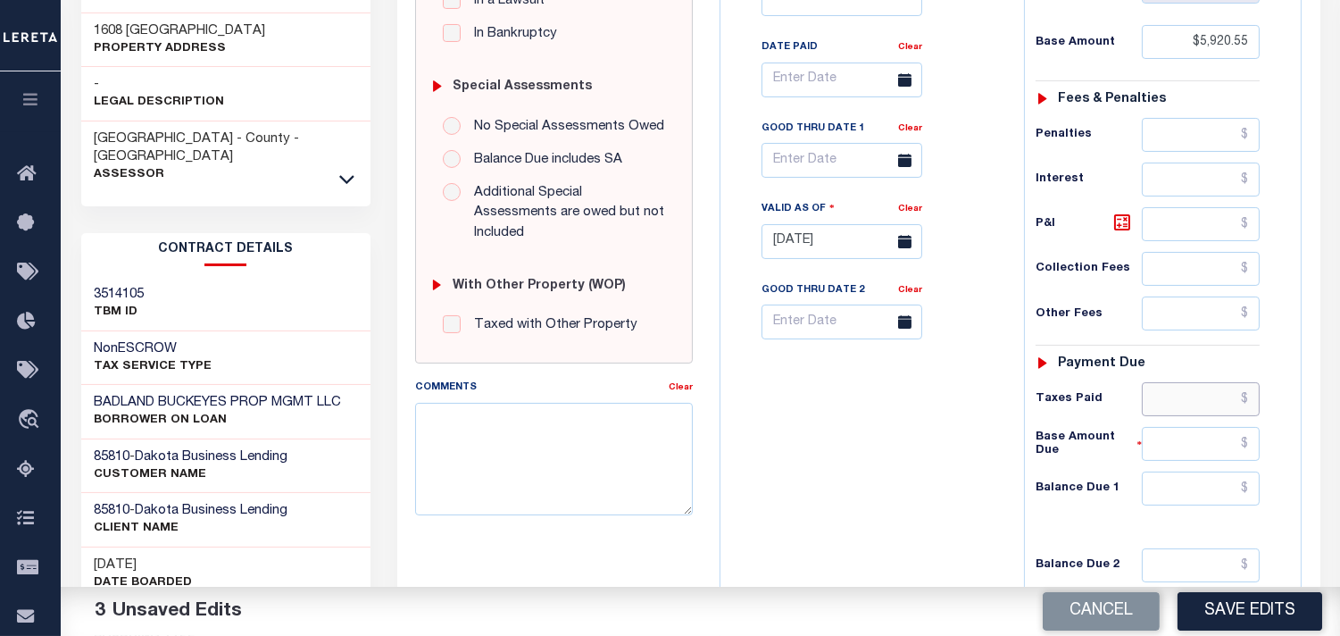
drag, startPoint x: 1212, startPoint y: 398, endPoint x: 1055, endPoint y: 426, distance: 159.6
click at [1212, 398] on input "text" at bounding box center [1201, 399] width 118 height 34
paste input "5,642.52"
type input "$5,642.52"
click at [1208, 493] on input "text" at bounding box center [1201, 488] width 118 height 34
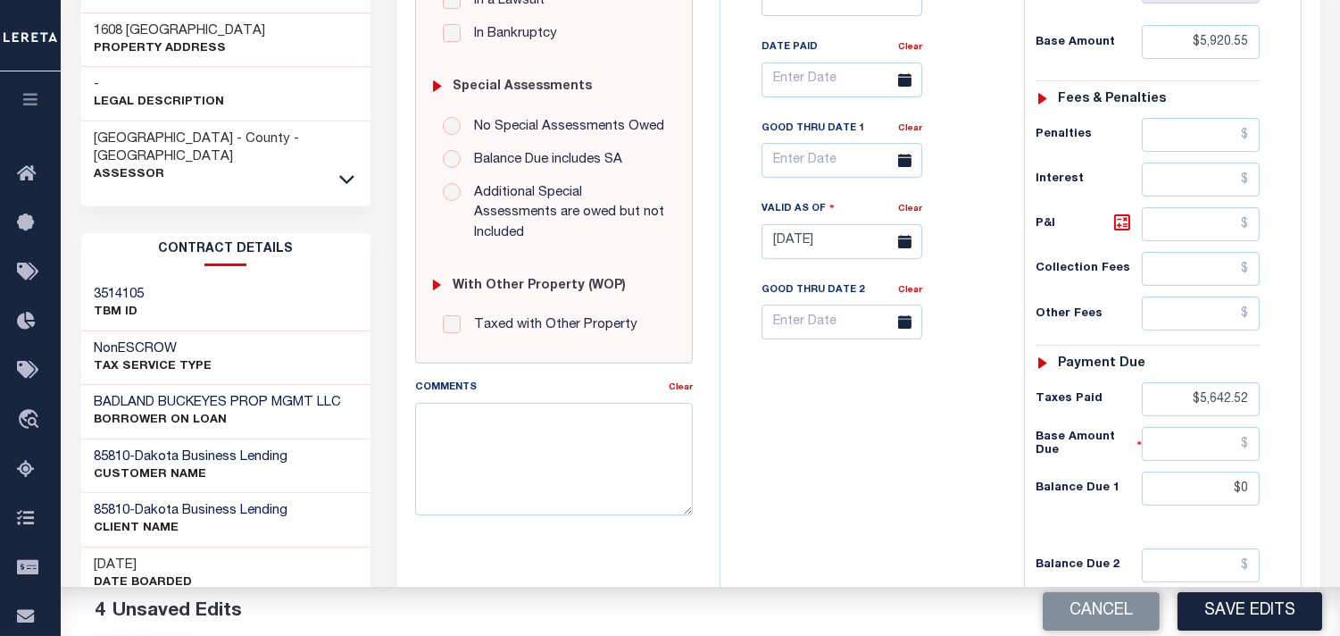
type input "$0.00"
drag, startPoint x: 930, startPoint y: 447, endPoint x: 1177, endPoint y: 571, distance: 275.9
click at [930, 448] on div "Tax Bill No Multiple Payment Option Payment Plan Clear" at bounding box center [868, 232] width 286 height 788
click at [1221, 603] on button "Save Edits" at bounding box center [1250, 611] width 145 height 38
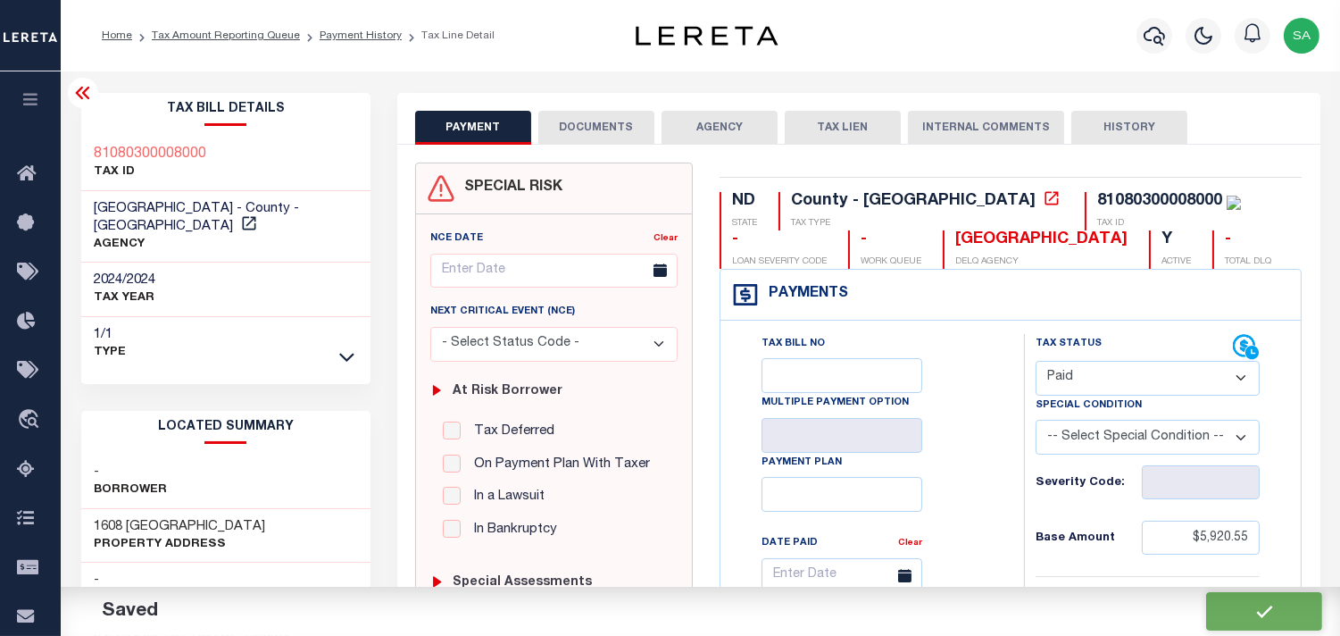
checkbox input "false"
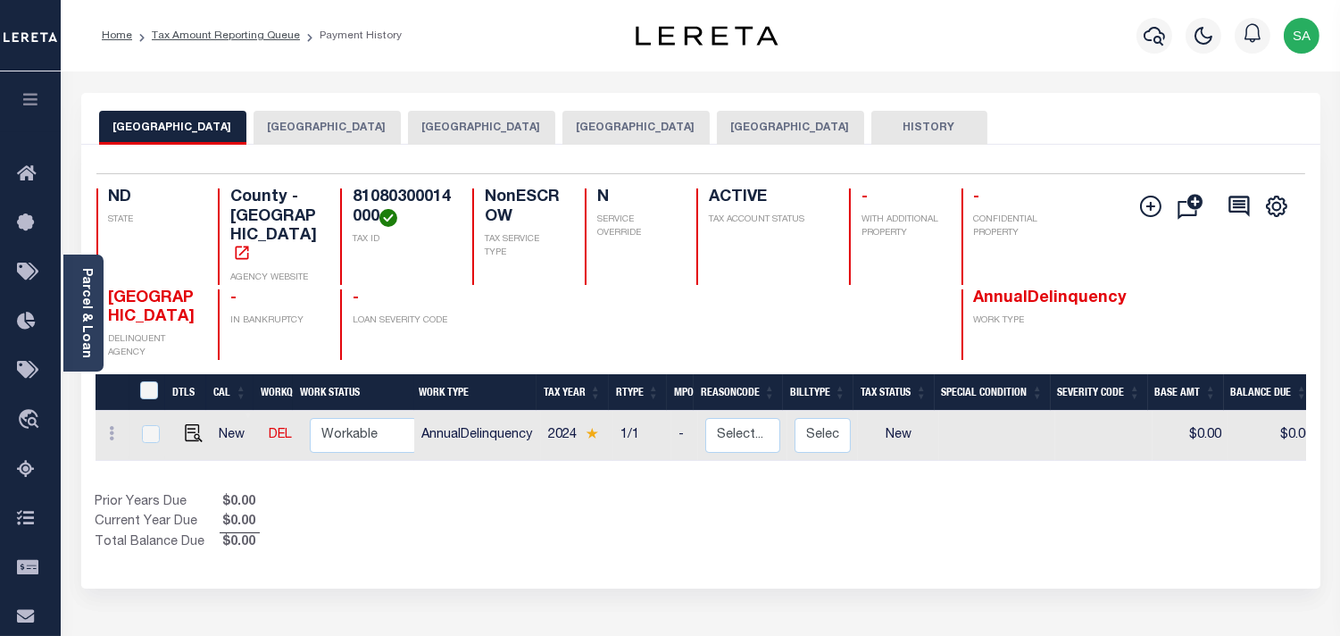
click at [562, 125] on button "[GEOGRAPHIC_DATA]" at bounding box center [635, 128] width 147 height 34
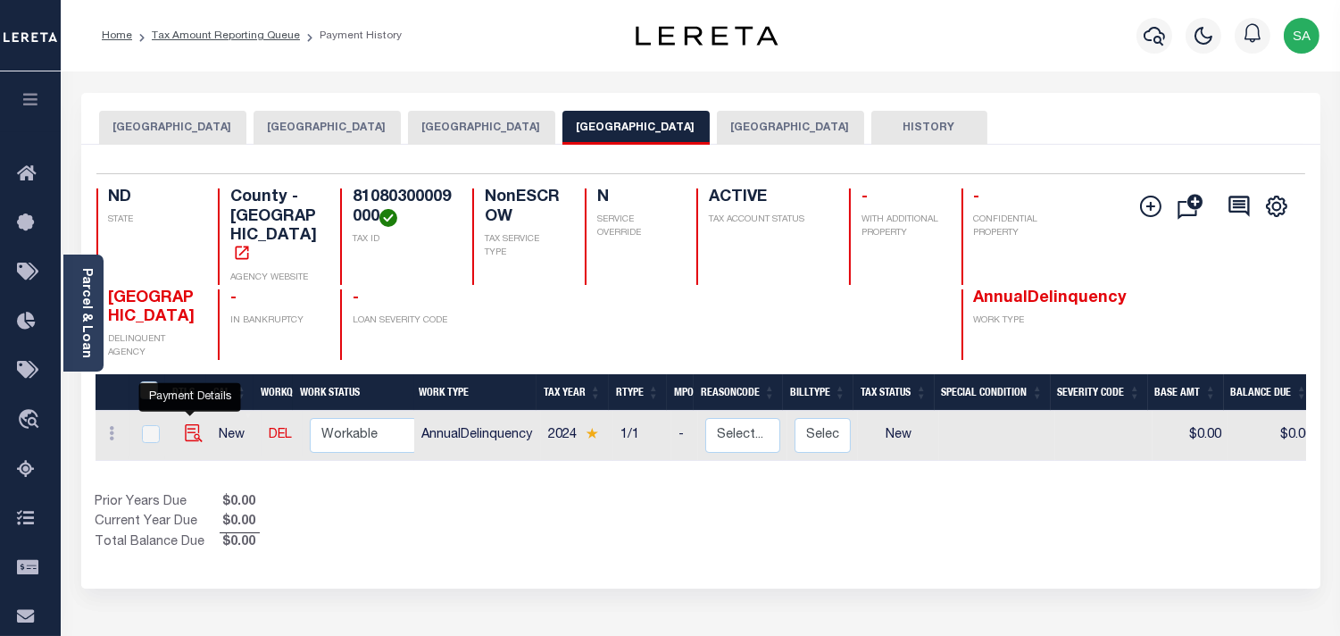
click at [189, 424] on img "" at bounding box center [194, 433] width 18 height 18
checkbox input "true"
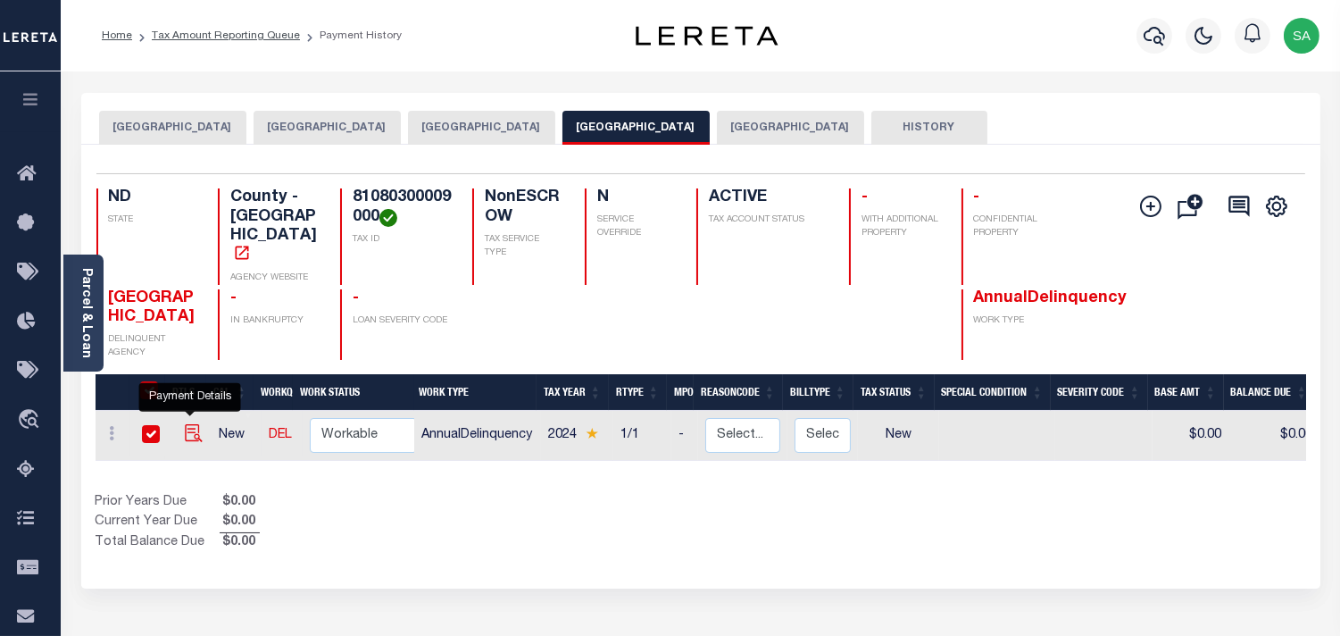
checkbox input "true"
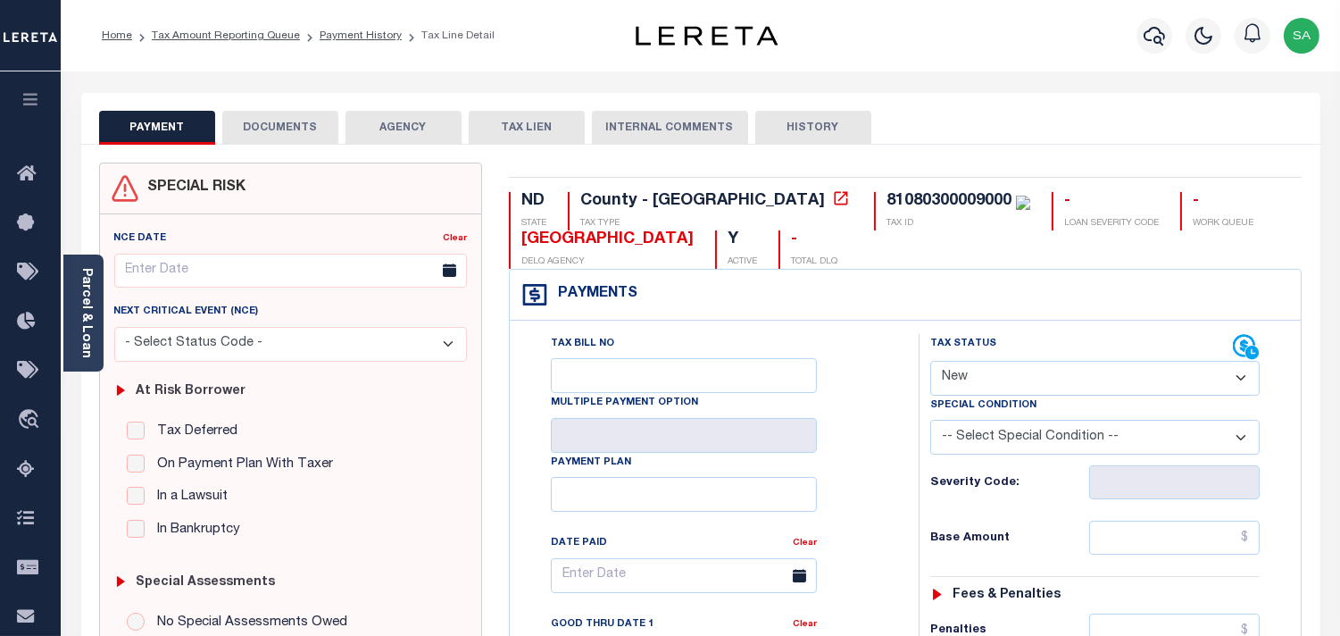
click at [1002, 379] on select "- Select Status Code - Open Due/Unpaid Paid Incomplete No Tax Due Internal Refu…" at bounding box center [1094, 378] width 329 height 35
select select "PYD"
click at [930, 362] on select "- Select Status Code - Open Due/Unpaid Paid Incomplete No Tax Due Internal Refu…" at bounding box center [1094, 378] width 329 height 35
type input "[DATE]"
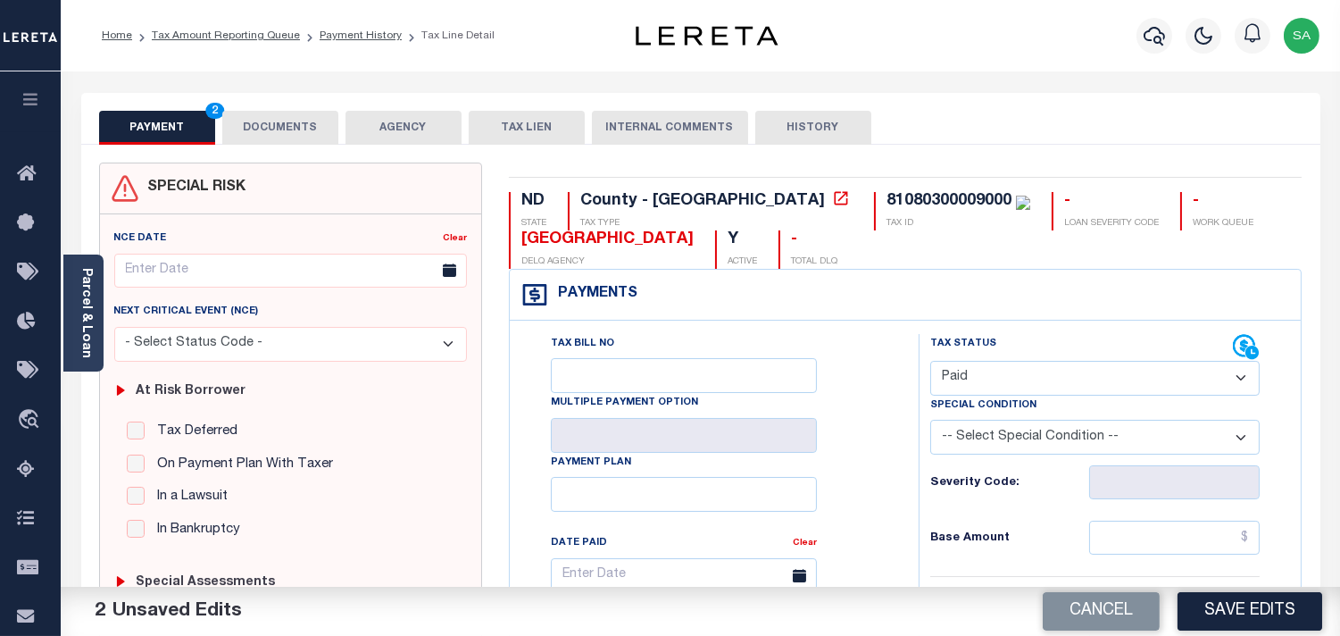
click at [300, 123] on button "DOCUMENTS" at bounding box center [280, 128] width 116 height 34
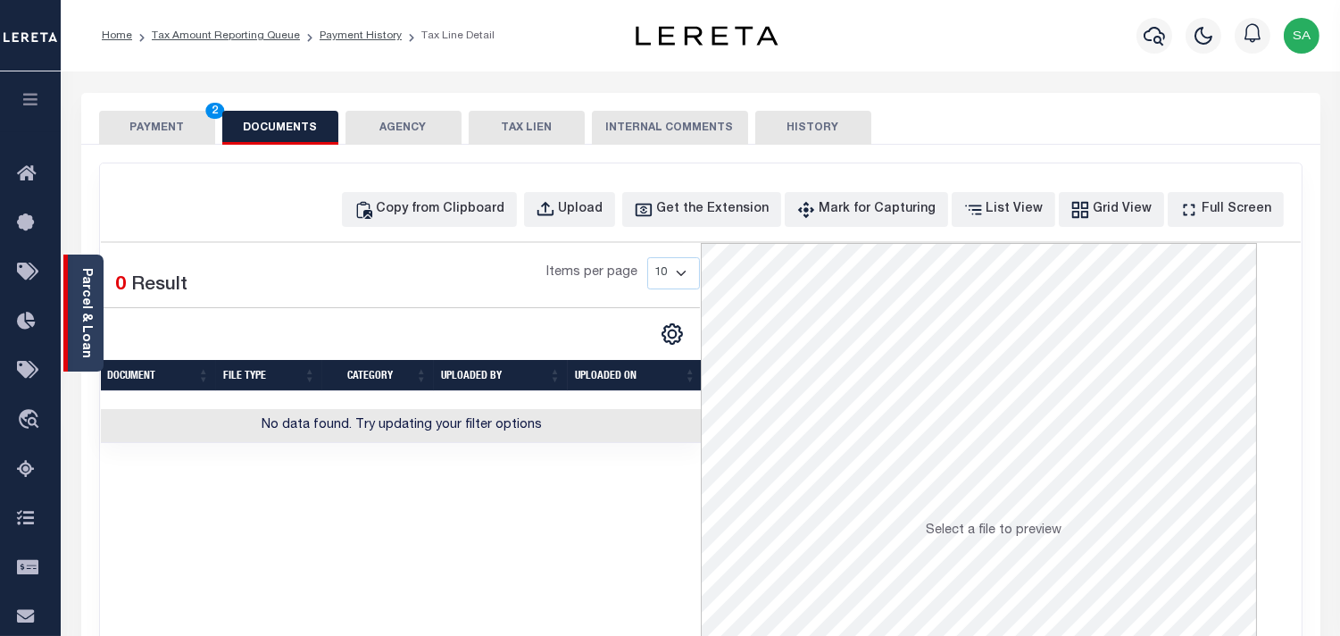
click at [87, 337] on link "Parcel & Loan" at bounding box center [85, 313] width 12 height 90
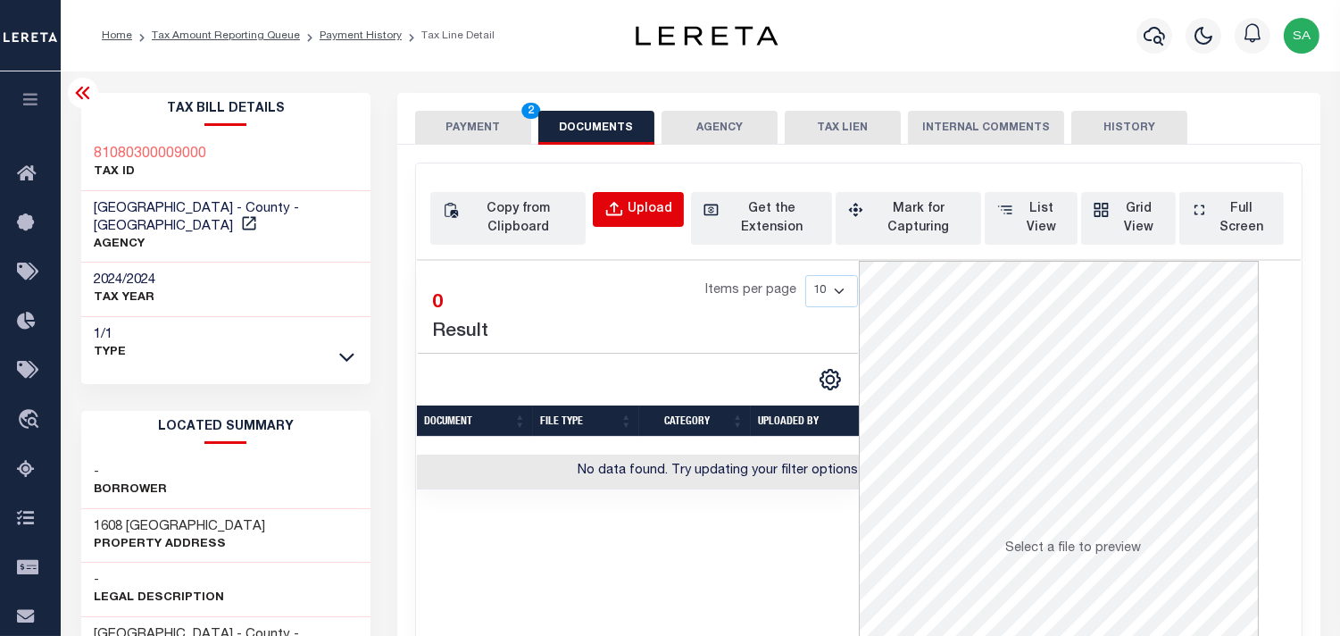
click at [614, 196] on button "Upload" at bounding box center [638, 209] width 91 height 35
select select "POP"
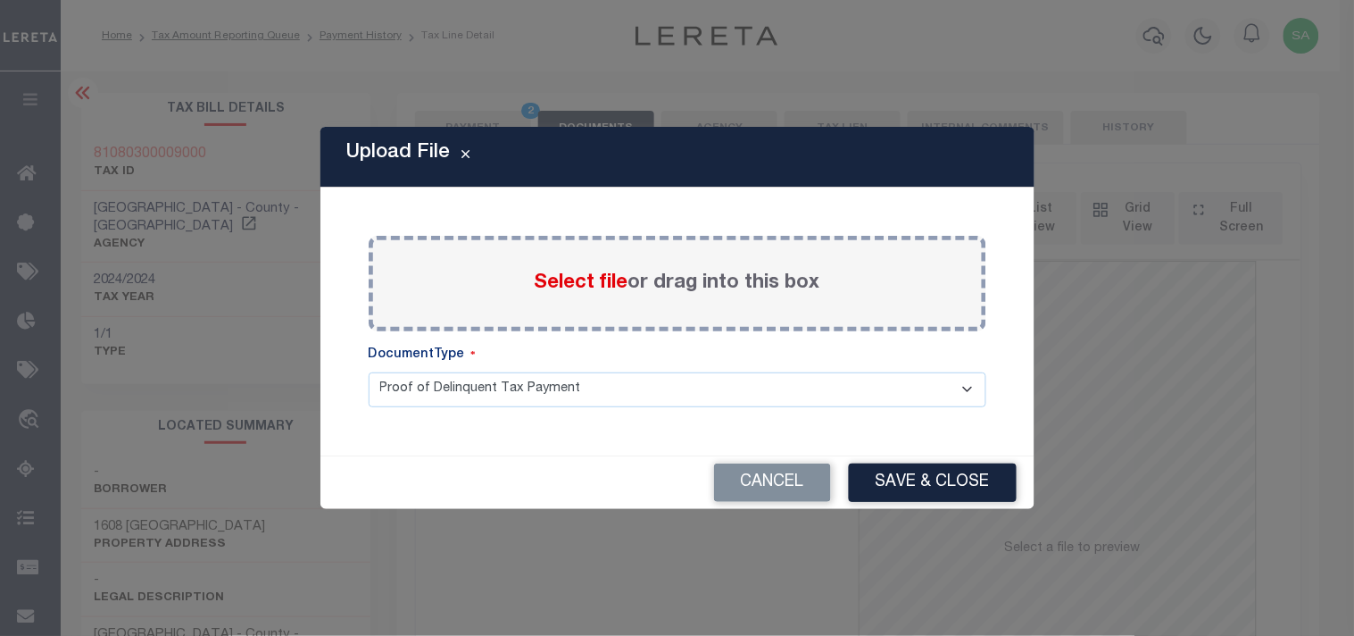
click at [594, 279] on span "Select file" at bounding box center [582, 283] width 94 height 20
click at [0, 0] on input "Select file or drag into this box" at bounding box center [0, 0] width 0 height 0
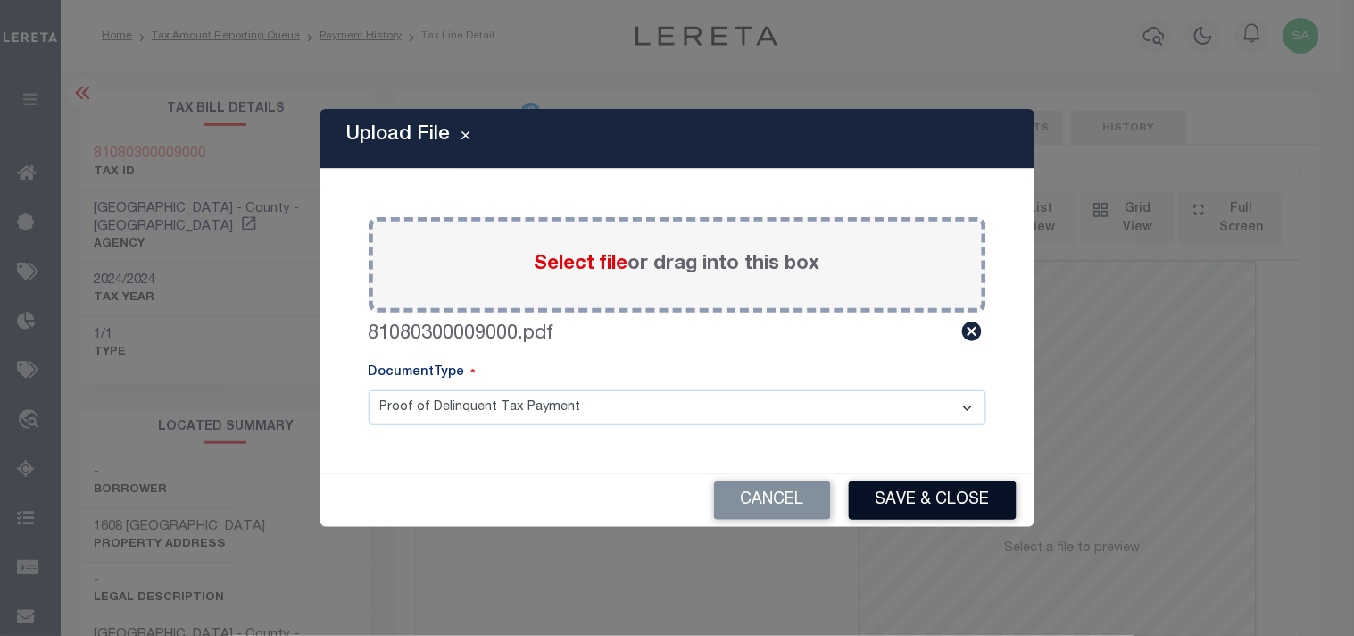
click at [933, 502] on button "Save & Close" at bounding box center [933, 500] width 168 height 38
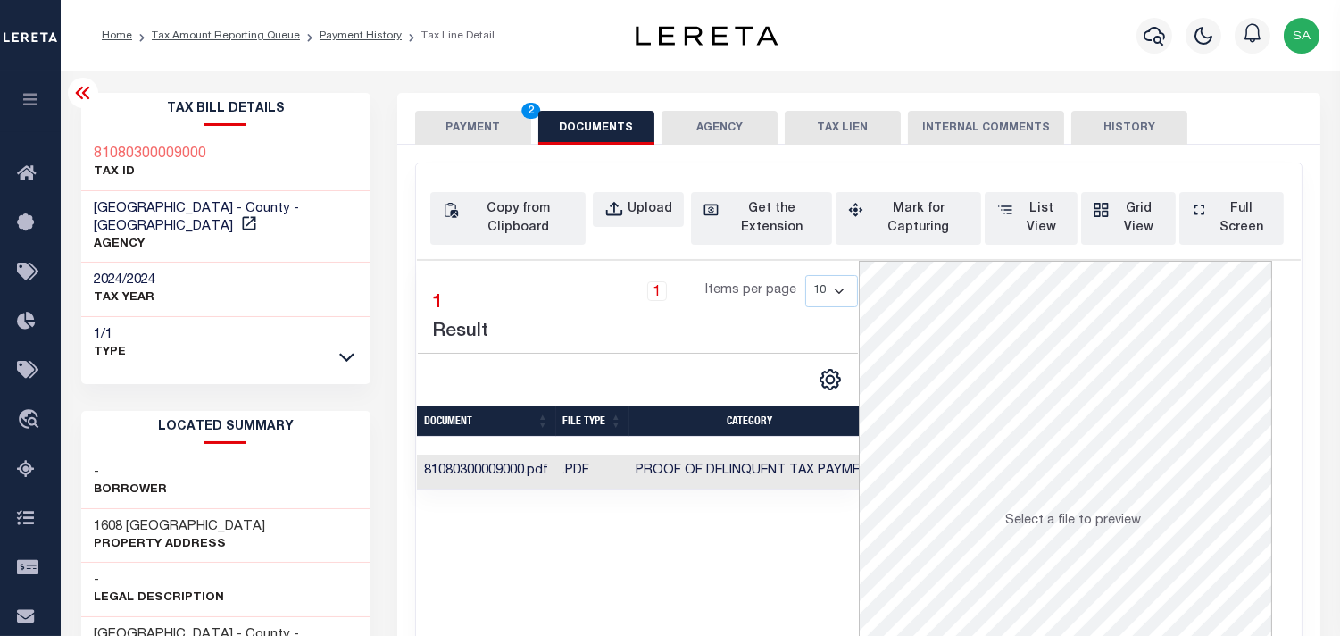
click at [510, 136] on button "PAYMENT 2" at bounding box center [473, 128] width 116 height 34
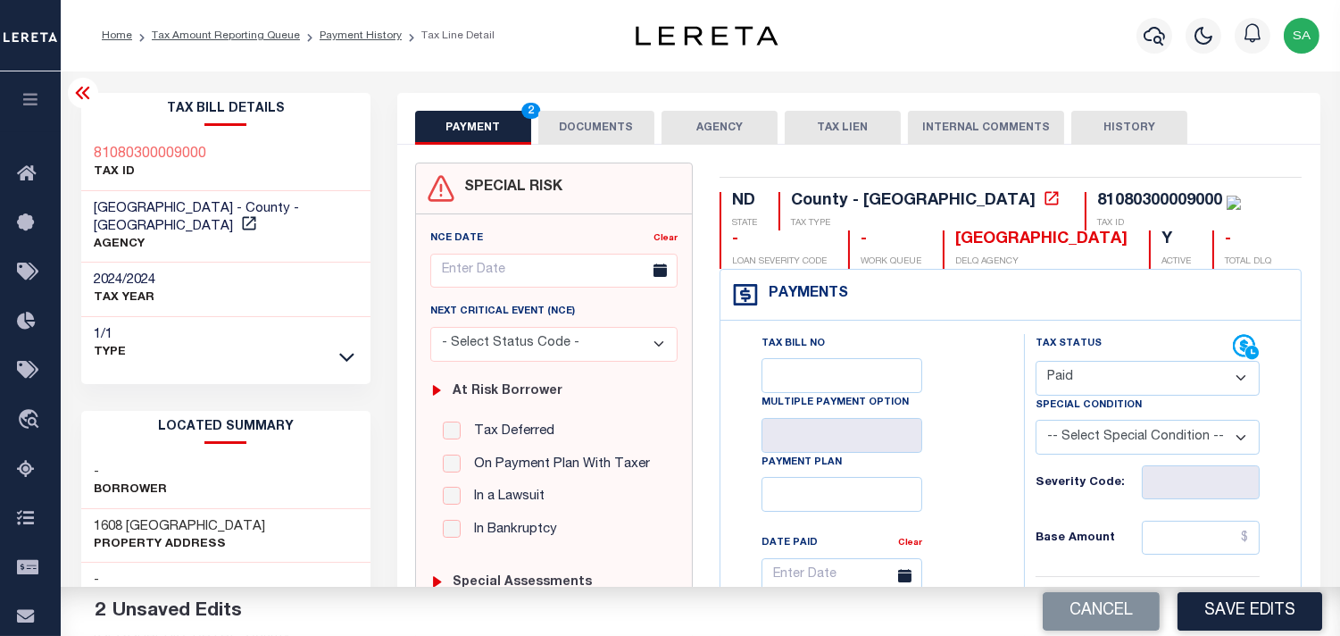
click at [1120, 379] on select "- Select Status Code - Open Due/Unpaid Paid Incomplete No Tax Due Internal Refu…" at bounding box center [1148, 378] width 224 height 35
drag, startPoint x: 1120, startPoint y: 379, endPoint x: 1105, endPoint y: 378, distance: 15.2
click at [1120, 379] on select "- Select Status Code - Open Due/Unpaid Paid Incomplete No Tax Due Internal Refu…" at bounding box center [1148, 378] width 224 height 35
click at [590, 128] on button "DOCUMENTS" at bounding box center [596, 128] width 116 height 34
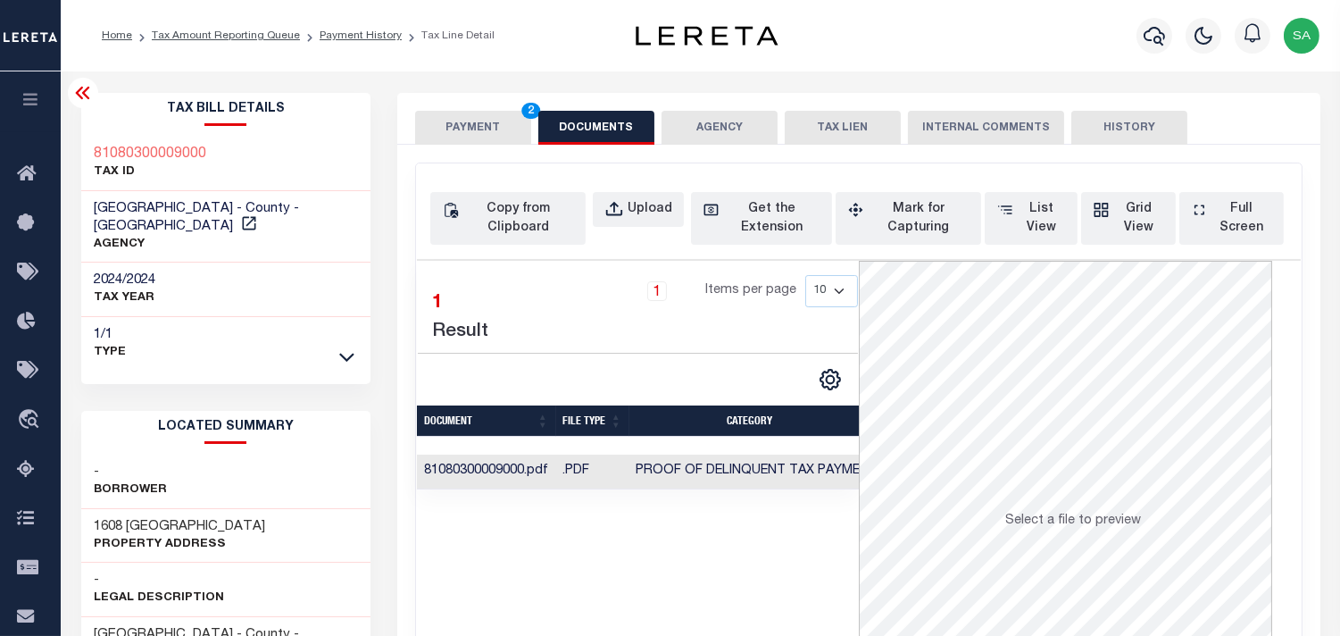
click at [498, 127] on button "PAYMENT 2" at bounding box center [473, 128] width 116 height 34
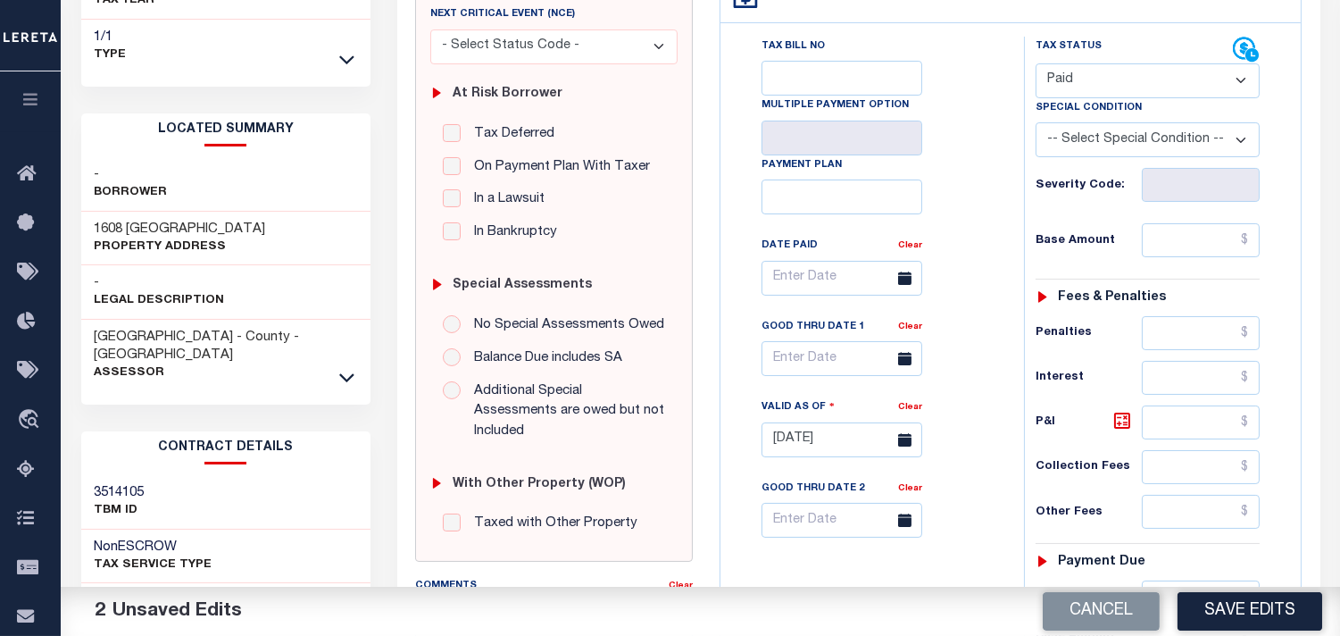
scroll to position [99, 0]
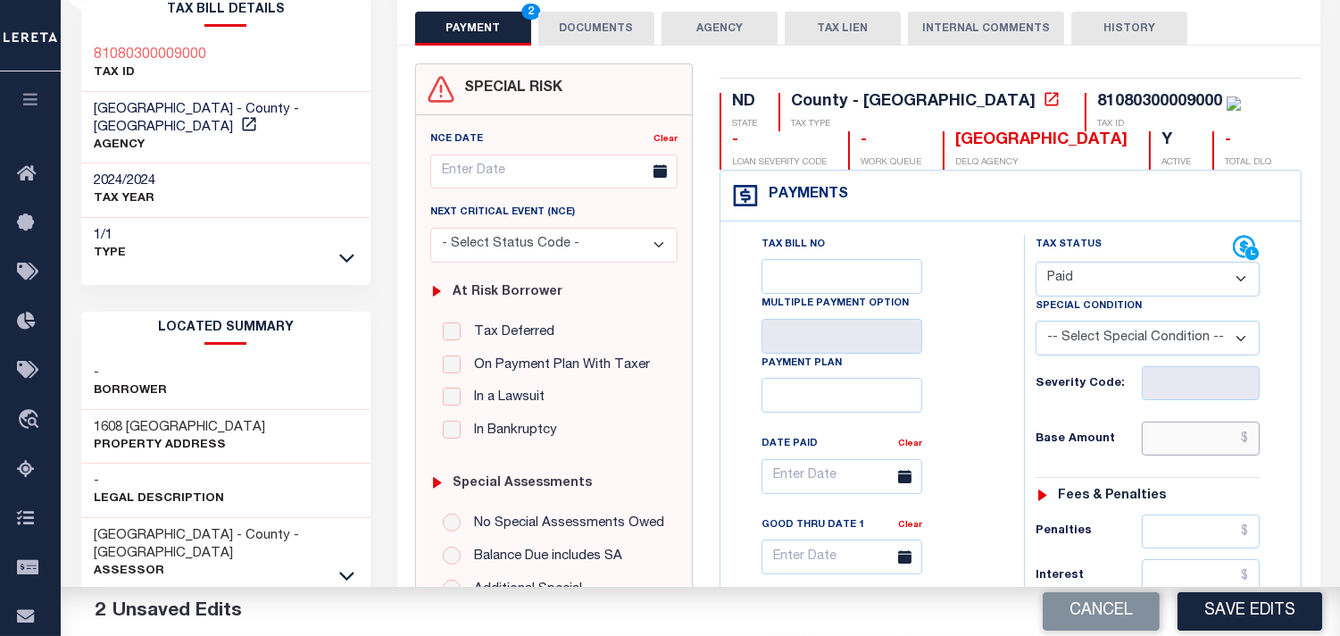
click at [1157, 455] on input "text" at bounding box center [1201, 438] width 118 height 34
paste input "1,159.15"
type input "$1,159.15"
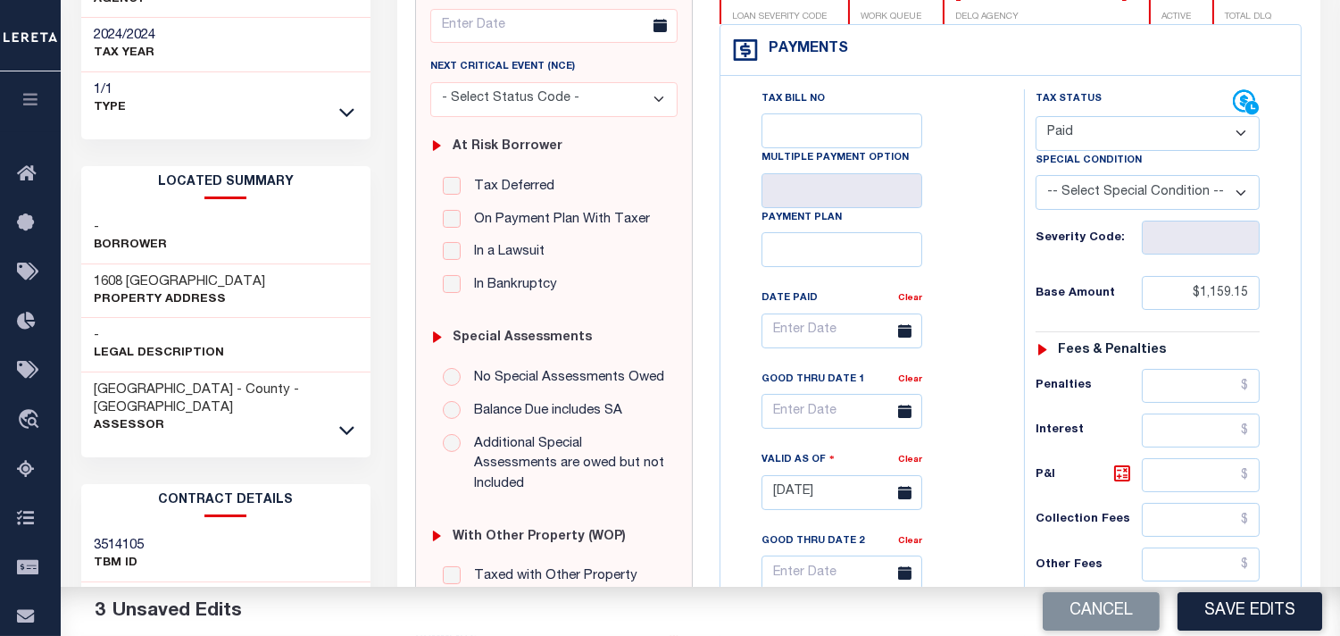
scroll to position [396, 0]
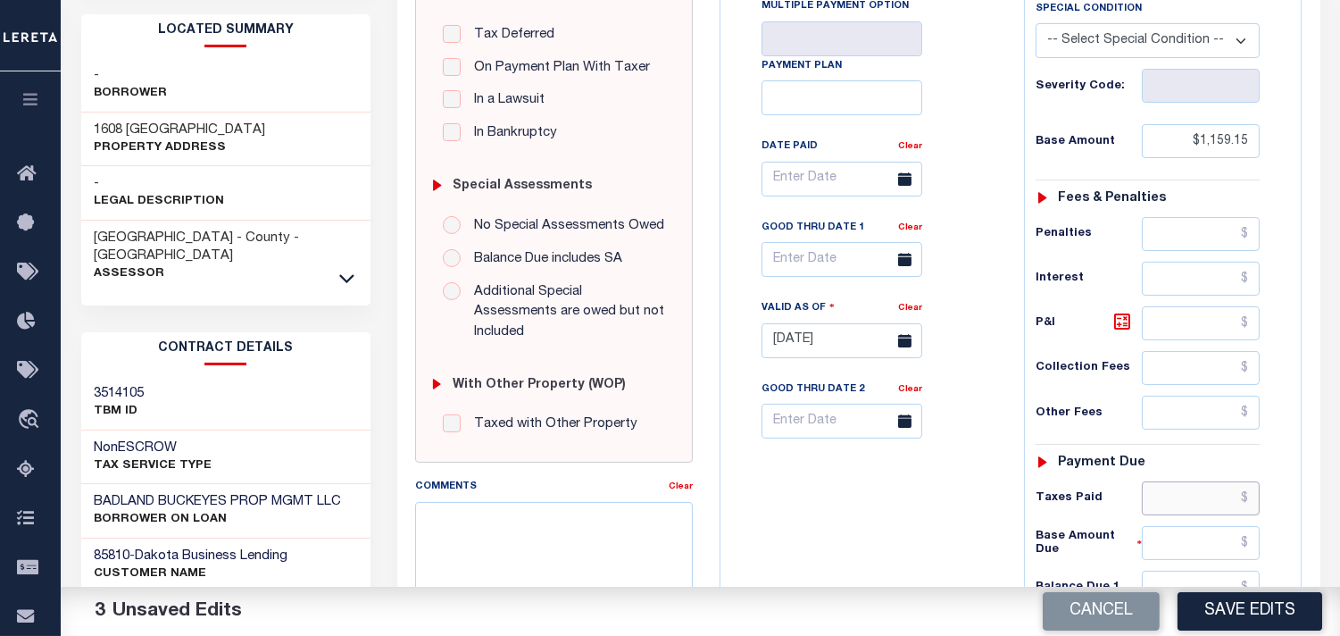
drag, startPoint x: 1184, startPoint y: 504, endPoint x: 1144, endPoint y: 505, distance: 40.2
click at [1184, 504] on input "text" at bounding box center [1201, 498] width 118 height 34
paste input "1,131.43"
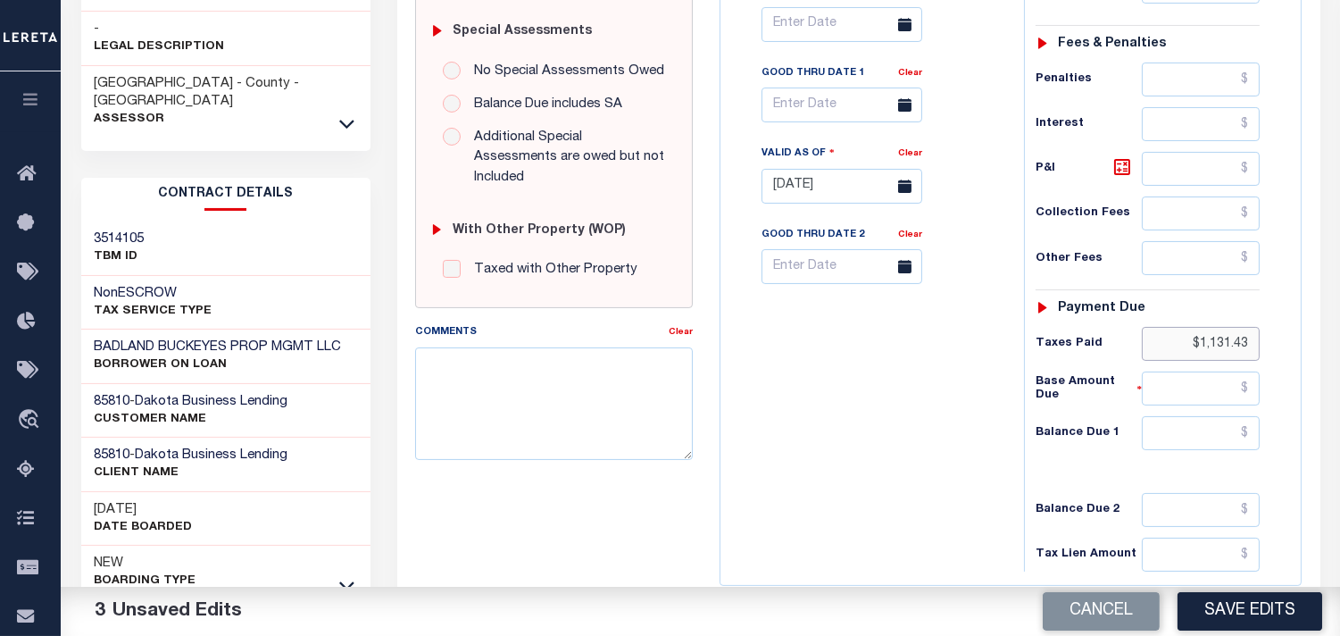
scroll to position [694, 0]
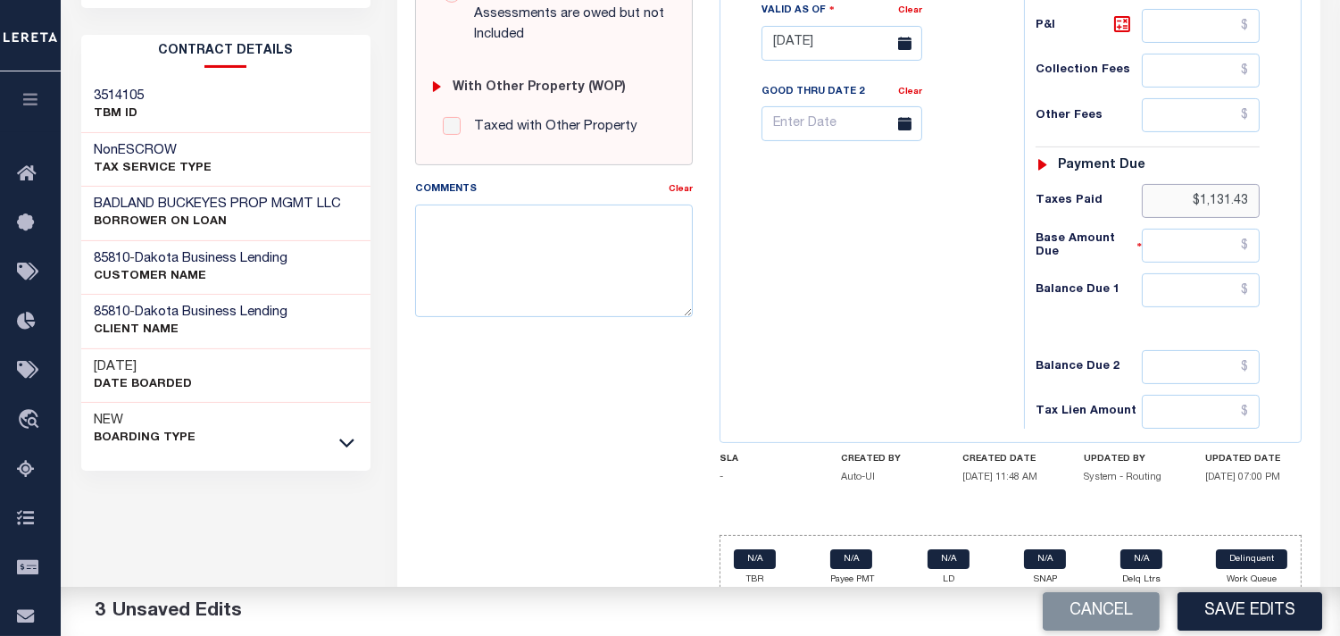
type input "$1,131.43"
drag, startPoint x: 1216, startPoint y: 299, endPoint x: 1164, endPoint y: 300, distance: 51.8
click at [1216, 299] on input "text" at bounding box center [1201, 290] width 118 height 34
type input "$0.00"
click at [890, 312] on div "Tax Bill No Multiple Payment Option Payment Plan Clear" at bounding box center [868, 34] width 286 height 788
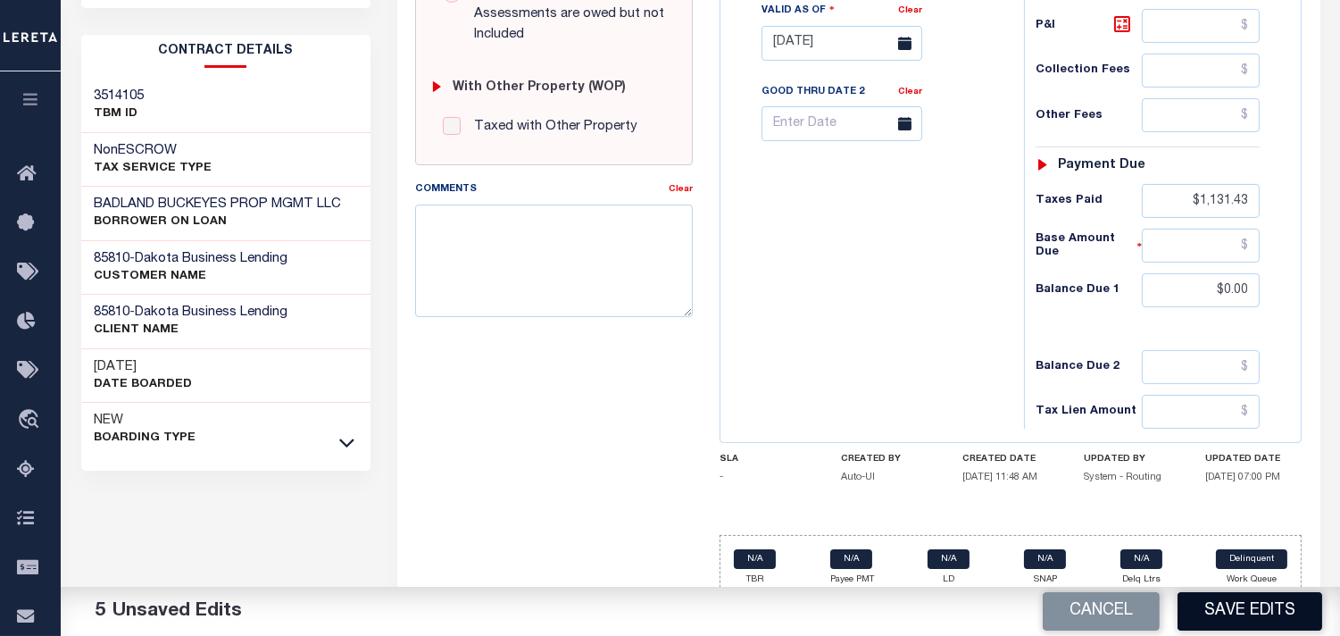
click at [1245, 612] on button "Save Edits" at bounding box center [1250, 611] width 145 height 38
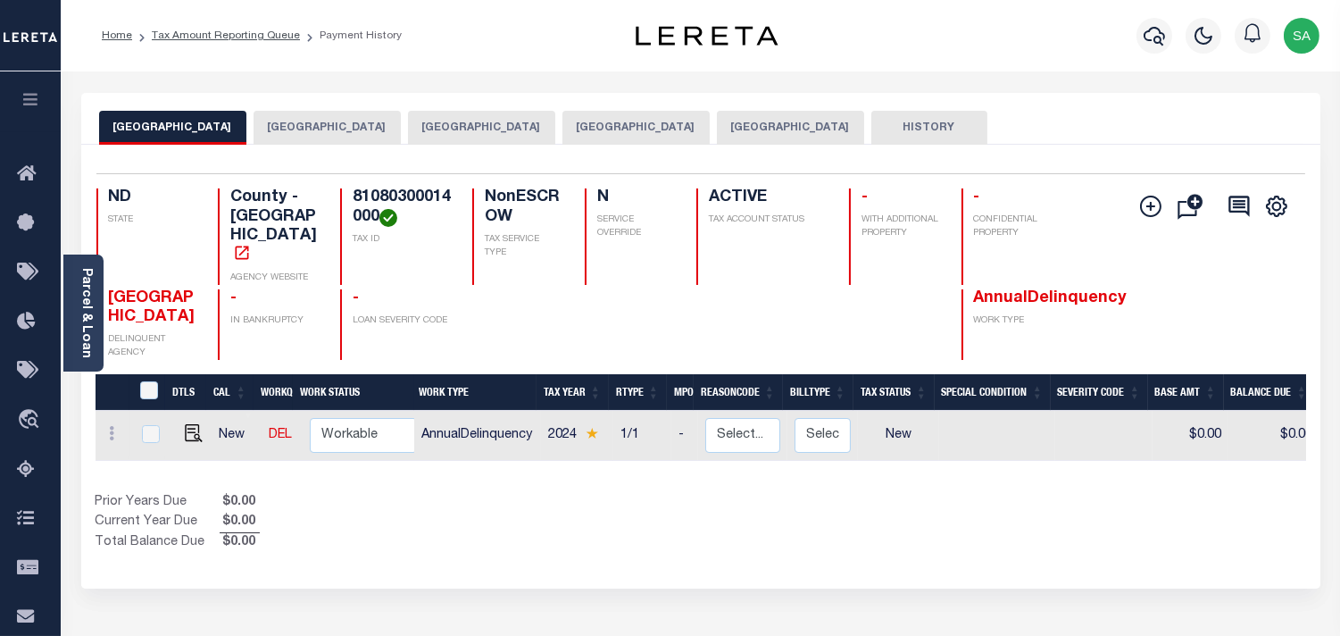
click at [569, 132] on button "[GEOGRAPHIC_DATA]" at bounding box center [635, 128] width 147 height 34
